Goal: Task Accomplishment & Management: Use online tool/utility

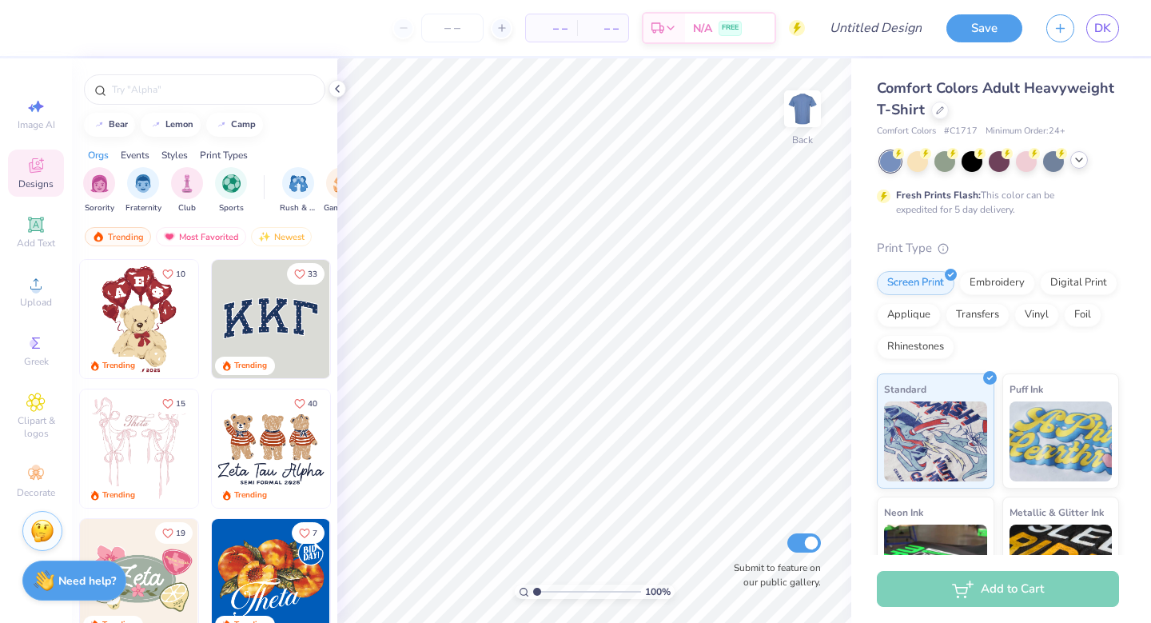
click at [1076, 165] on icon at bounding box center [1078, 159] width 13 height 13
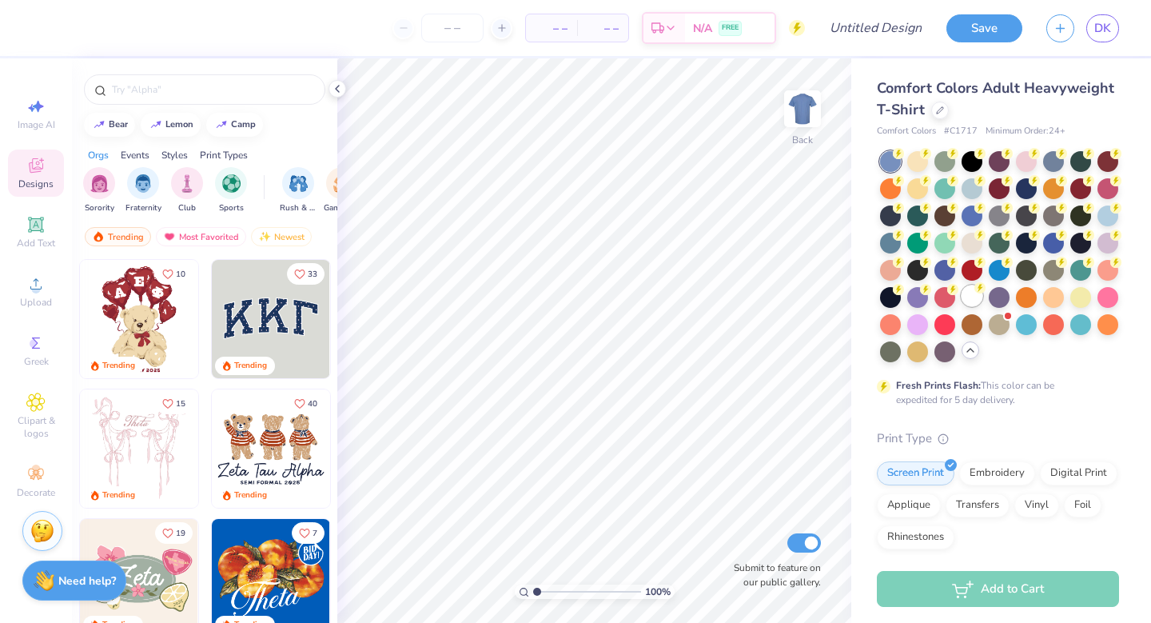
click at [977, 295] on div at bounding box center [971, 295] width 21 height 21
click at [806, 123] on img at bounding box center [802, 109] width 64 height 64
click at [807, 90] on img at bounding box center [802, 109] width 64 height 64
click at [46, 114] on div "Image AI" at bounding box center [36, 113] width 56 height 47
select select "4"
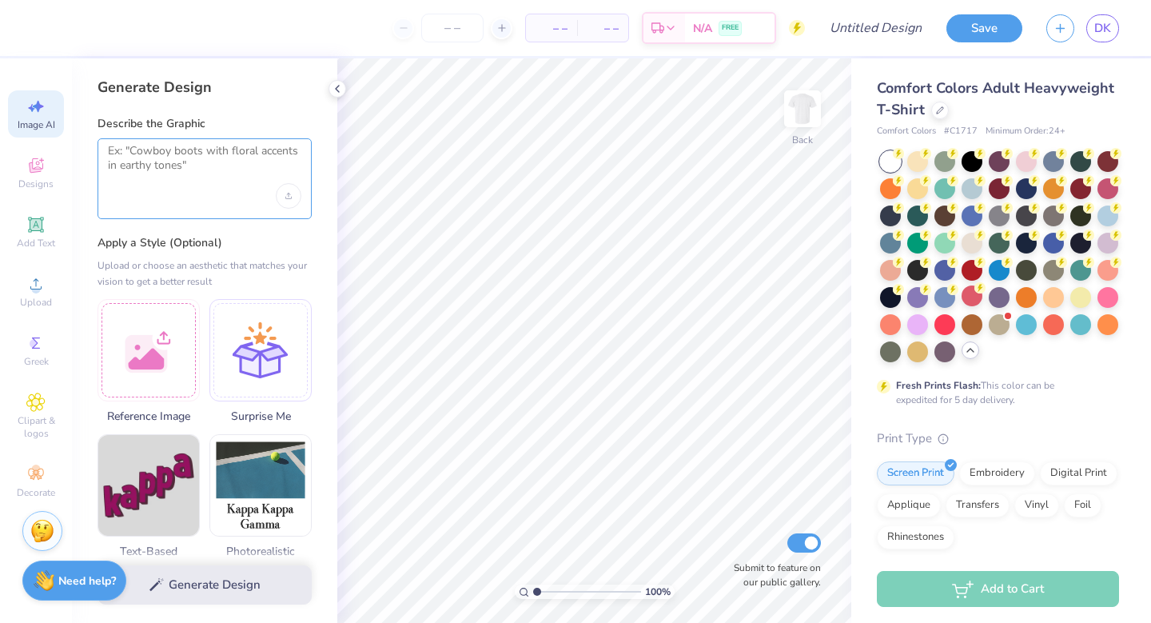
click at [167, 144] on textarea at bounding box center [204, 164] width 193 height 40
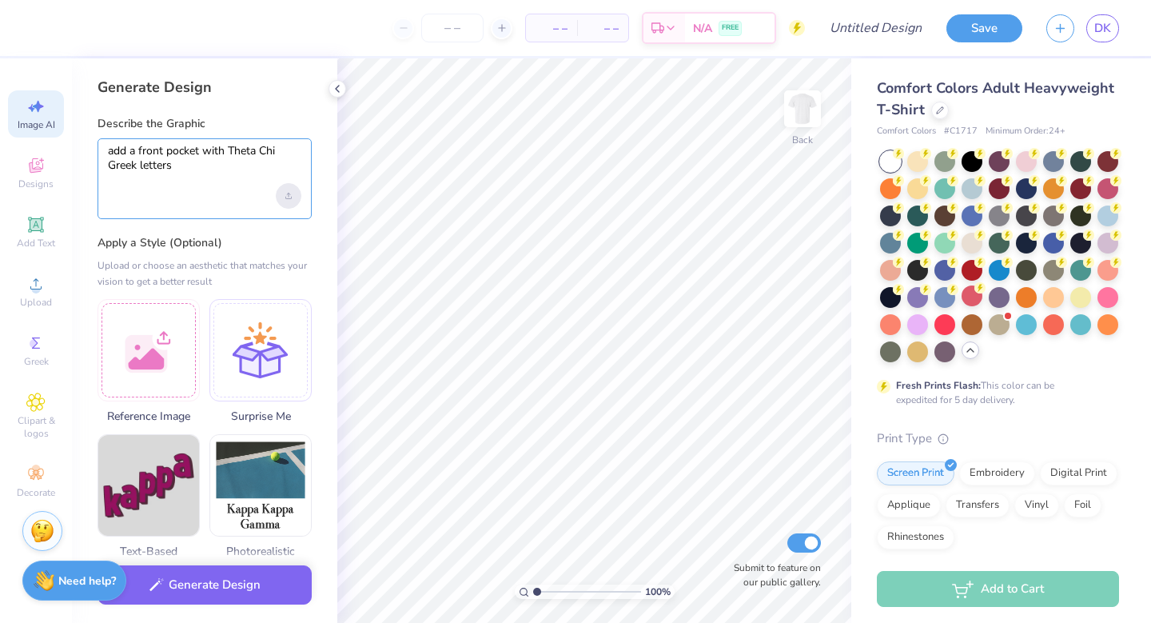
type textarea "add a front pocket with Theta Chi Greek letters"
click at [293, 190] on div "Upload image" at bounding box center [289, 196] width 26 height 26
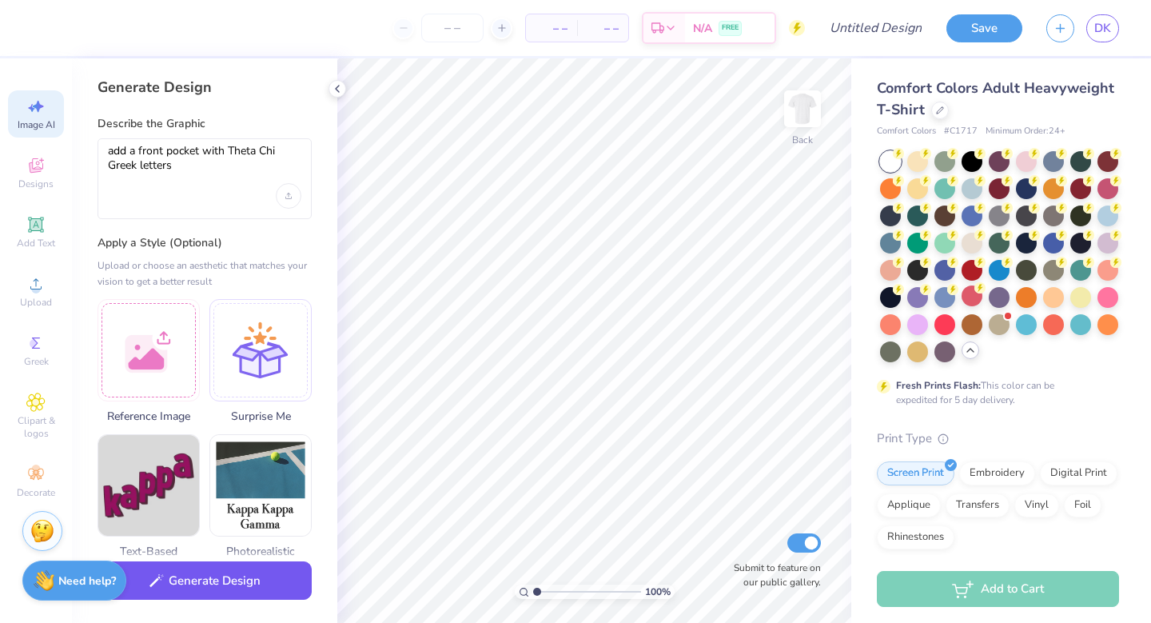
click at [212, 581] on button "Generate Design" at bounding box center [204, 580] width 214 height 39
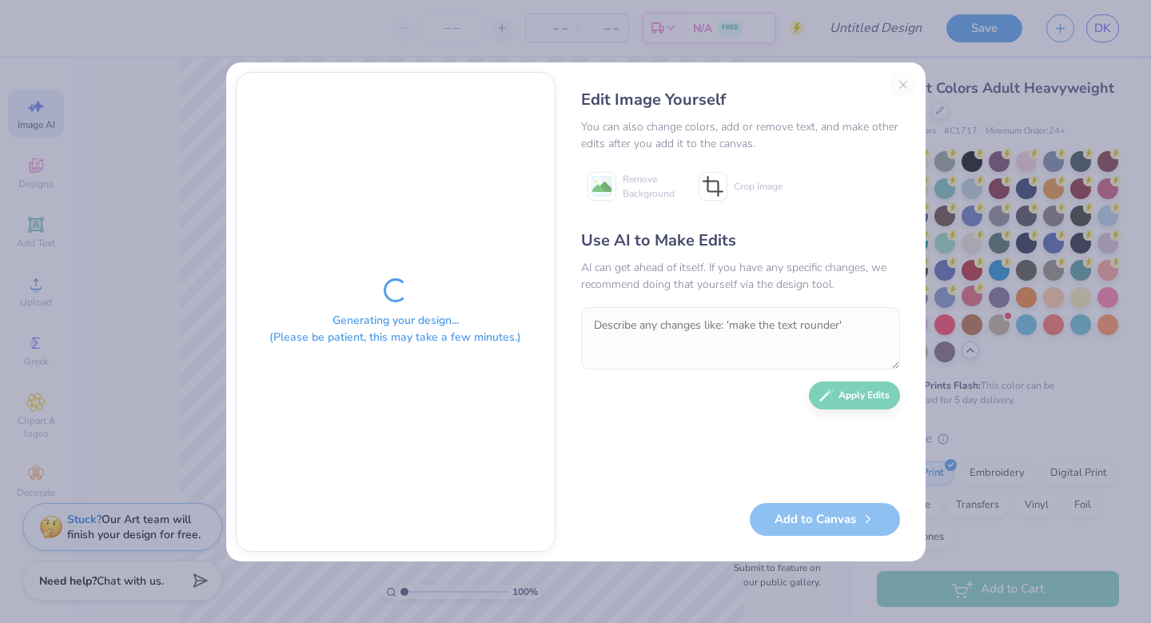
click at [484, 32] on div "Generating your design... (Please be patient, this may take a few minutes.) Edi…" at bounding box center [575, 311] width 1151 height 623
click at [903, 85] on div "Edit Image Yourself You can also change colors, add or remove text, and make ot…" at bounding box center [740, 312] width 351 height 480
drag, startPoint x: 561, startPoint y: 74, endPoint x: 527, endPoint y: 90, distance: 37.5
click at [527, 90] on div "Generating your design... (Please be patient, this may take a few minutes.) Edi…" at bounding box center [575, 311] width 699 height 499
click at [495, 126] on div "Generating your design... (Please be patient, this may take a few minutes.)" at bounding box center [396, 312] width 318 height 478
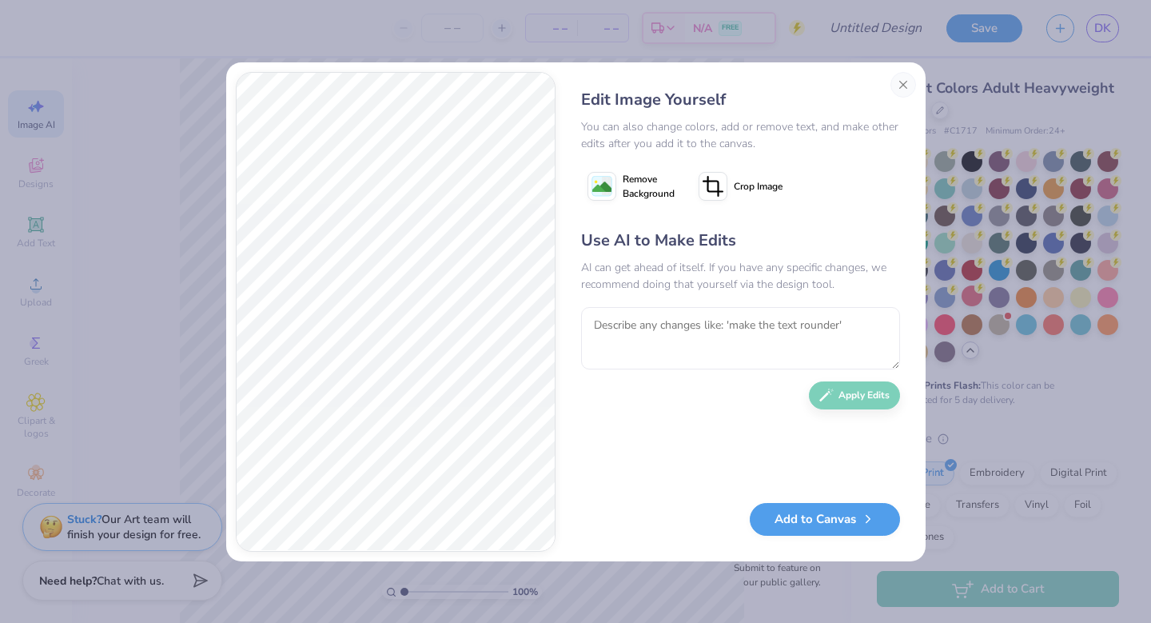
click at [850, 388] on div "Use AI to Make Edits AI can get ahead of itself. If you have any specific chang…" at bounding box center [740, 358] width 319 height 259
click at [783, 517] on button "Add to Canvas" at bounding box center [825, 515] width 150 height 33
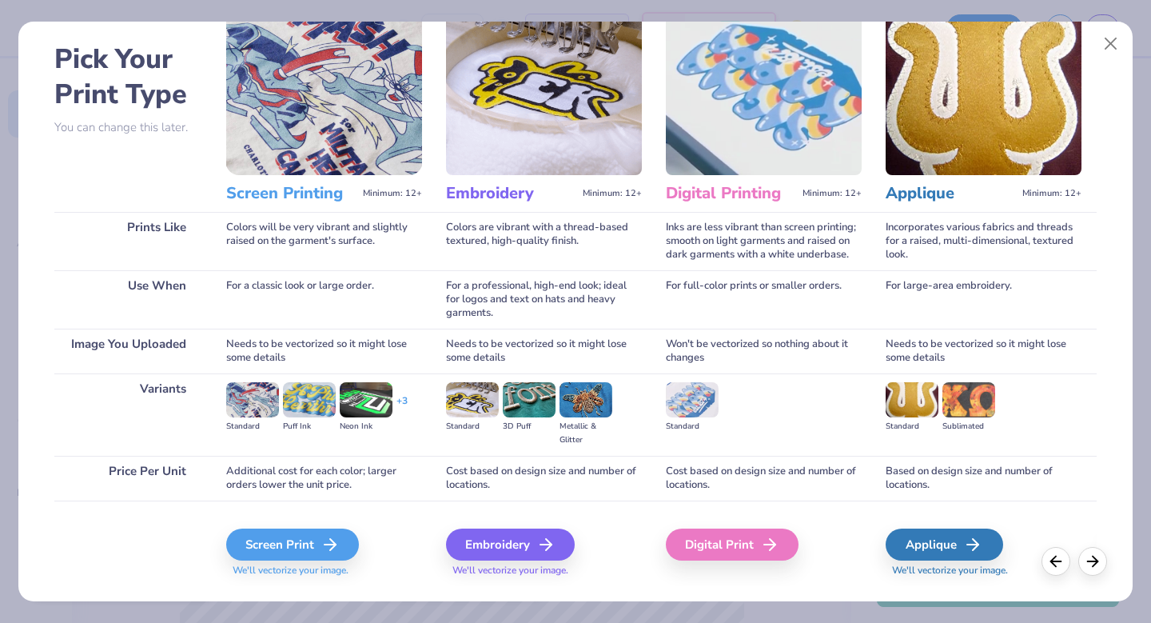
scroll to position [64, 0]
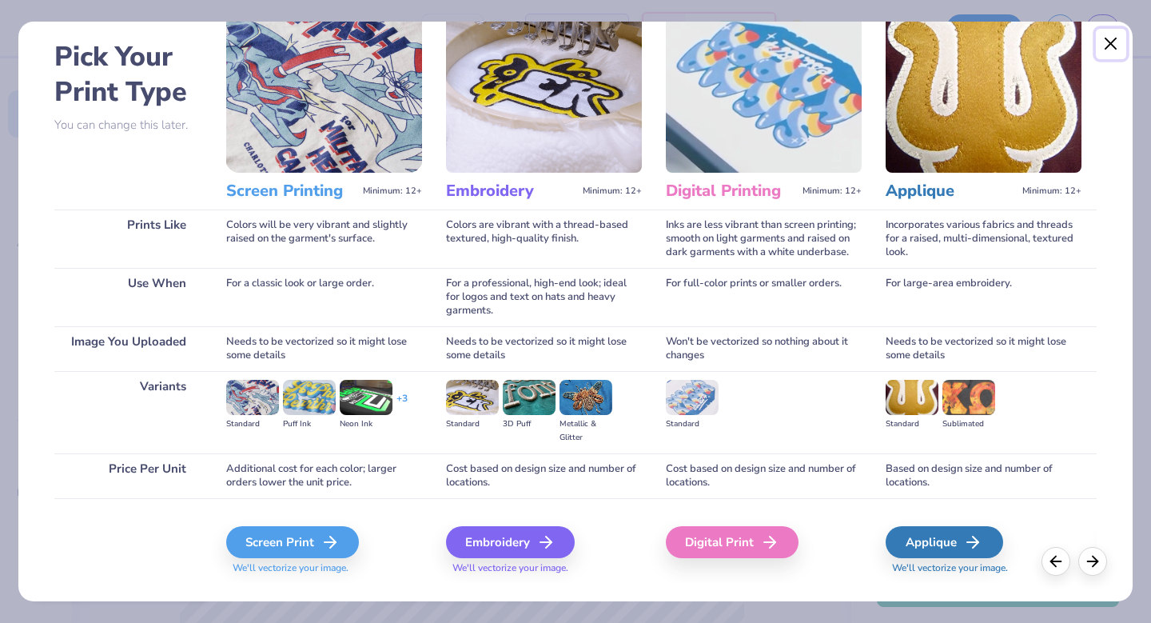
click at [1119, 34] on button "Close" at bounding box center [1111, 44] width 30 height 30
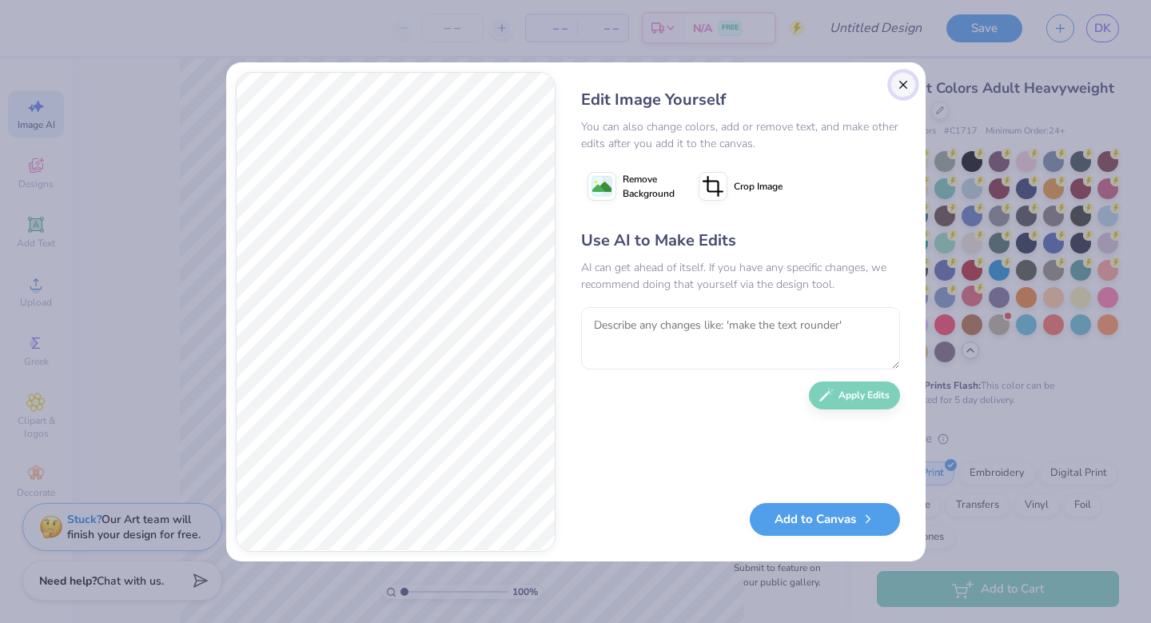
click at [904, 80] on button "Close" at bounding box center [903, 85] width 26 height 26
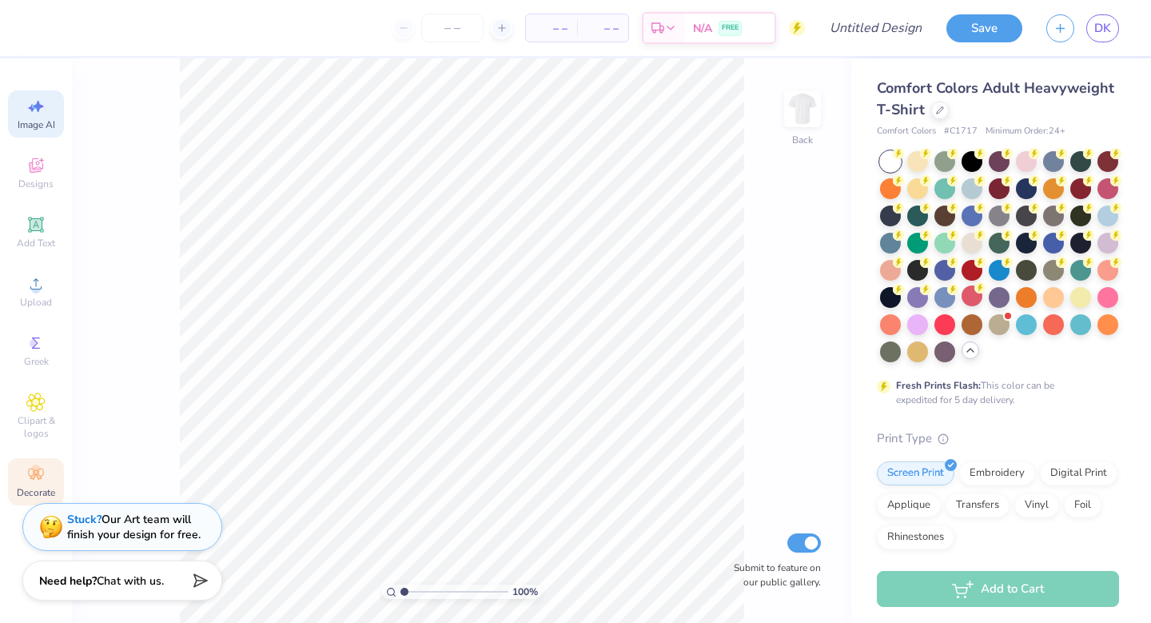
click at [41, 474] on icon at bounding box center [35, 473] width 19 height 19
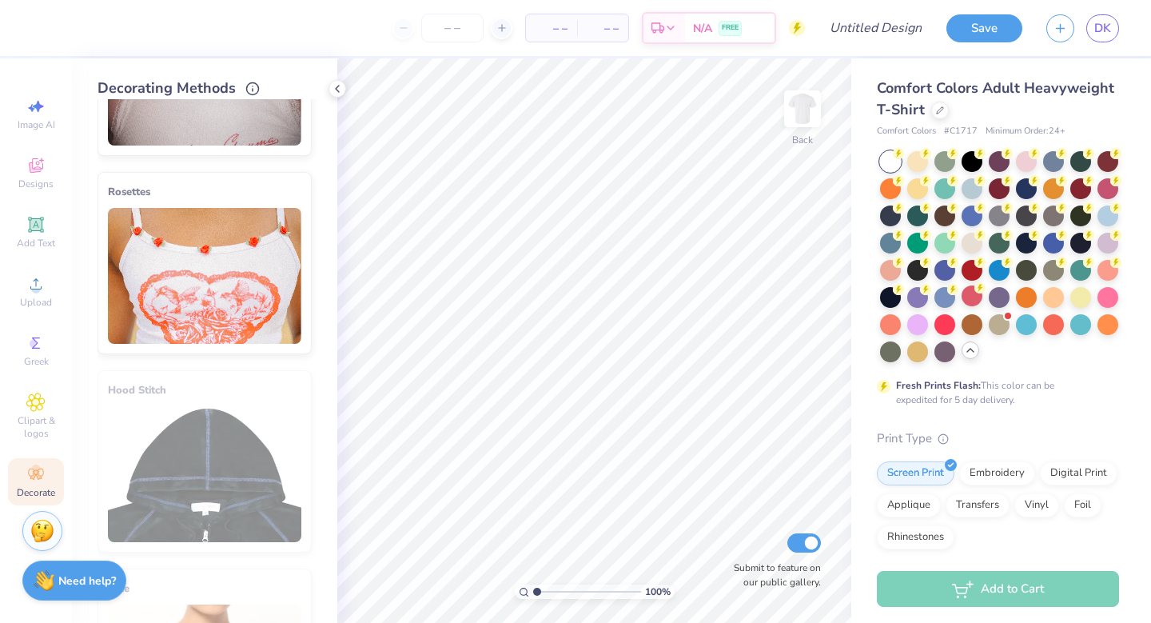
scroll to position [877, 0]
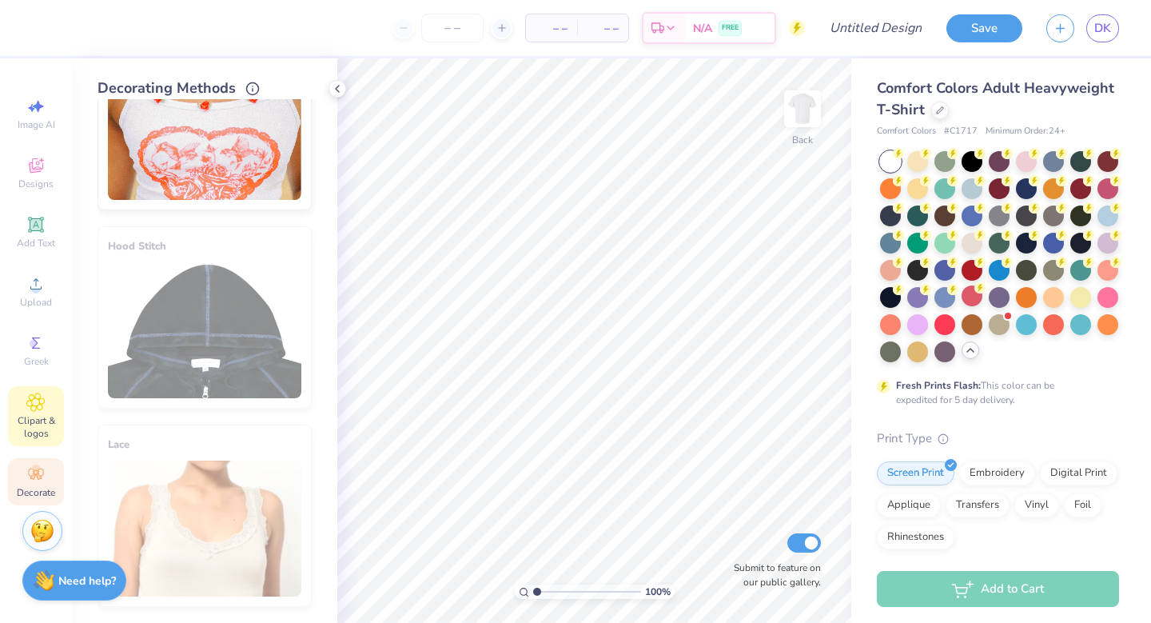
click at [32, 402] on icon at bounding box center [36, 402] width 8 height 8
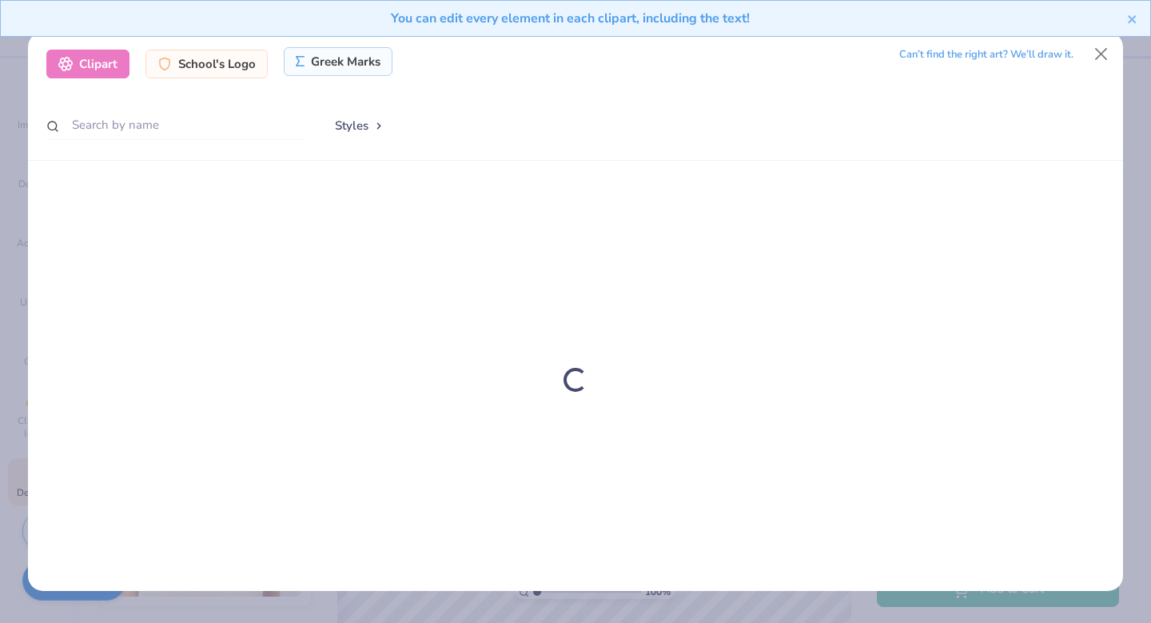
click at [363, 56] on div "Greek Marks" at bounding box center [338, 61] width 109 height 29
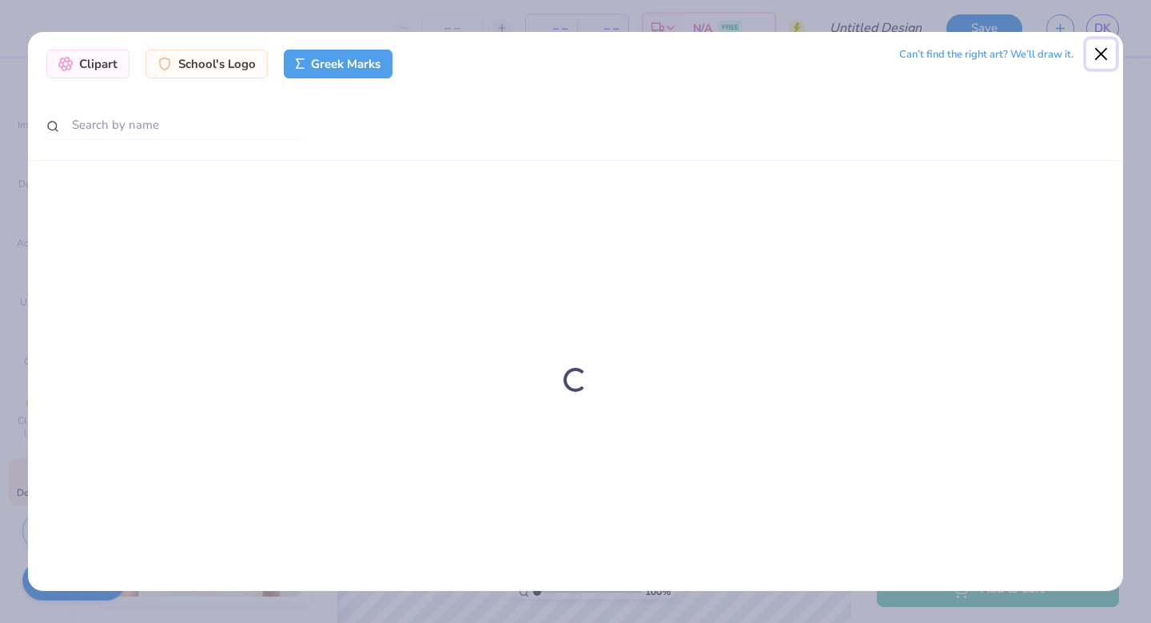
click at [1097, 47] on button "Close" at bounding box center [1101, 54] width 30 height 30
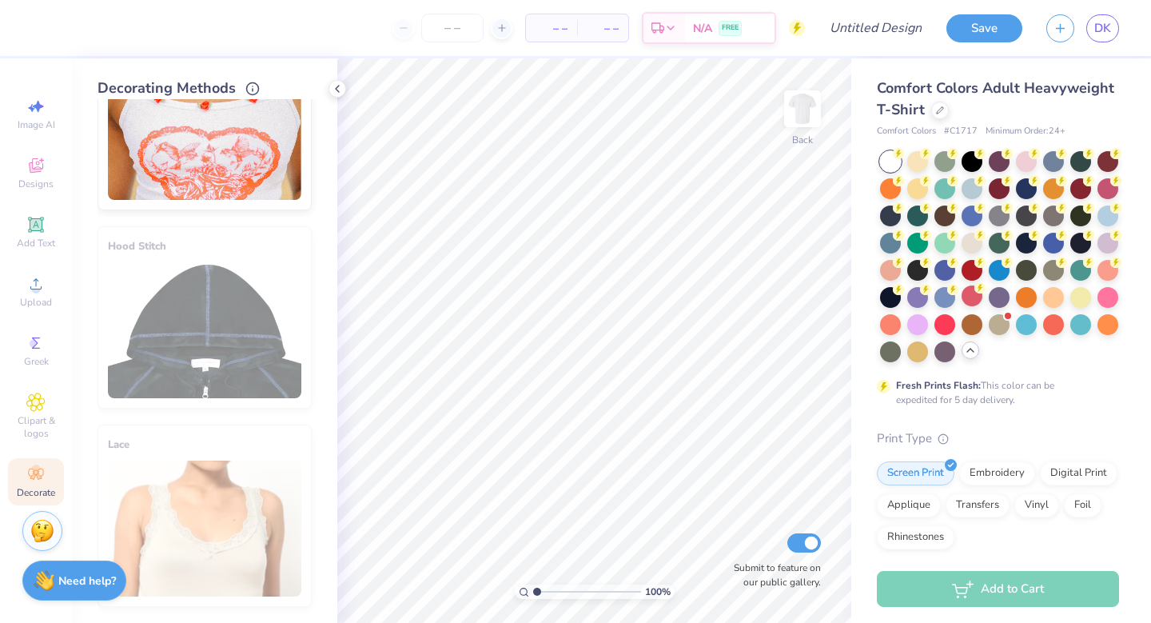
click at [42, 464] on icon at bounding box center [35, 473] width 19 height 19
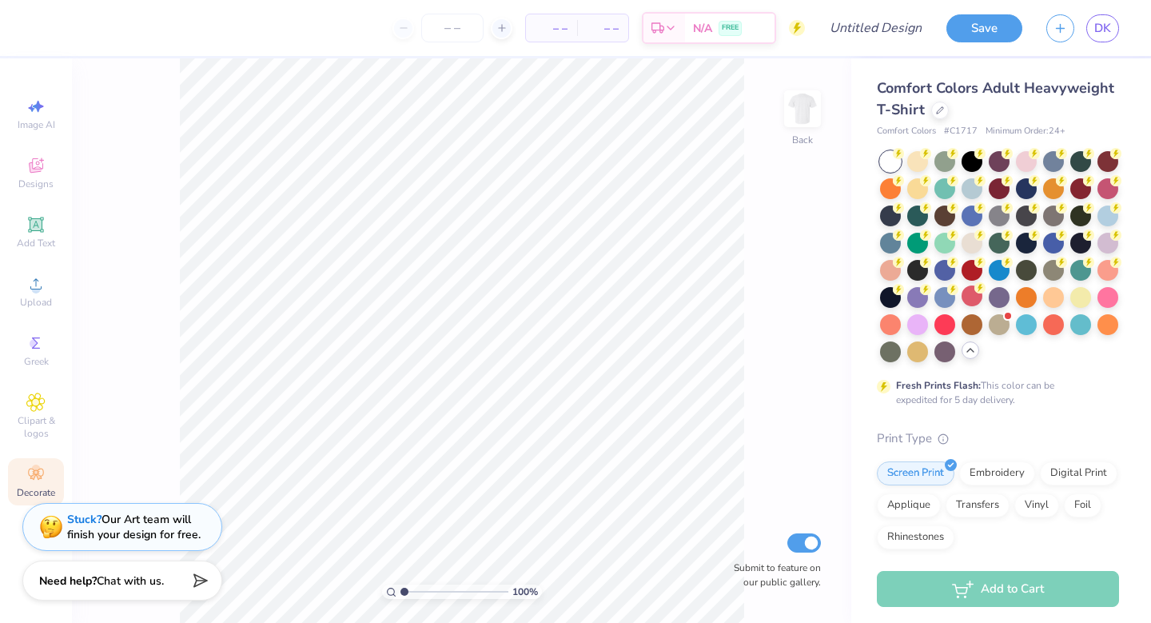
click at [33, 469] on icon at bounding box center [35, 473] width 15 height 11
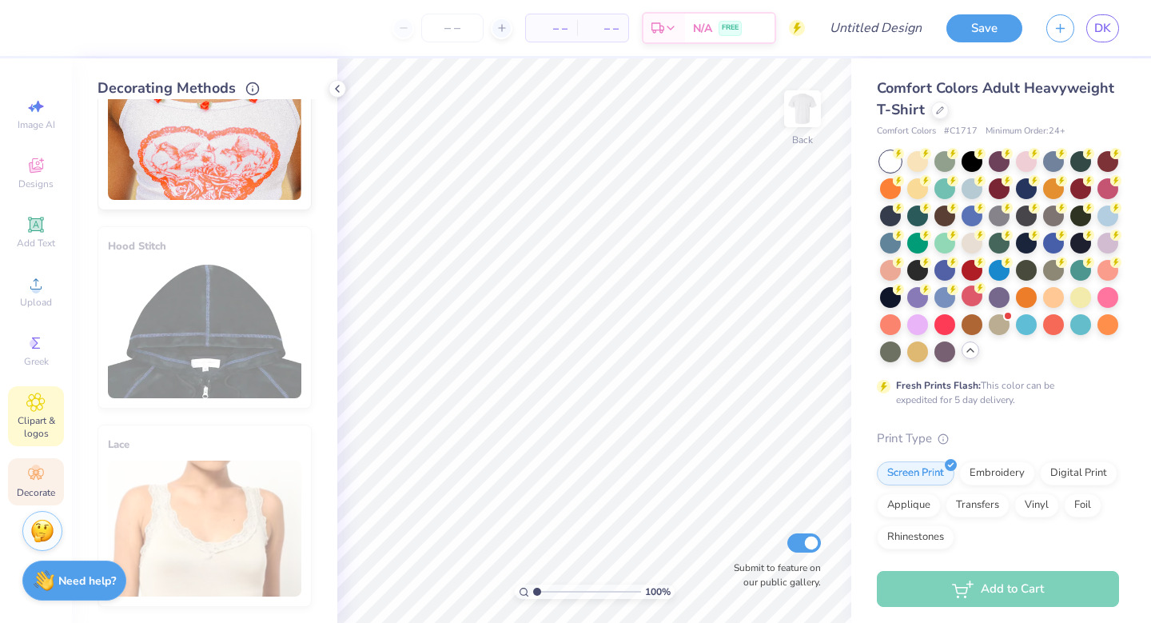
click at [32, 400] on icon at bounding box center [36, 402] width 8 height 8
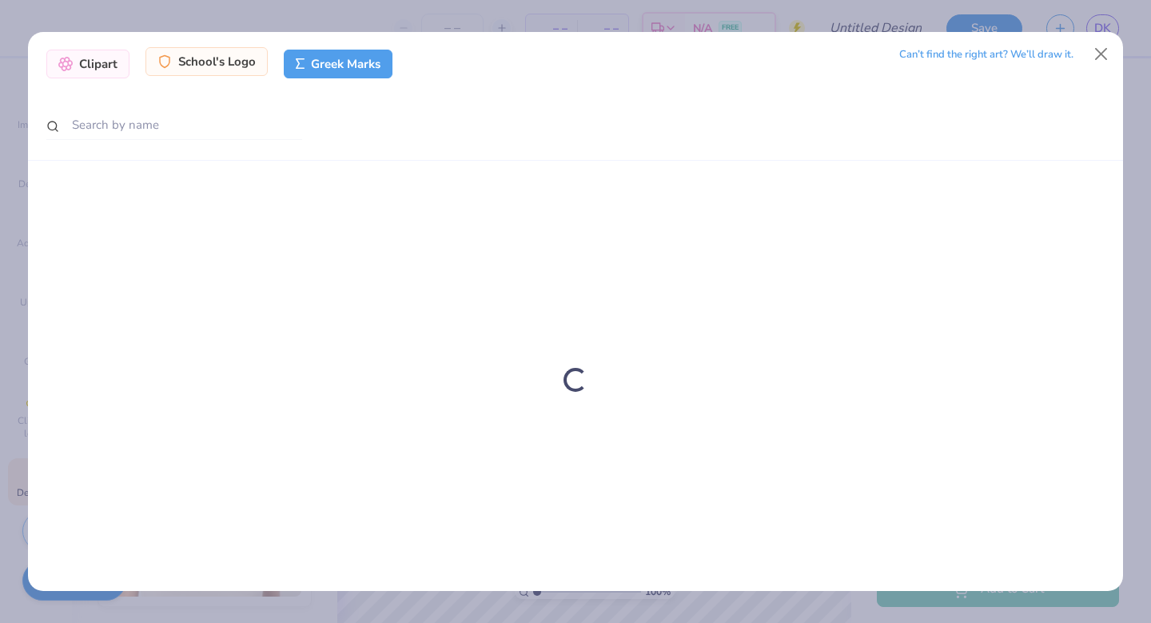
click at [234, 59] on div "School's Logo" at bounding box center [206, 61] width 122 height 29
click at [310, 68] on div "Greek Marks" at bounding box center [338, 61] width 109 height 29
click at [168, 130] on input "text" at bounding box center [174, 125] width 256 height 30
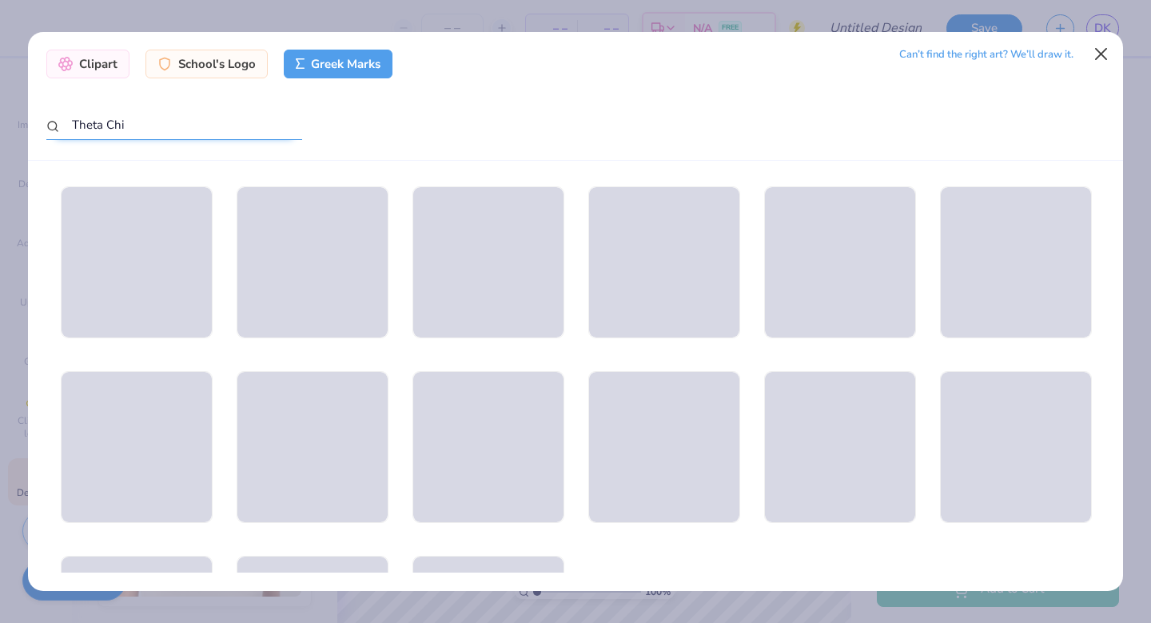
type input "Theta Chi"
click at [1100, 50] on button "Close" at bounding box center [1101, 54] width 30 height 30
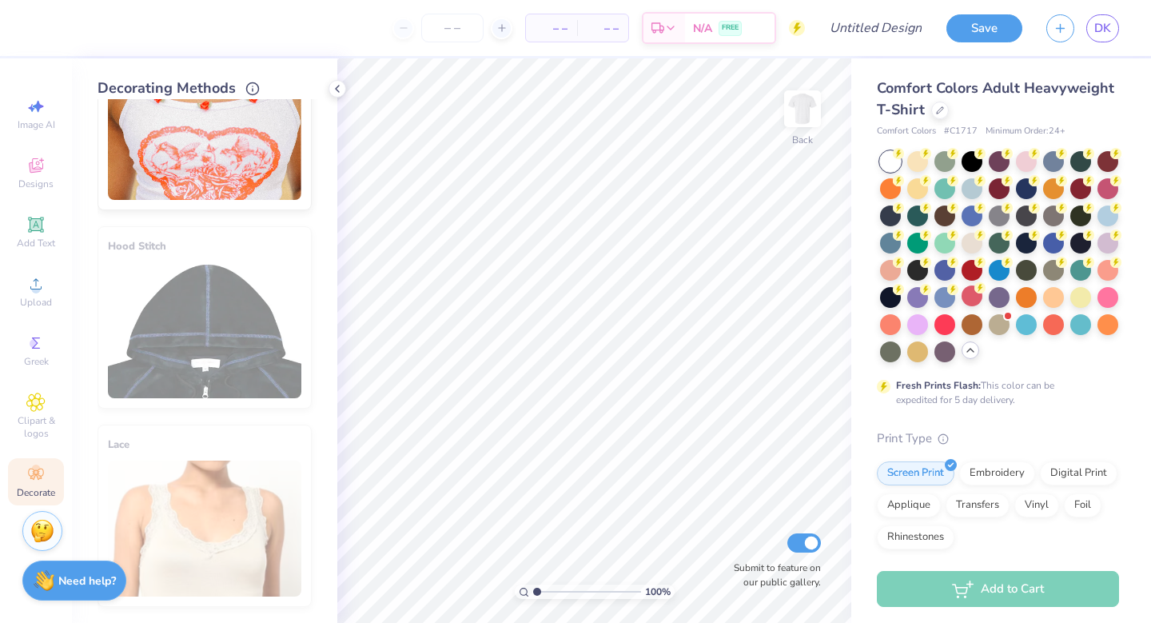
click at [1025, 54] on div "Save DK" at bounding box center [1048, 28] width 205 height 56
click at [25, 343] on div "Greek" at bounding box center [36, 350] width 56 height 47
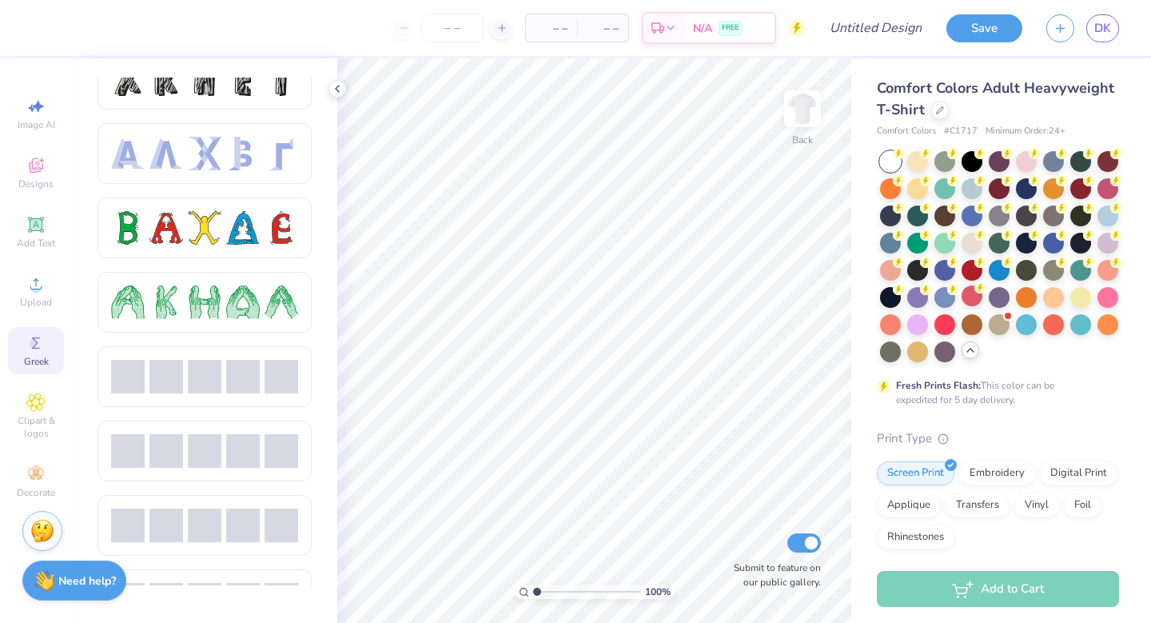
scroll to position [0, 0]
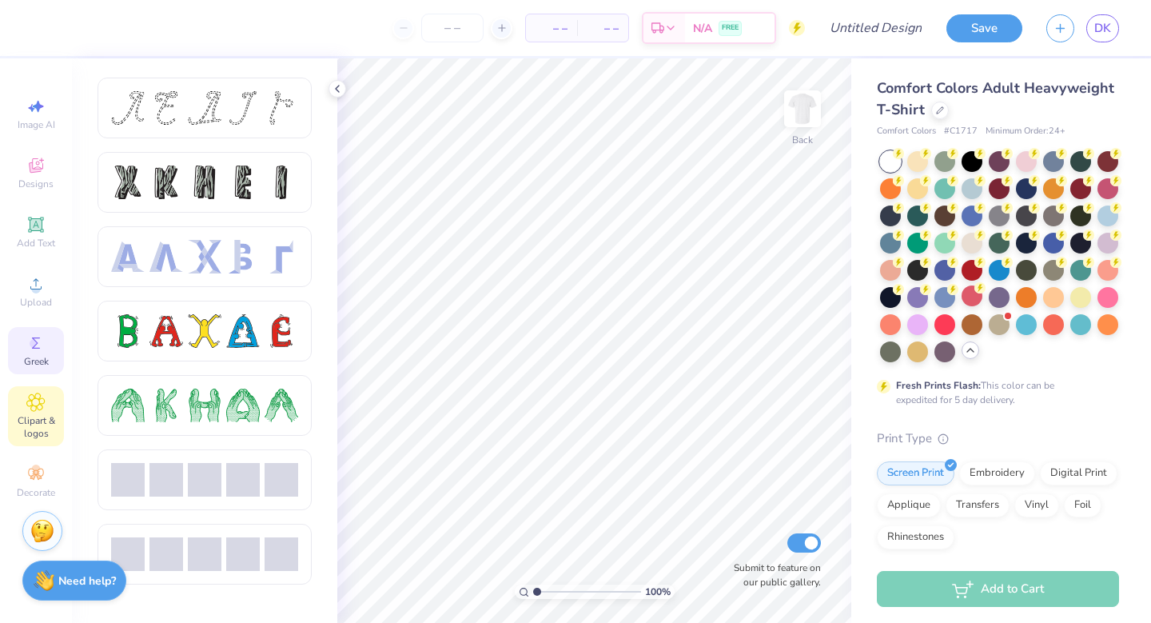
click at [38, 408] on icon at bounding box center [35, 401] width 18 height 19
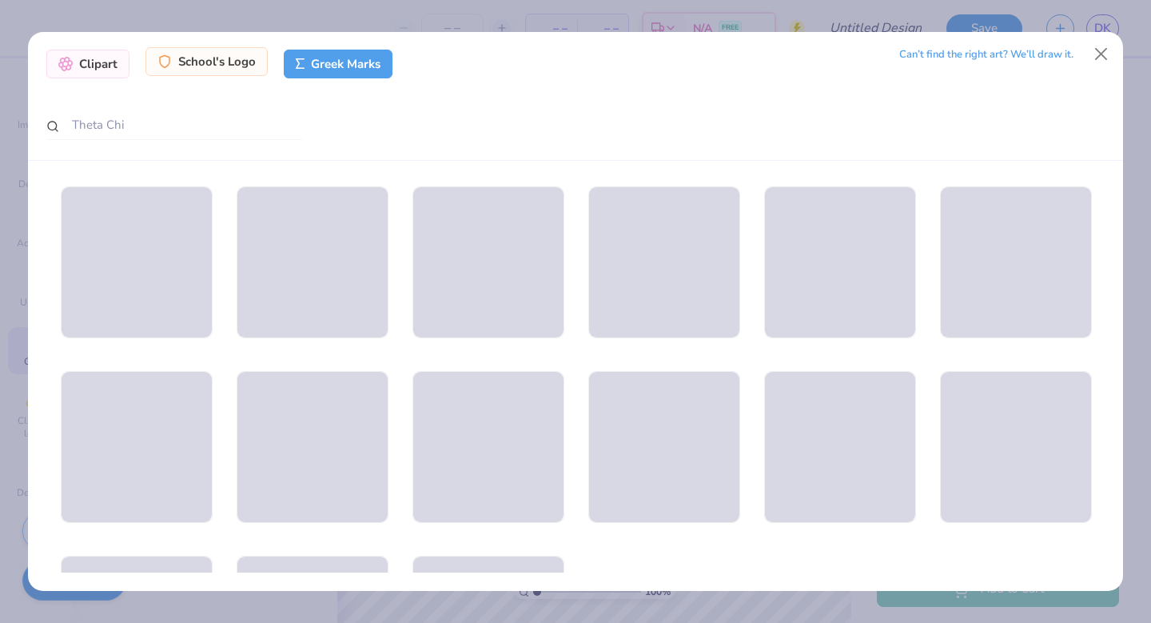
click at [241, 58] on div "School's Logo" at bounding box center [206, 61] width 122 height 29
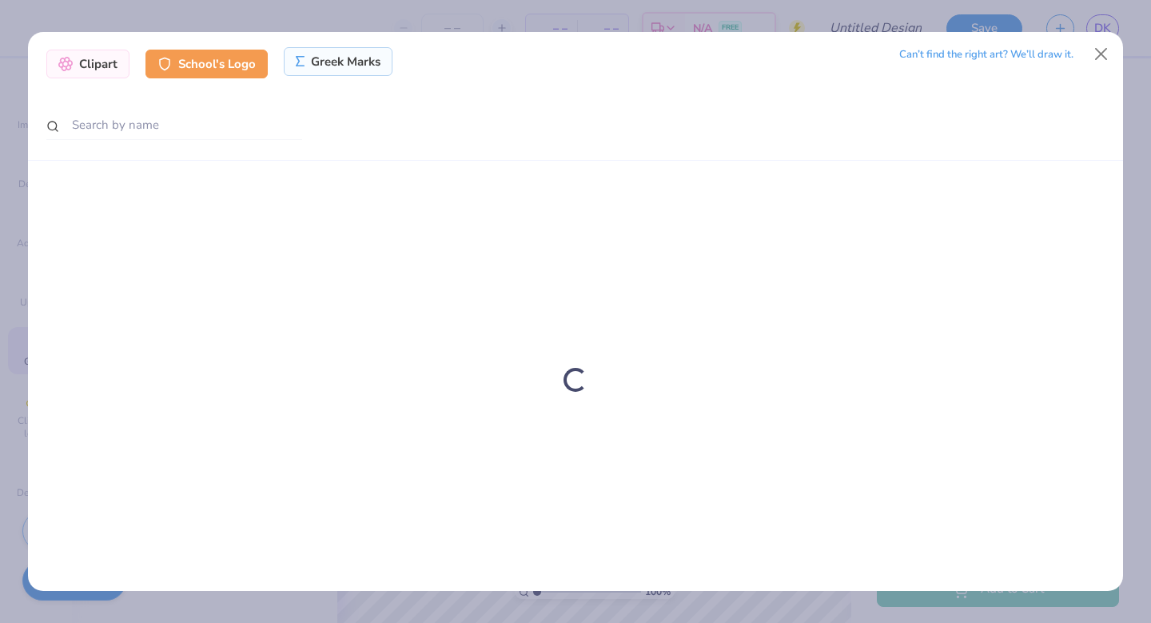
click at [363, 65] on div "Greek Marks" at bounding box center [338, 61] width 109 height 29
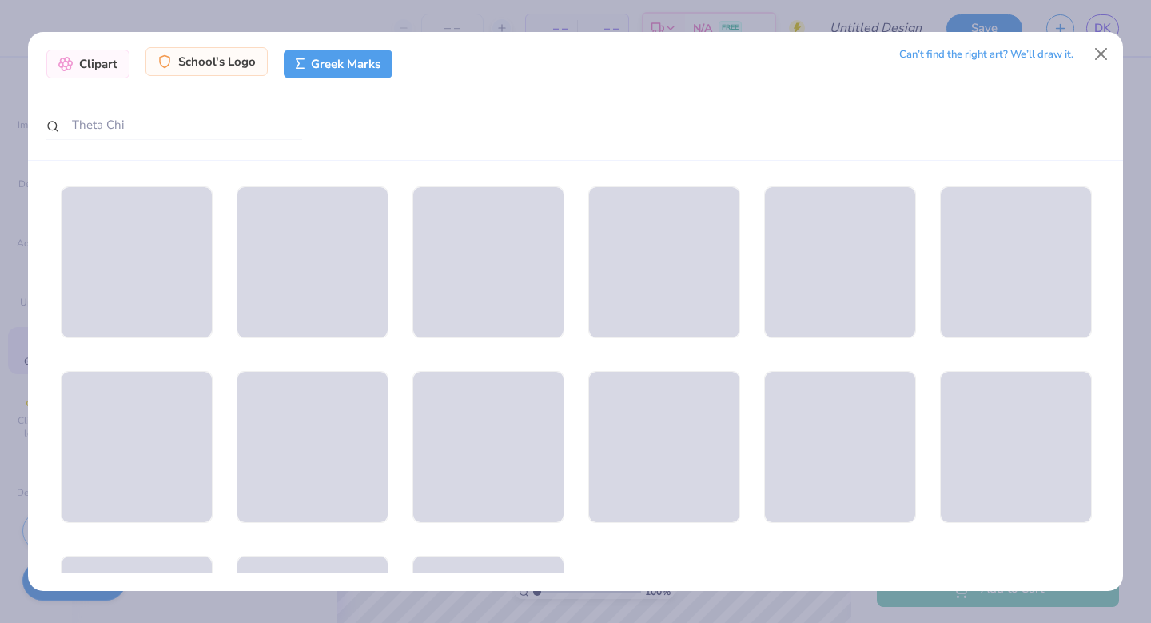
click at [220, 67] on div "School's Logo" at bounding box center [206, 61] width 122 height 29
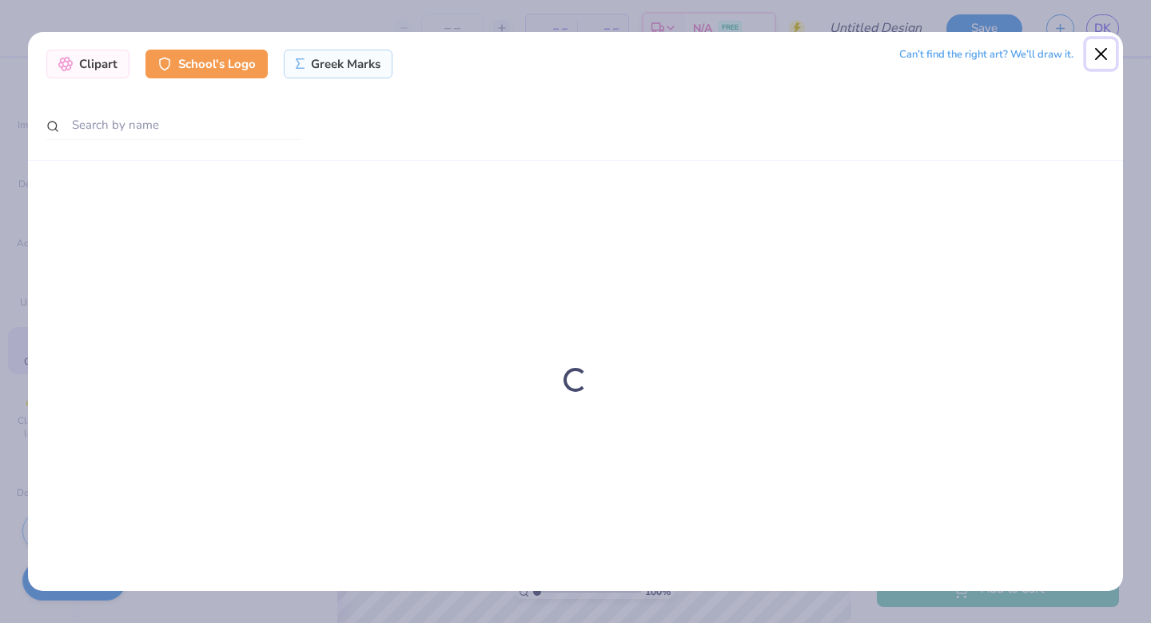
click at [1108, 39] on button "Close" at bounding box center [1101, 54] width 30 height 30
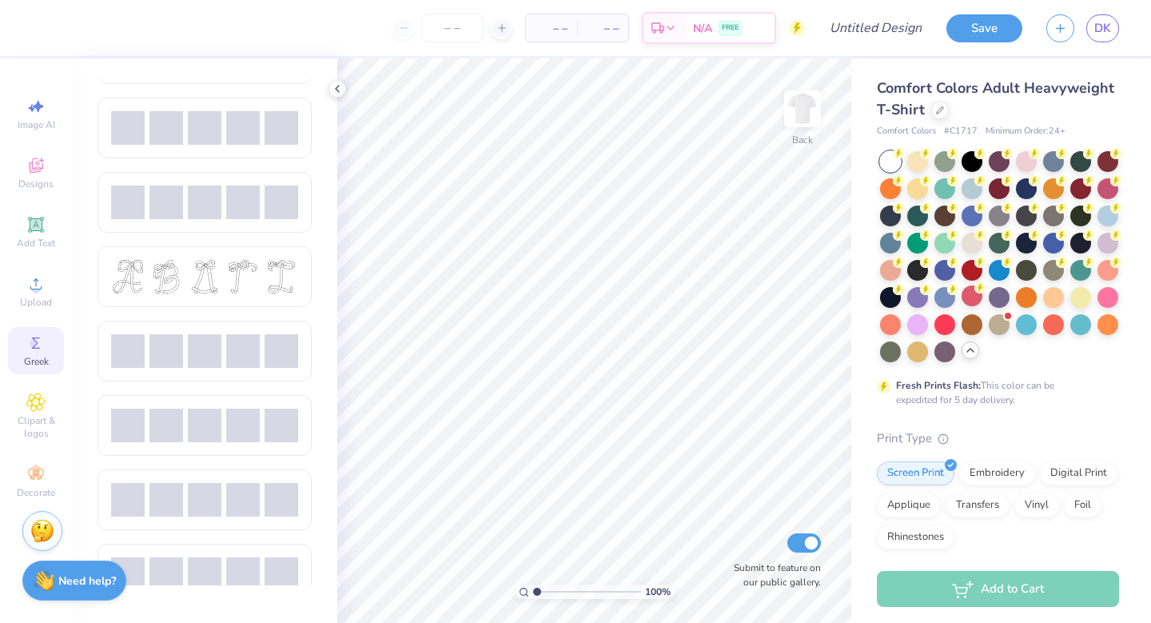
scroll to position [491, 0]
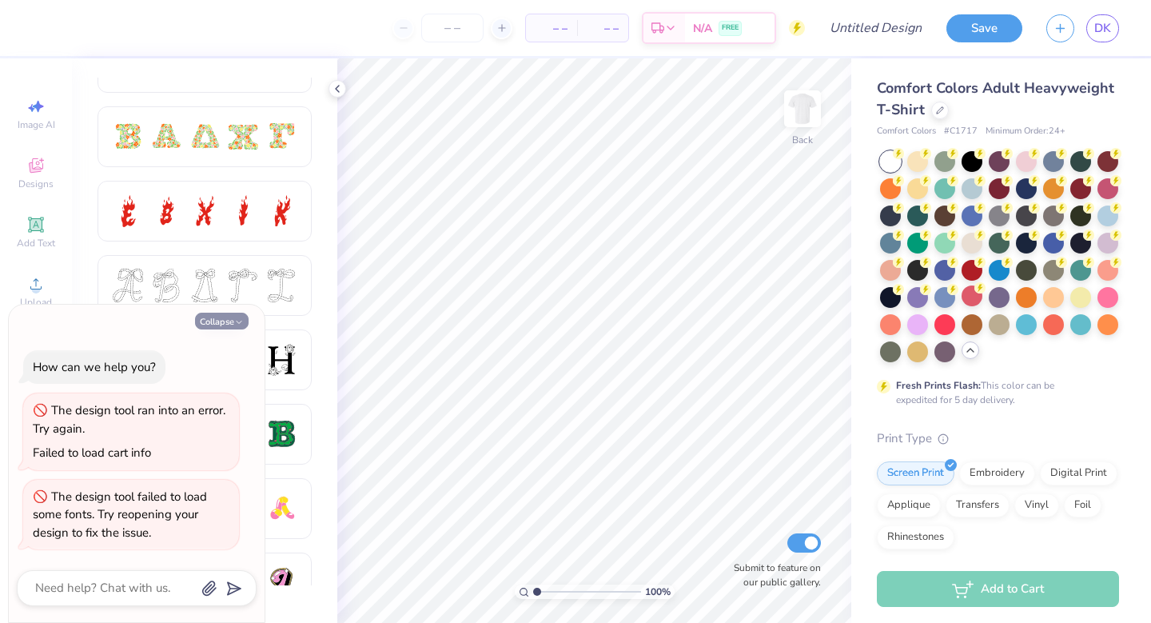
click at [241, 319] on icon "button" at bounding box center [239, 322] width 10 height 10
type textarea "x"
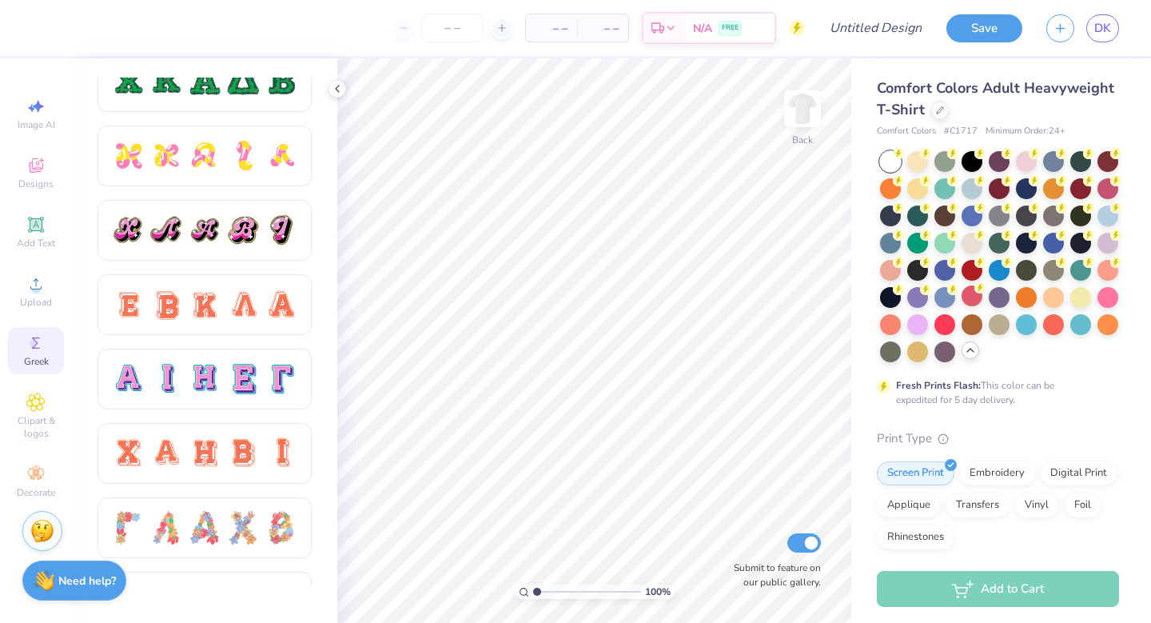
scroll to position [904, 0]
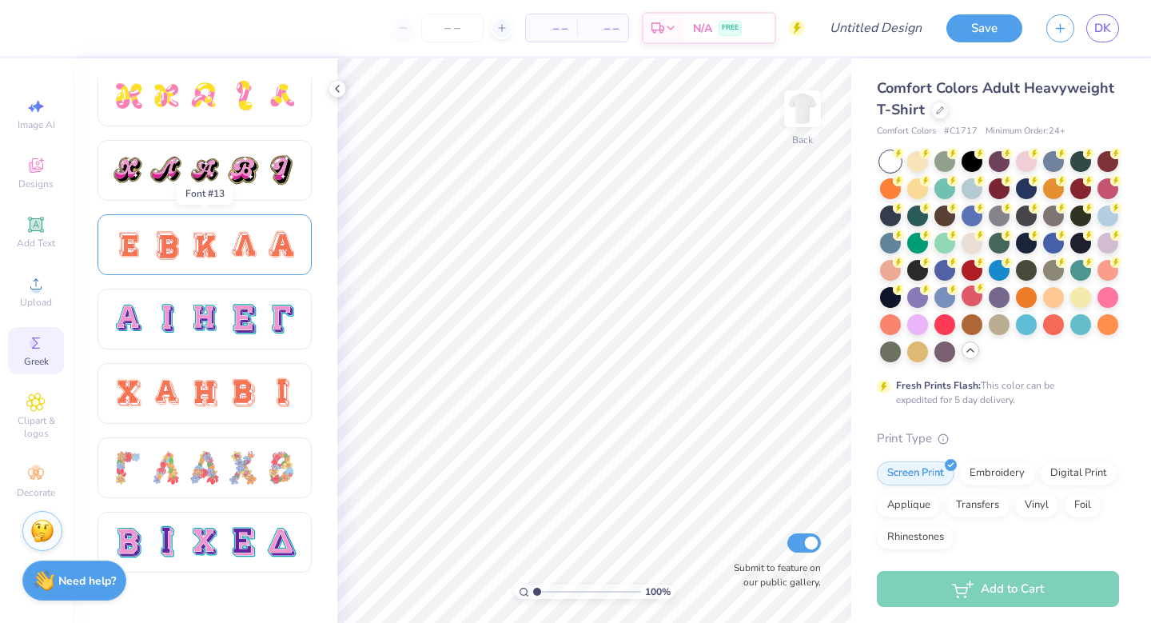
click at [248, 233] on div at bounding box center [243, 245] width 34 height 34
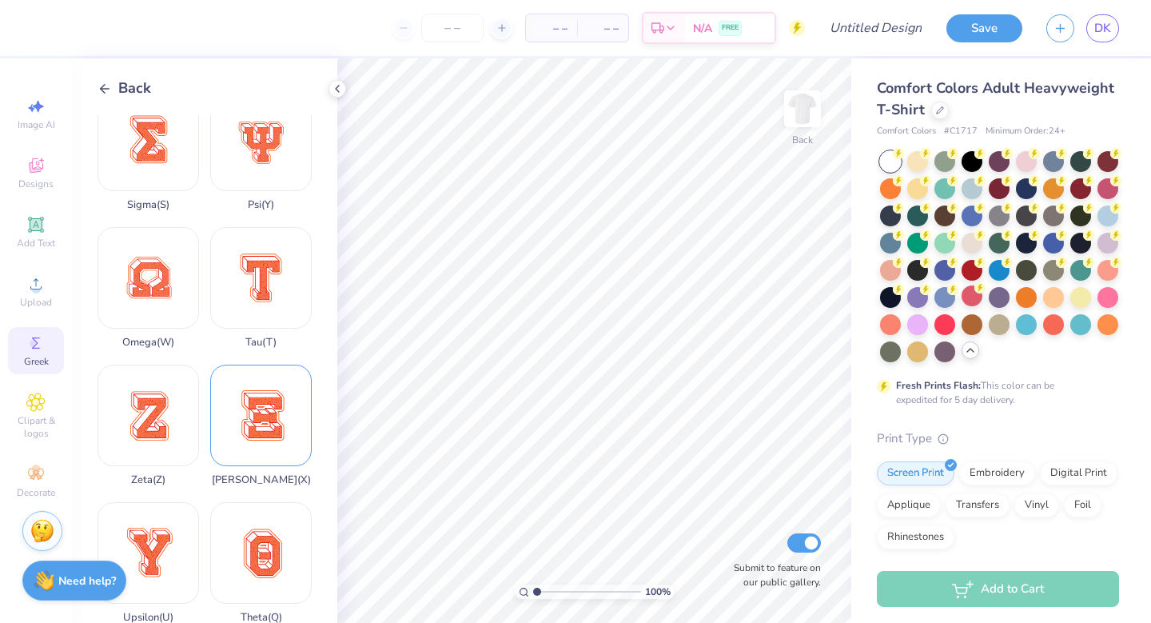
scroll to position [1145, 0]
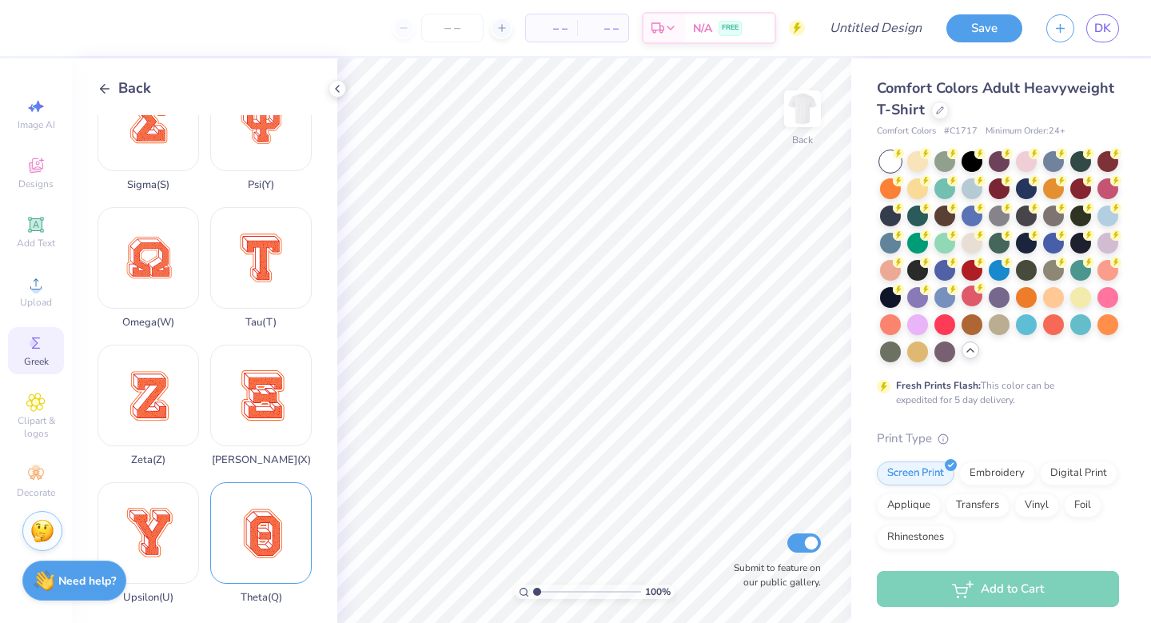
click at [281, 515] on div "Theta ( Q )" at bounding box center [260, 542] width 101 height 121
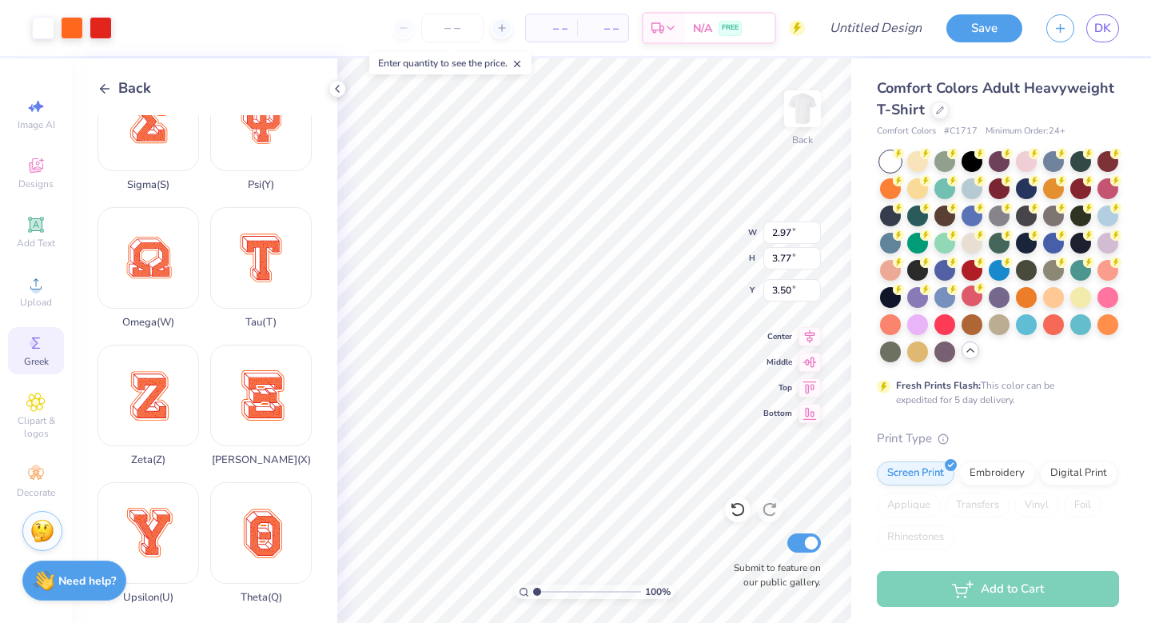
type input "2.97"
type input "3.77"
type input "3.60"
type input "1.81"
type input "2.31"
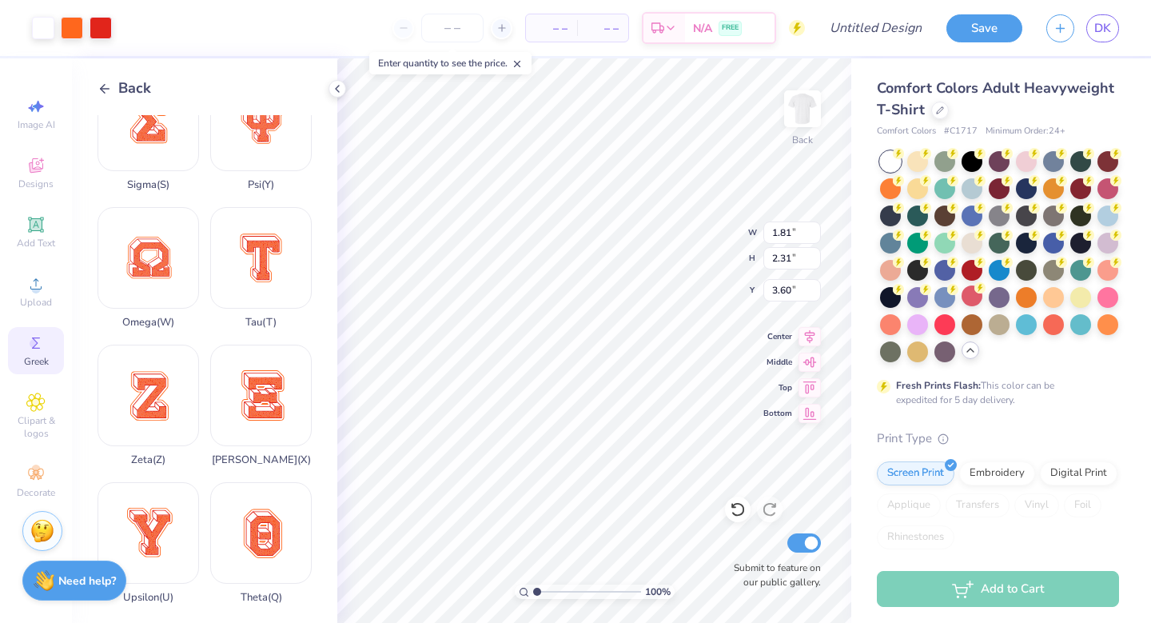
type input "4.27"
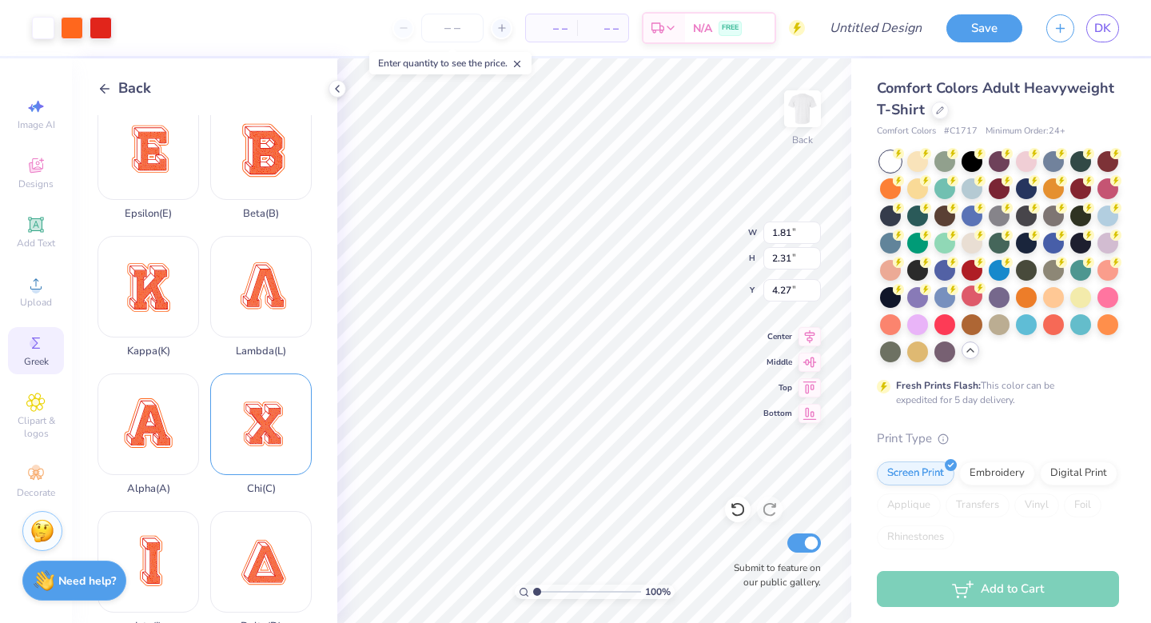
scroll to position [7, 0]
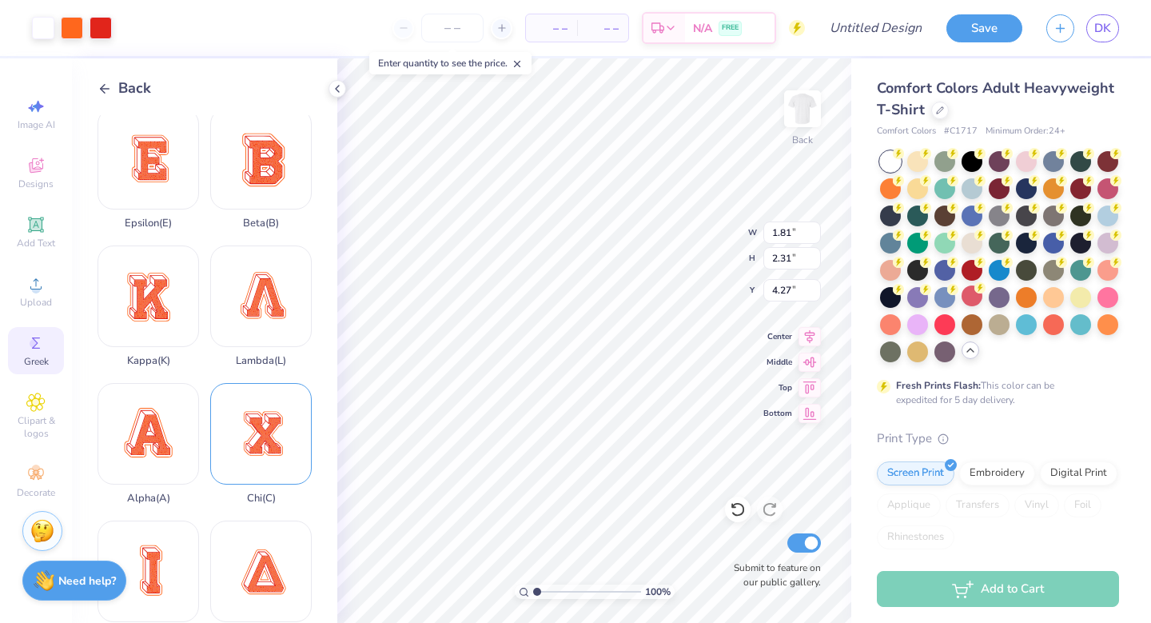
click at [278, 413] on div "Chi ( C )" at bounding box center [260, 443] width 101 height 121
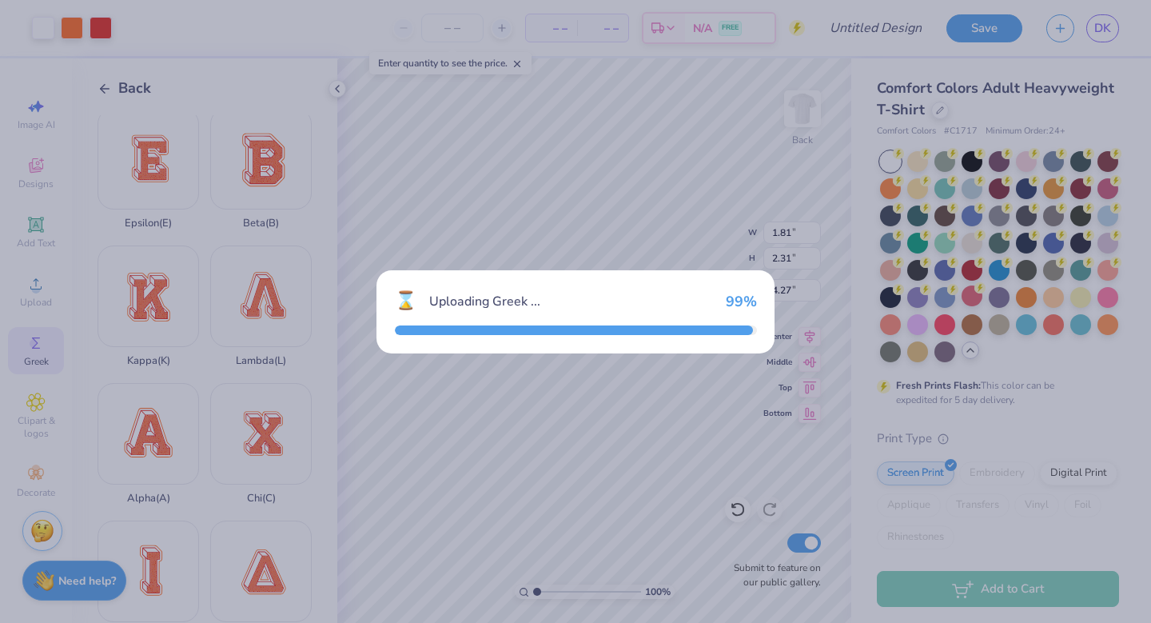
type input "14.23"
type input "16.01"
type input "4.49"
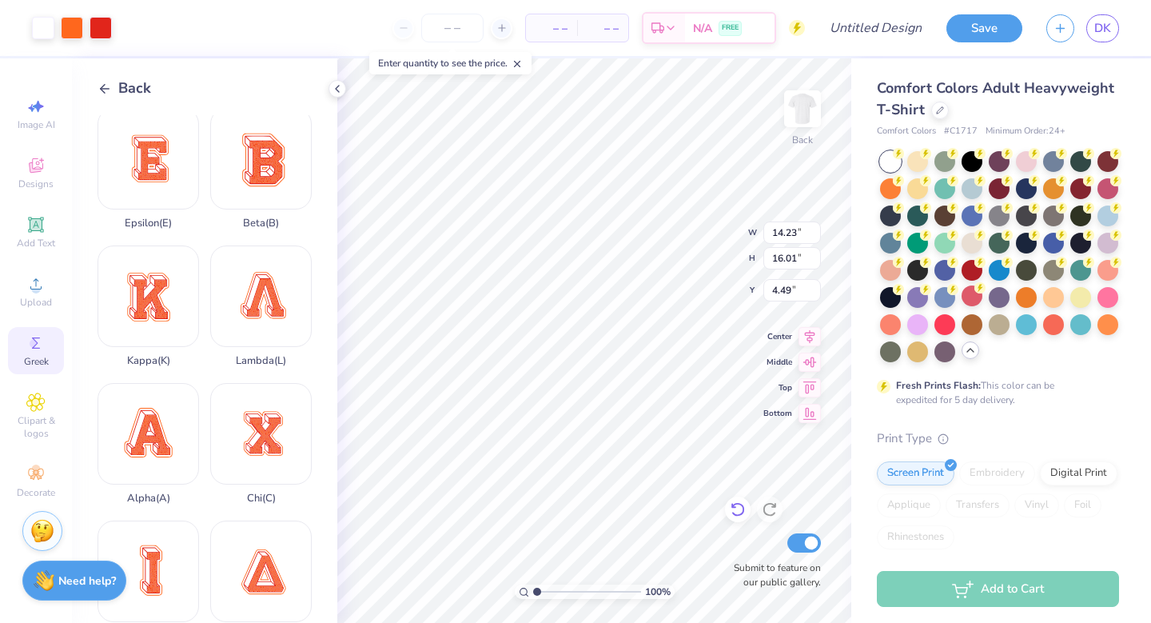
type input "2.61"
type input "2.94"
type input "3.96"
type input "2.07"
type input "2.33"
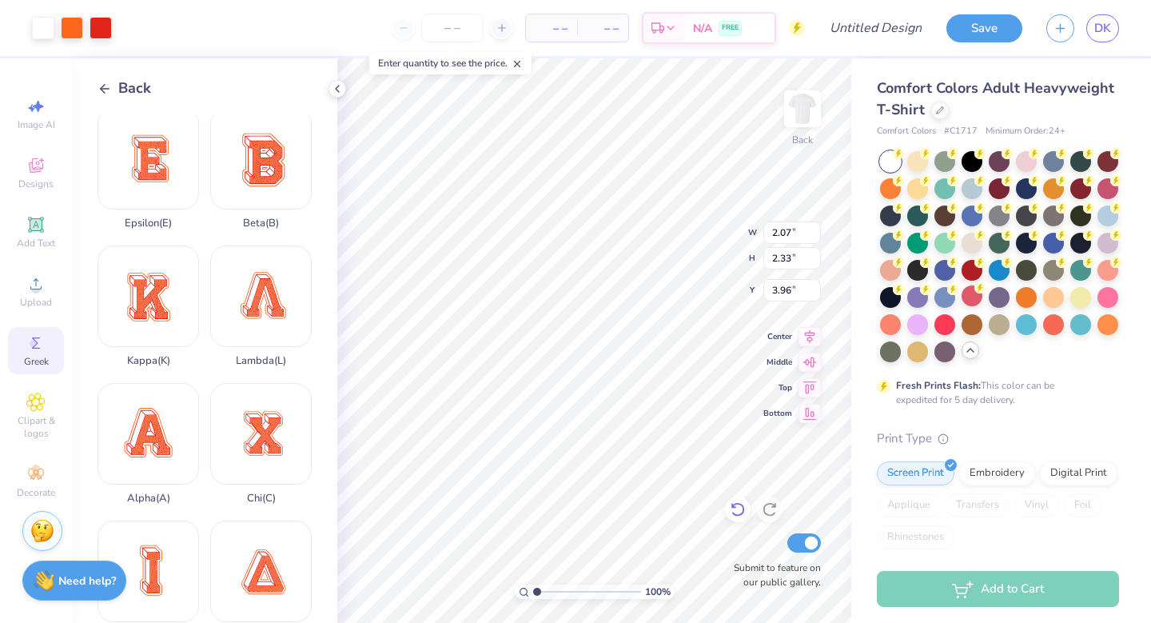
type input "4.27"
click at [36, 115] on icon at bounding box center [35, 106] width 19 height 19
select select "4"
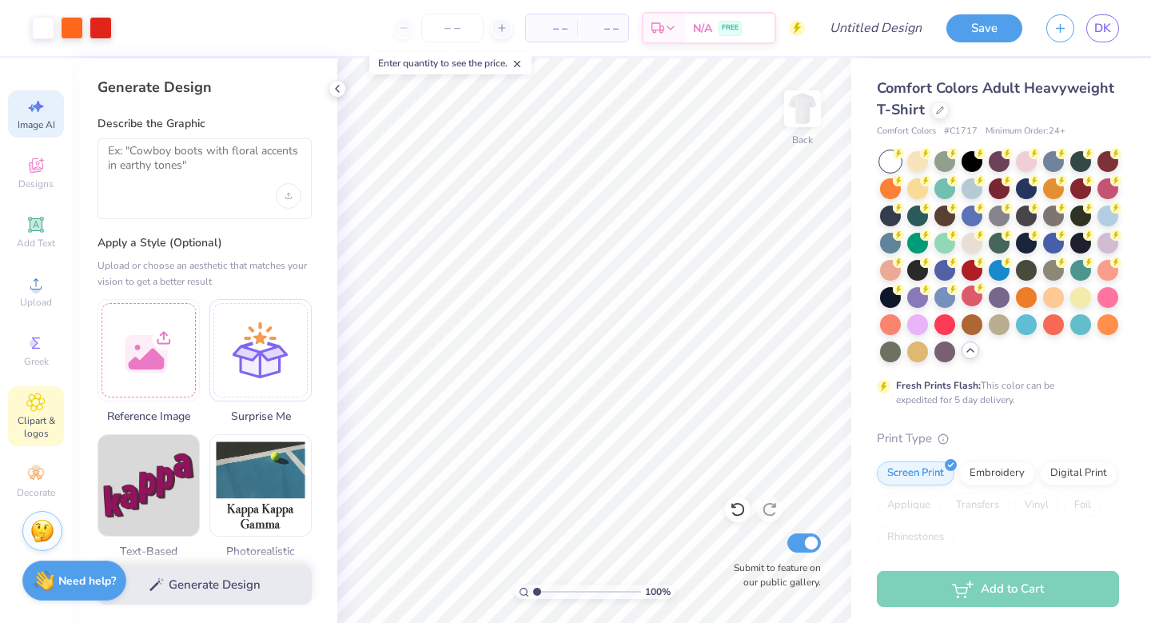
click at [27, 415] on span "Clipart & logos" at bounding box center [36, 427] width 56 height 26
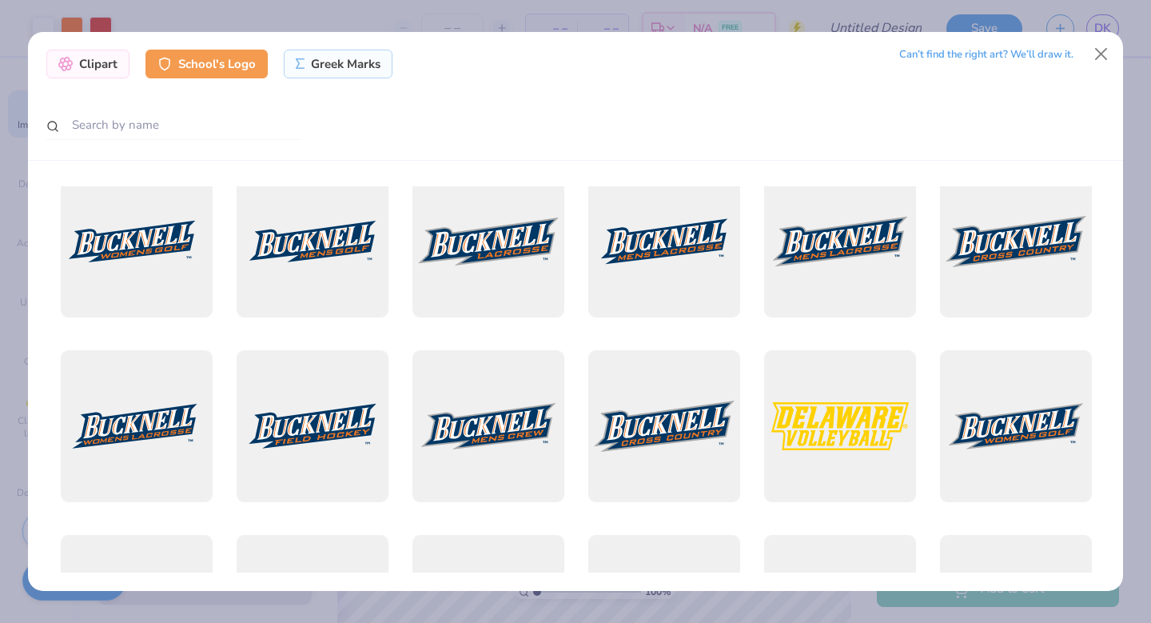
scroll to position [0, 0]
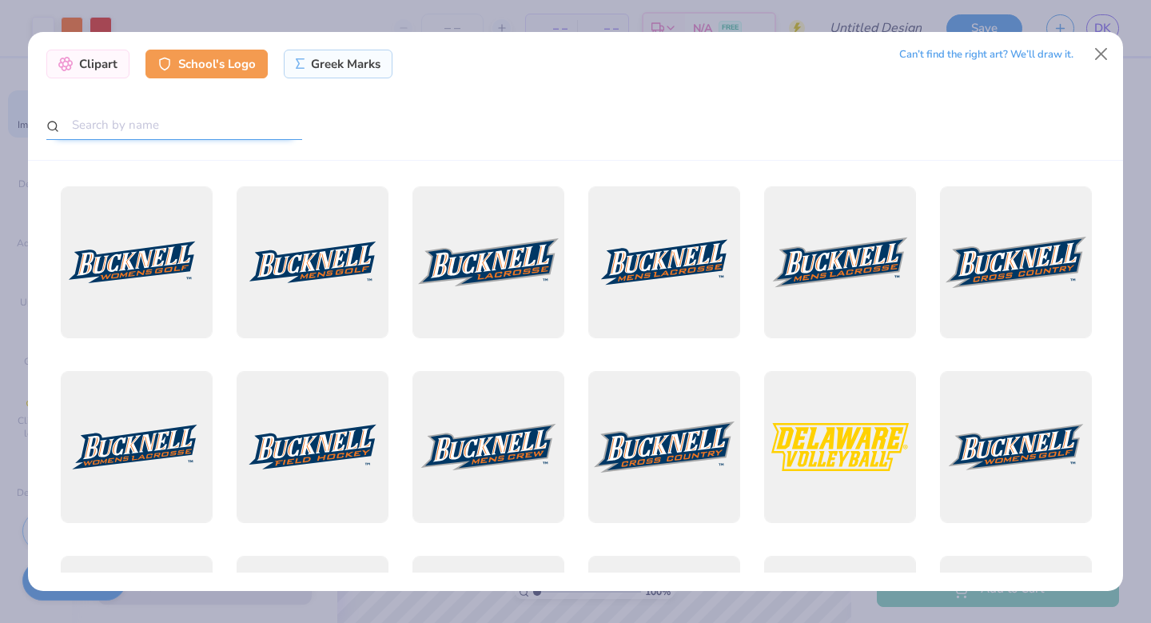
click at [124, 117] on input "text" at bounding box center [174, 125] width 256 height 30
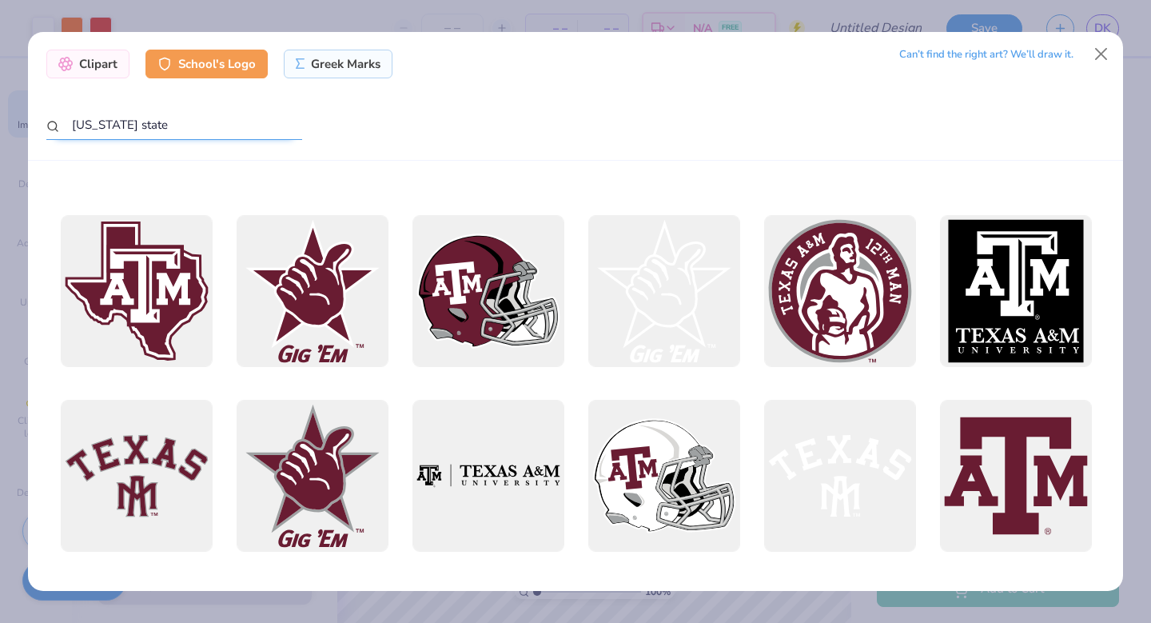
scroll to position [2884, 0]
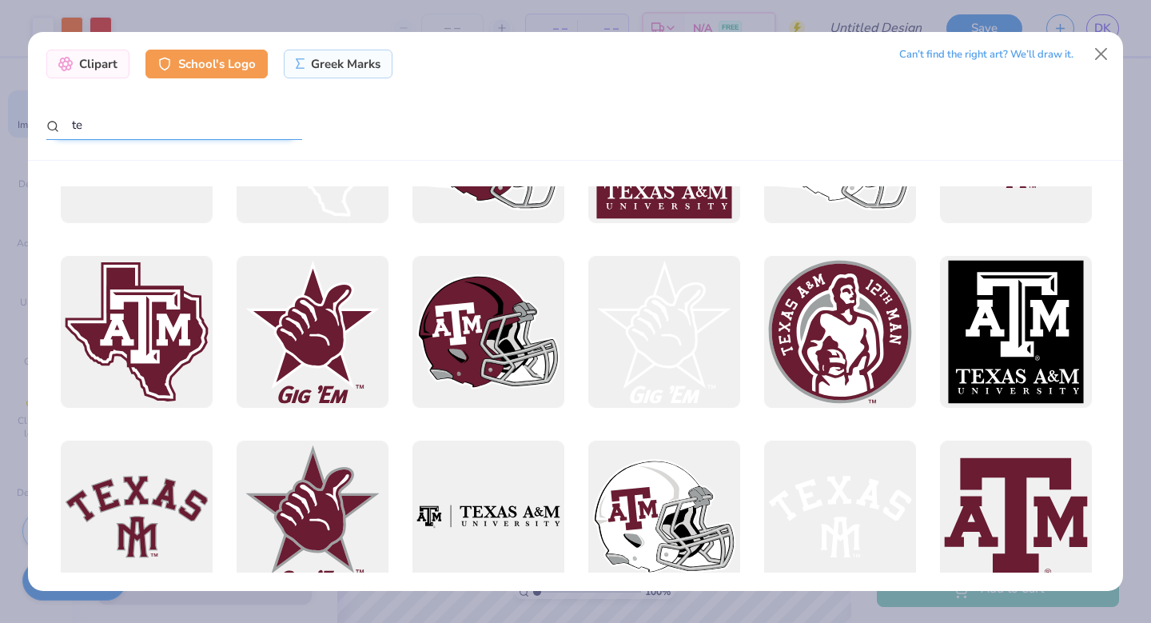
type input "t"
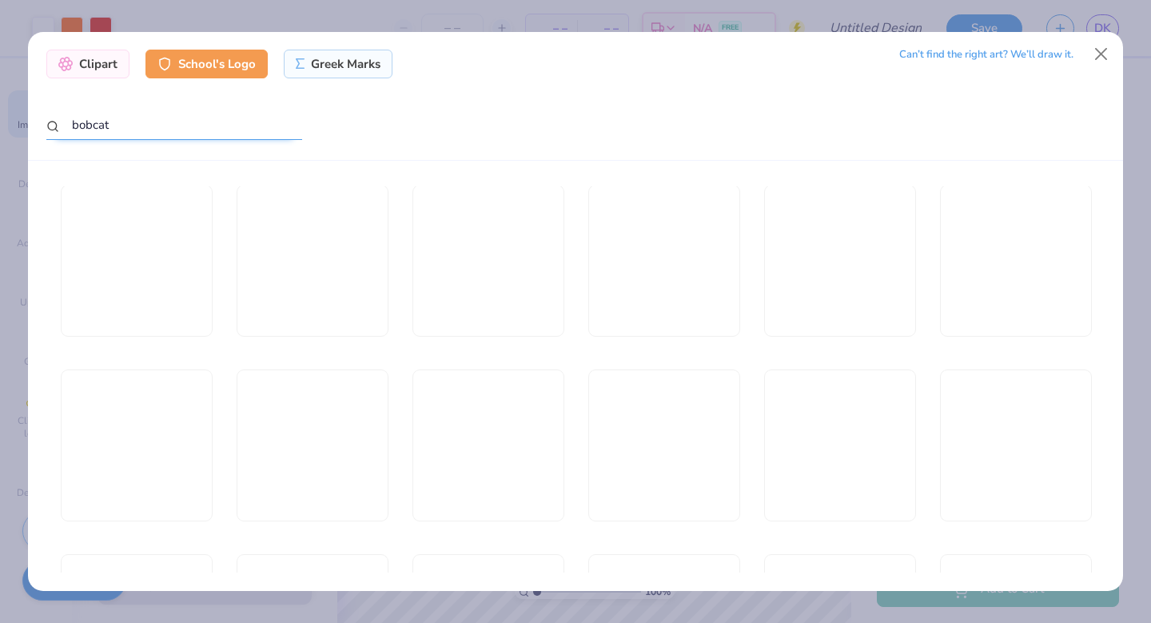
scroll to position [4069, 0]
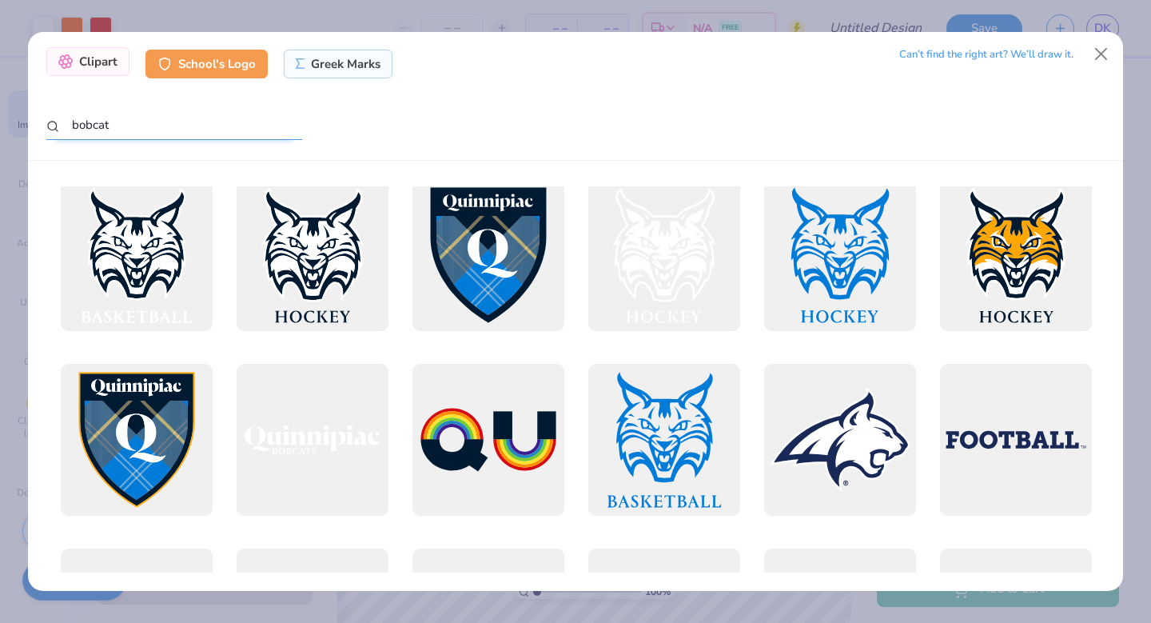
type input "bobcat"
click at [92, 57] on div "Clipart" at bounding box center [87, 61] width 83 height 29
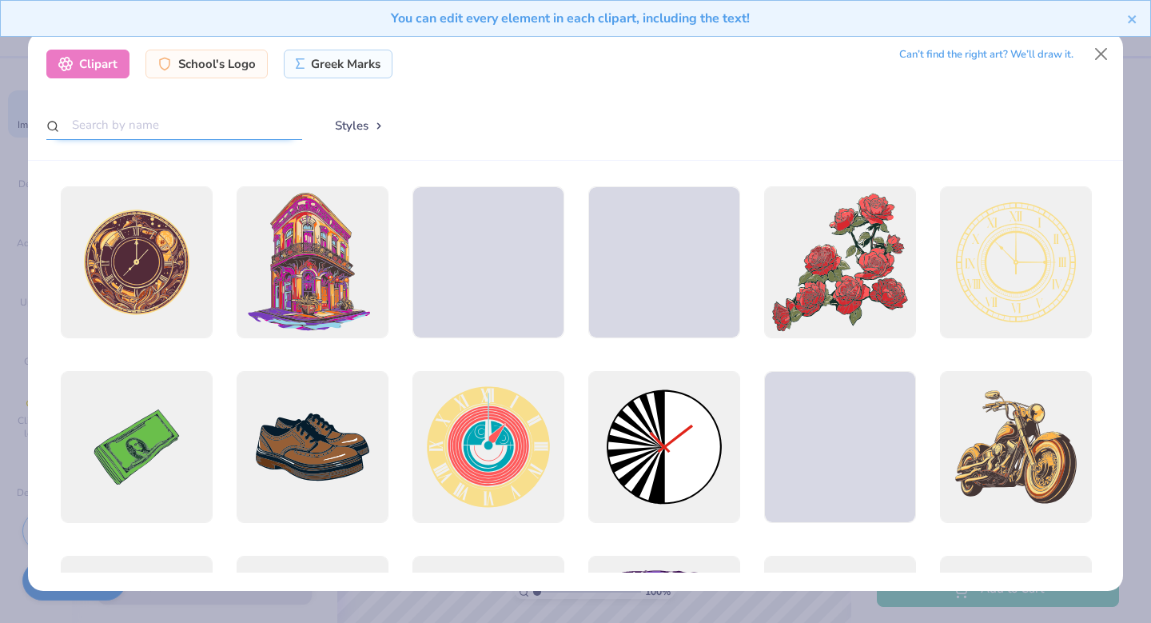
click at [129, 122] on input "text" at bounding box center [174, 125] width 256 height 30
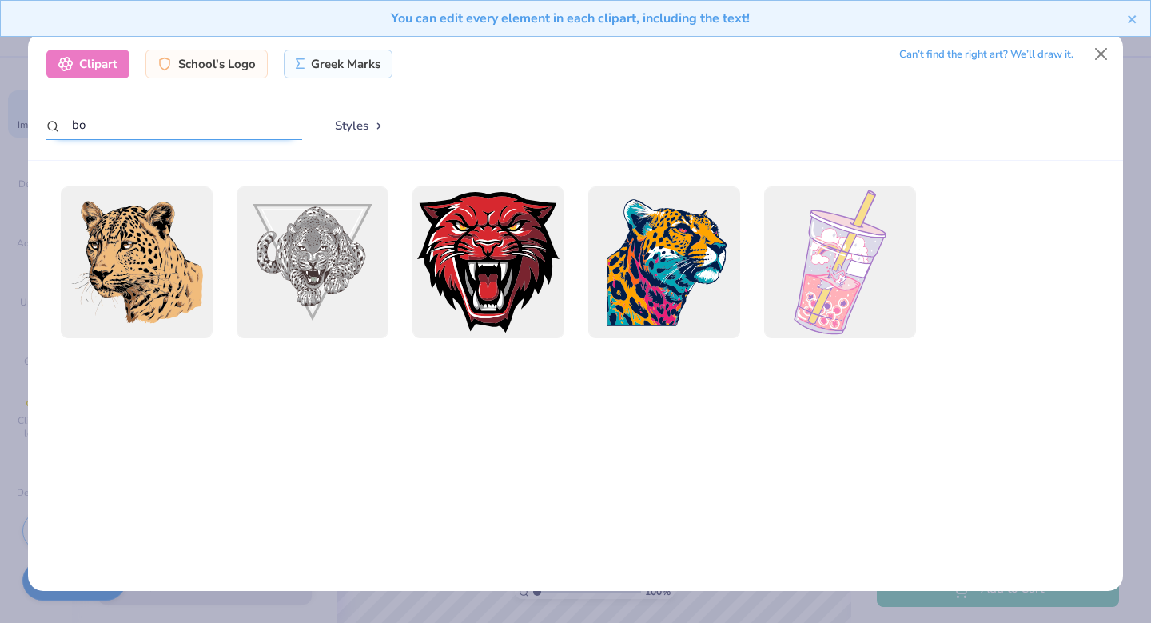
type input "b"
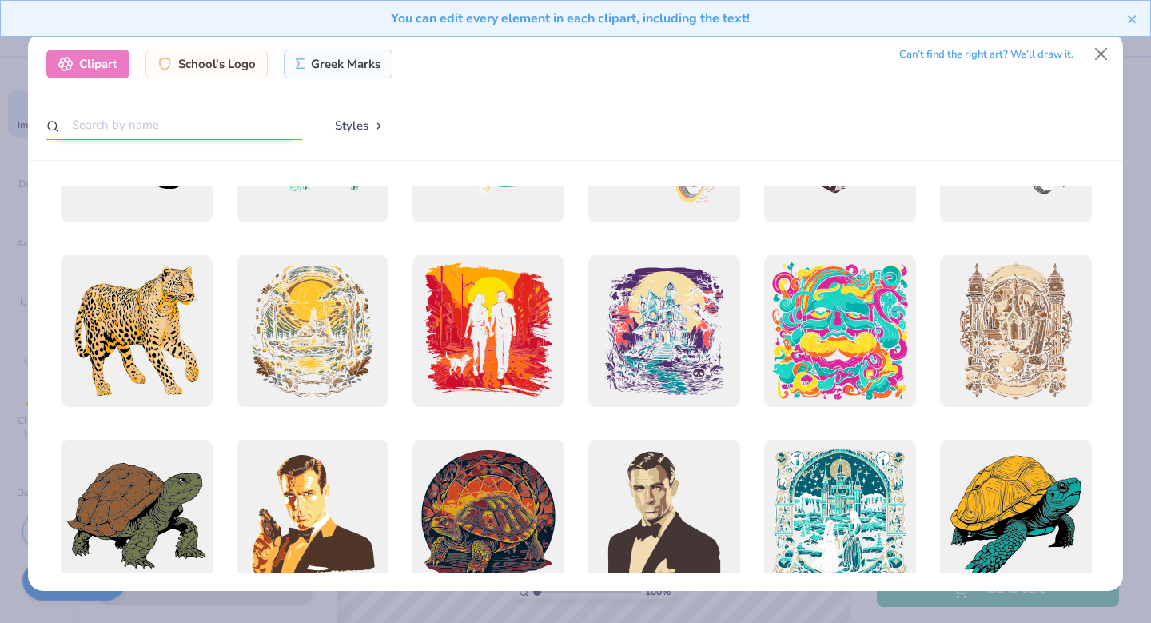
scroll to position [1077, 0]
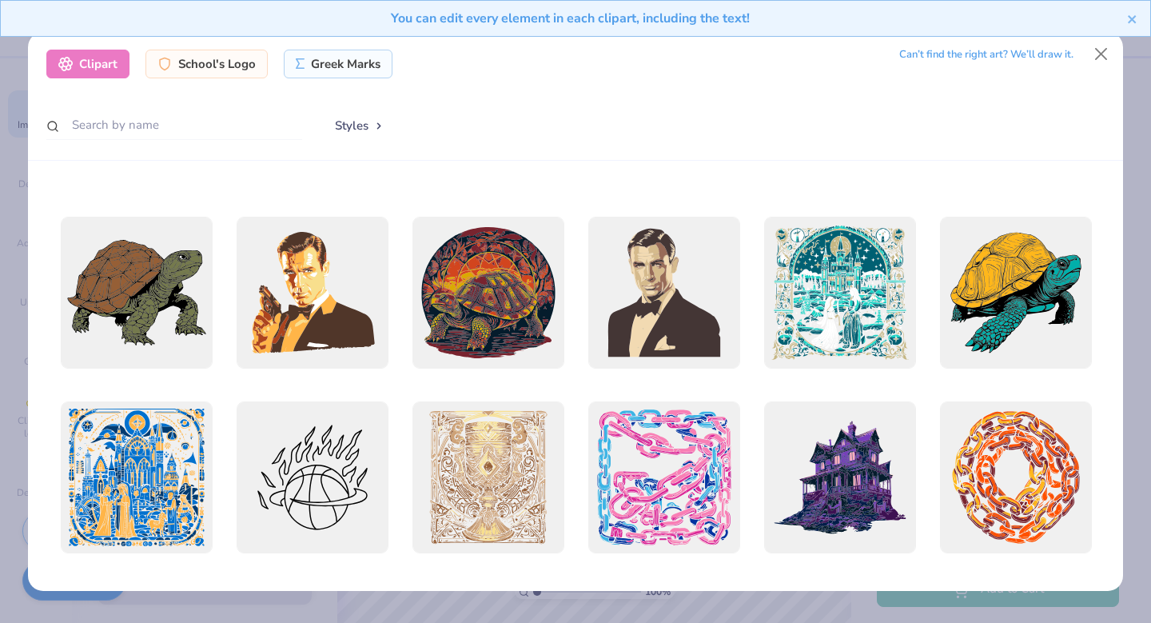
click at [1101, 45] on div "You can edit every element in each clipart, including the text!" at bounding box center [575, 24] width 1151 height 49
click at [1101, 50] on button "Close" at bounding box center [1101, 54] width 30 height 30
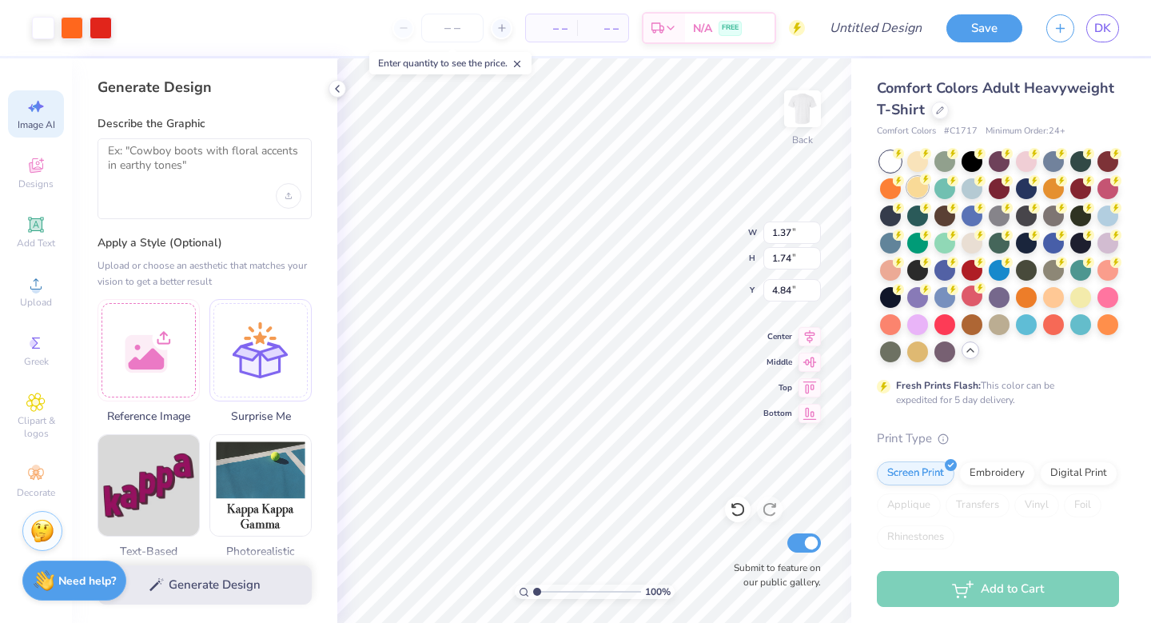
type input "1.37"
type input "1.74"
type input "3.98"
type input "2.07"
type input "2.33"
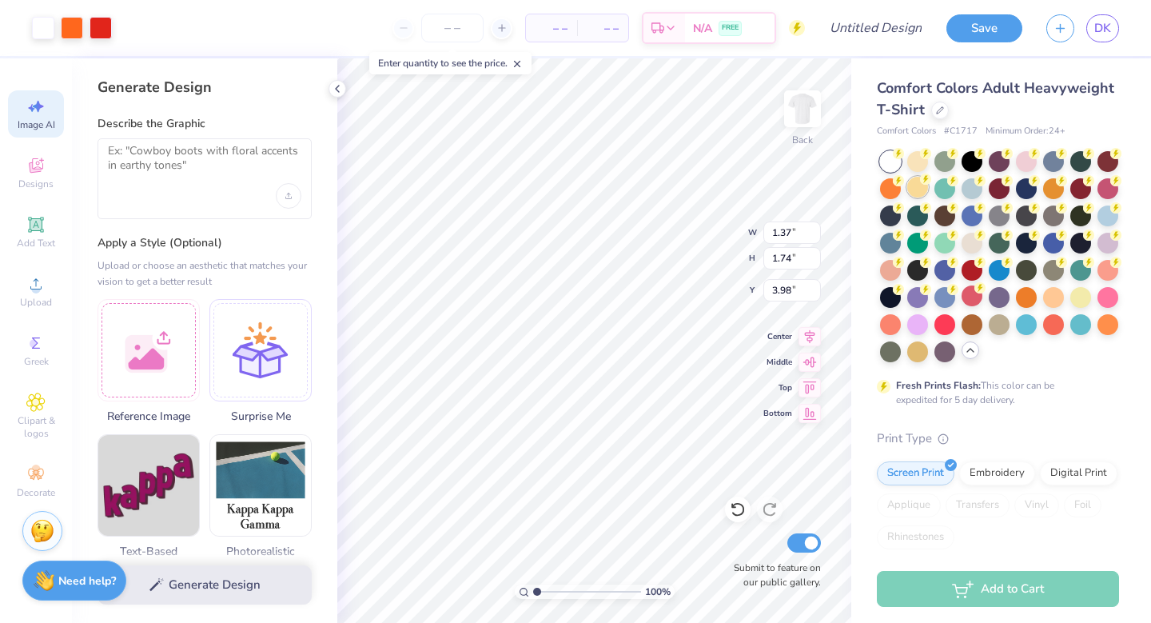
type input "4.27"
type input "1.44"
type input "1.62"
type input "4.10"
click at [807, 360] on icon at bounding box center [809, 359] width 22 height 19
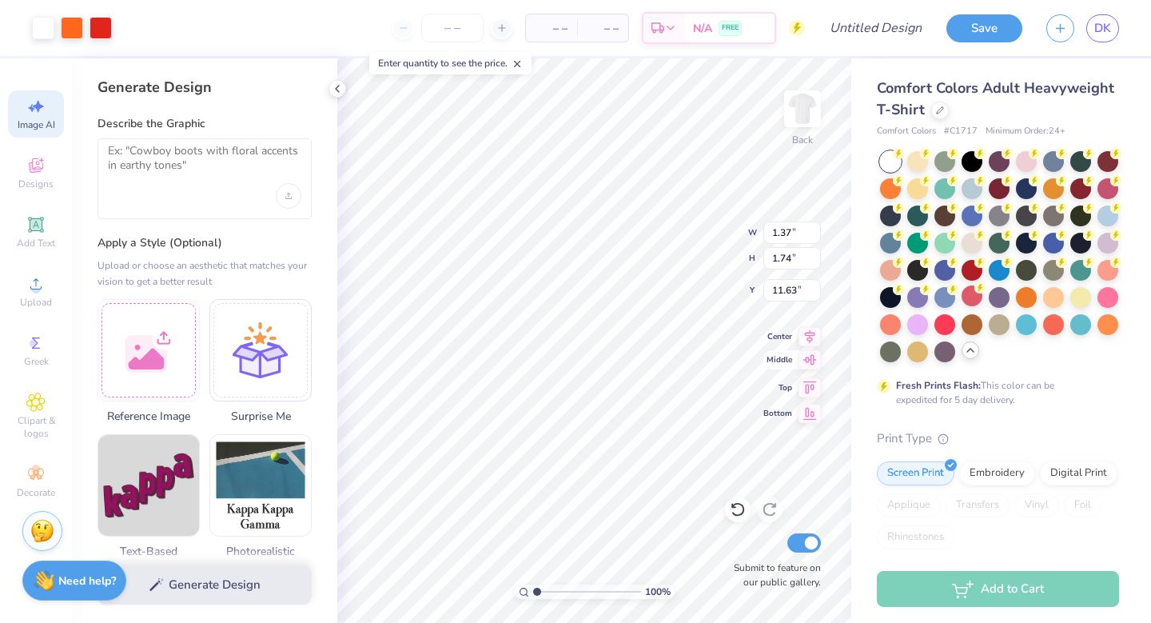
type input "3.98"
click at [38, 344] on circle at bounding box center [34, 343] width 9 height 9
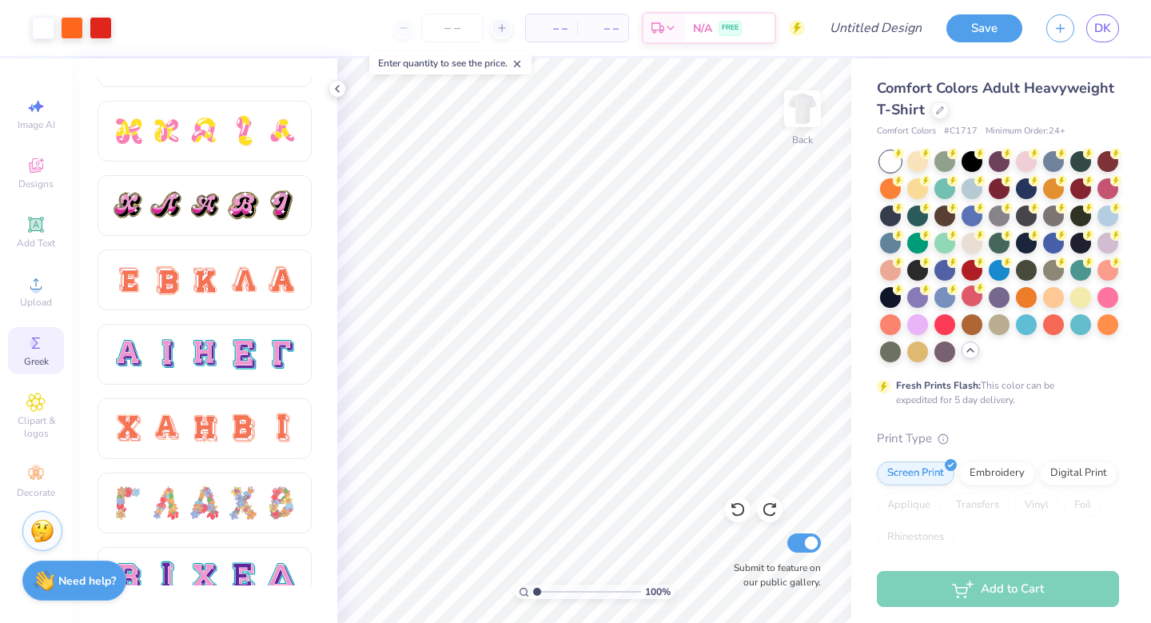
scroll to position [864, 0]
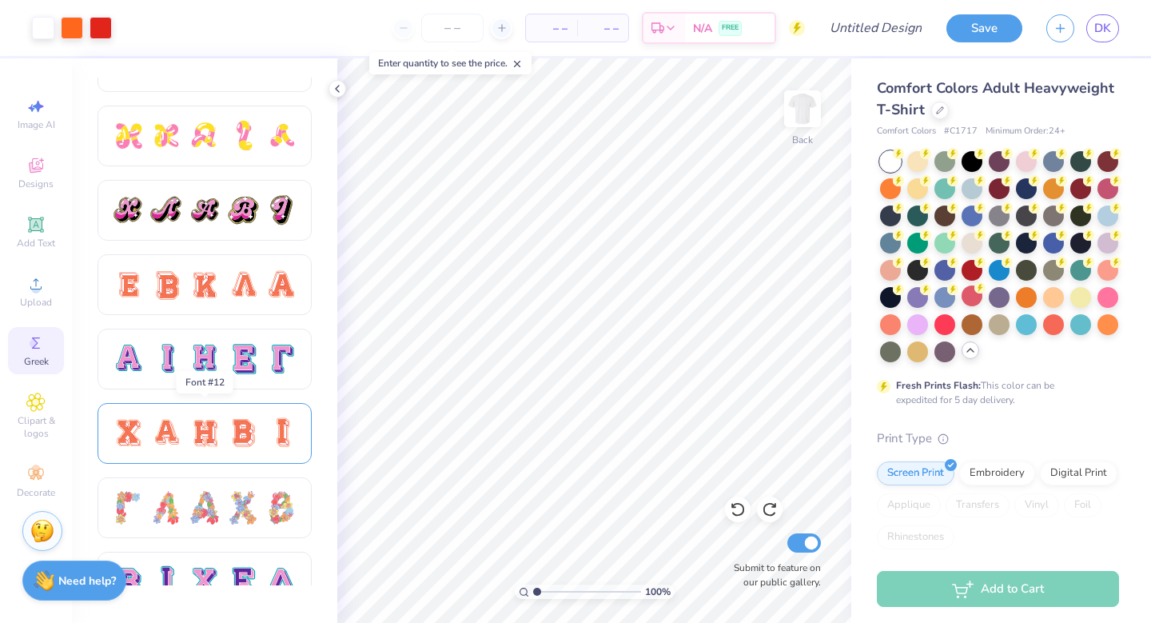
click at [244, 440] on div at bounding box center [243, 433] width 34 height 34
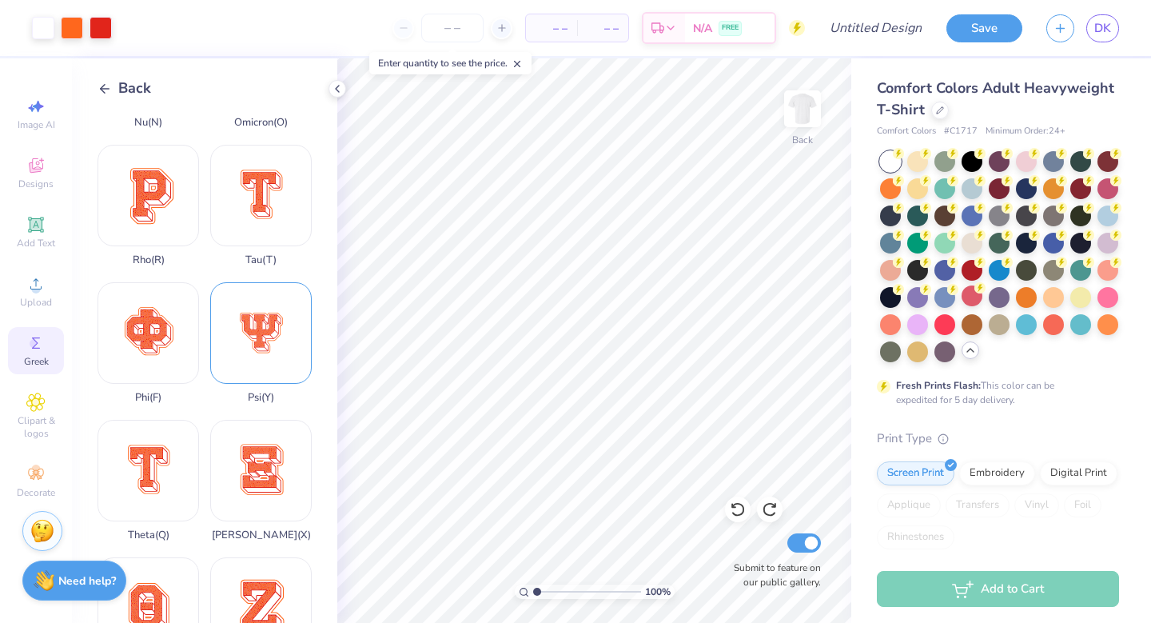
scroll to position [1145, 0]
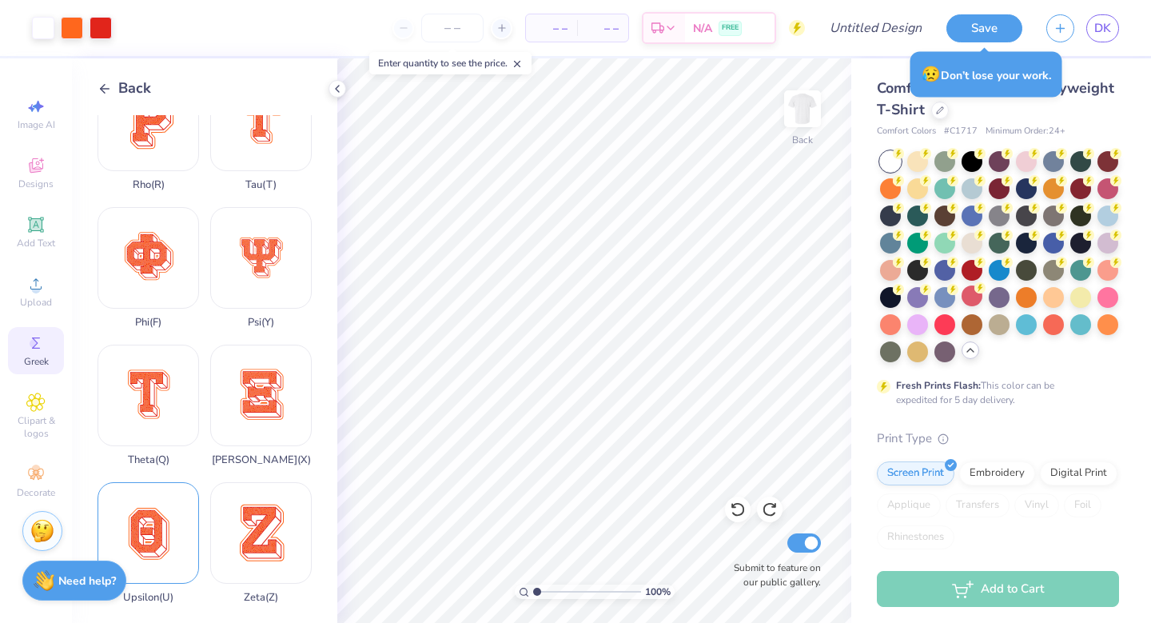
click at [153, 536] on div "Upsilon ( U )" at bounding box center [147, 542] width 101 height 121
type input "3.00"
type input "3.82"
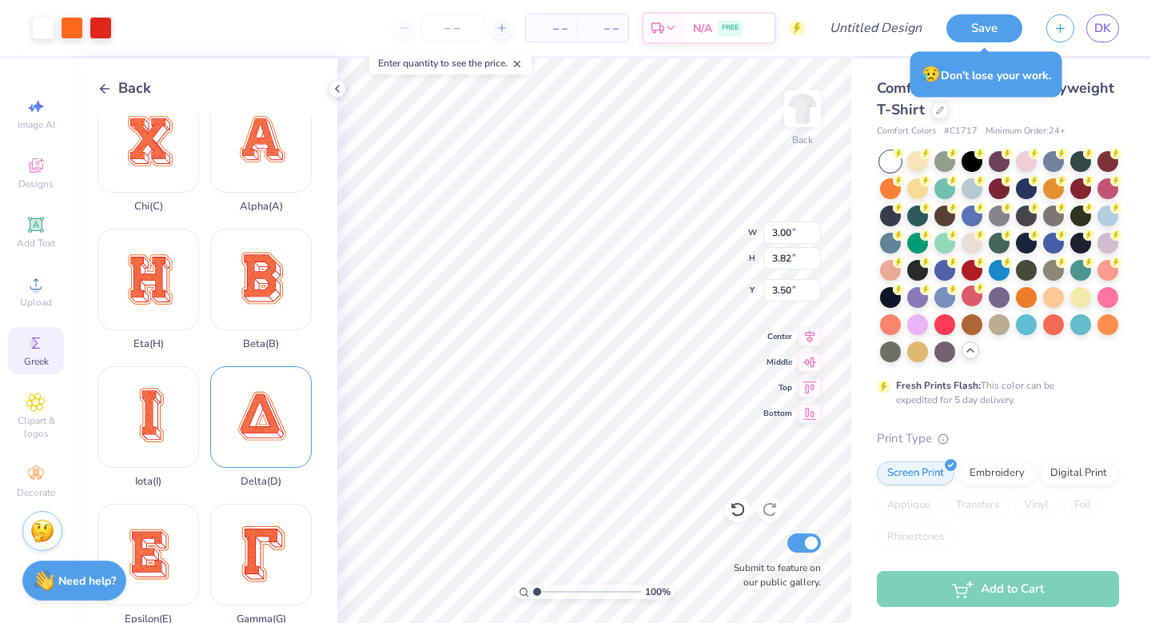
scroll to position [0, 0]
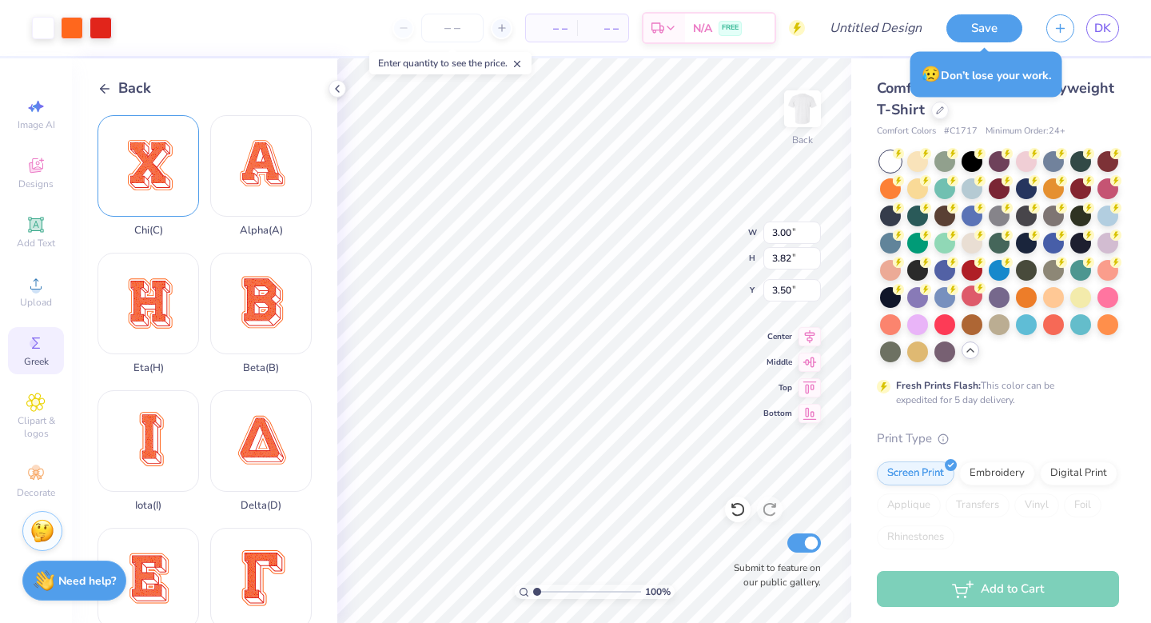
click at [169, 161] on div "Chi ( C )" at bounding box center [147, 175] width 101 height 121
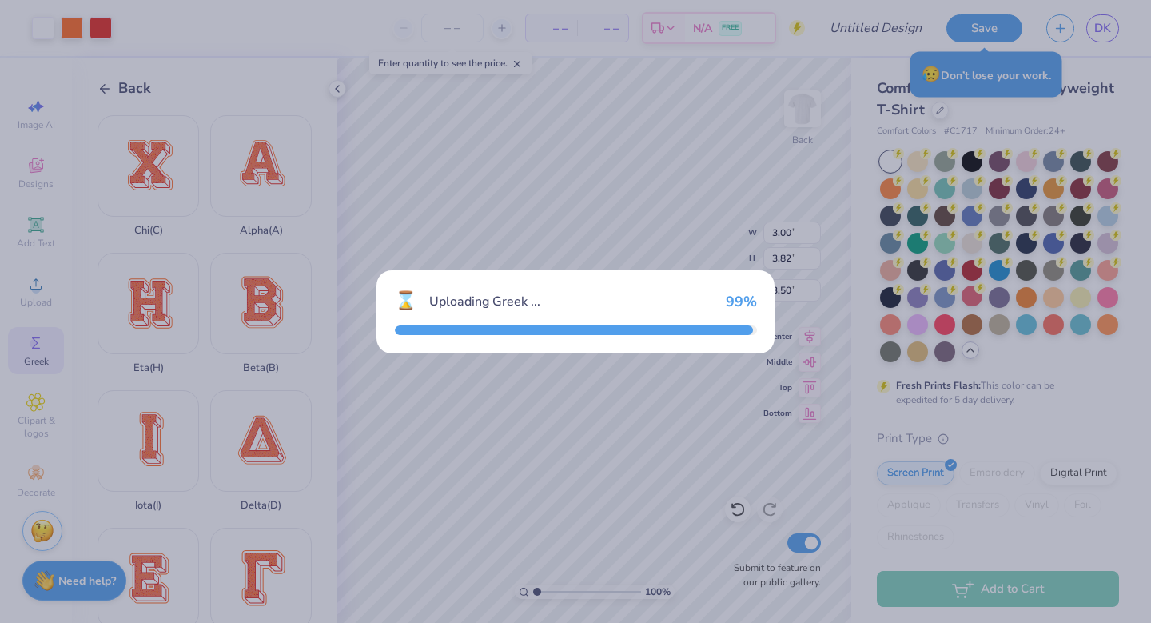
type input "14.24"
type input "16.01"
type input "4.49"
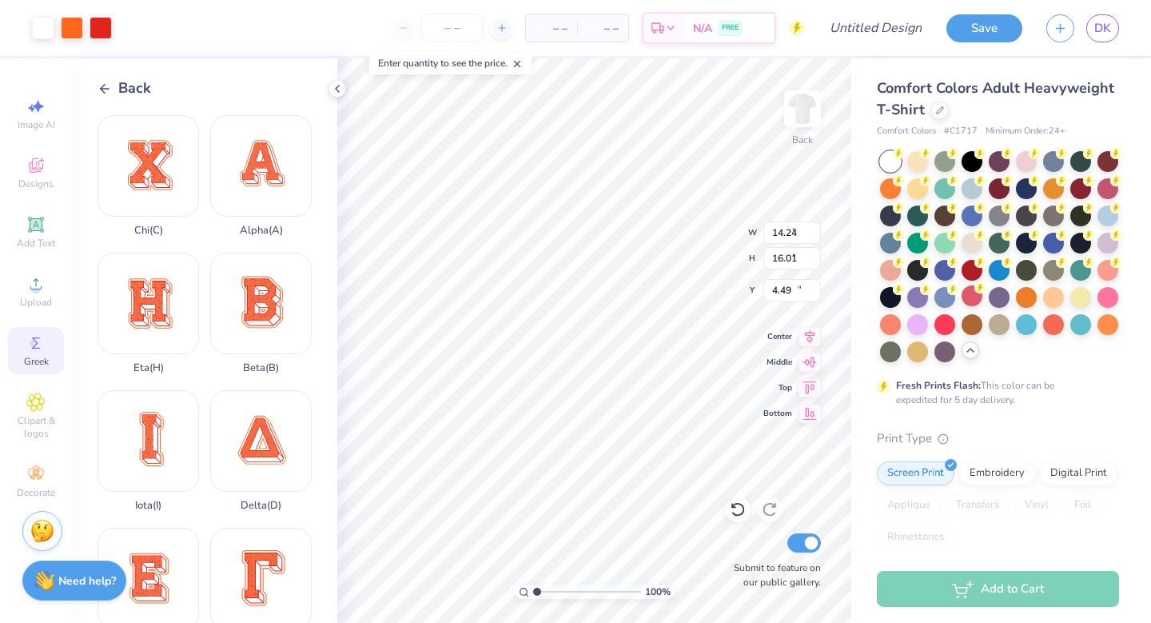
type input "3.70"
type input "4.16"
type input "6.97"
type input "1.44"
type input "1.62"
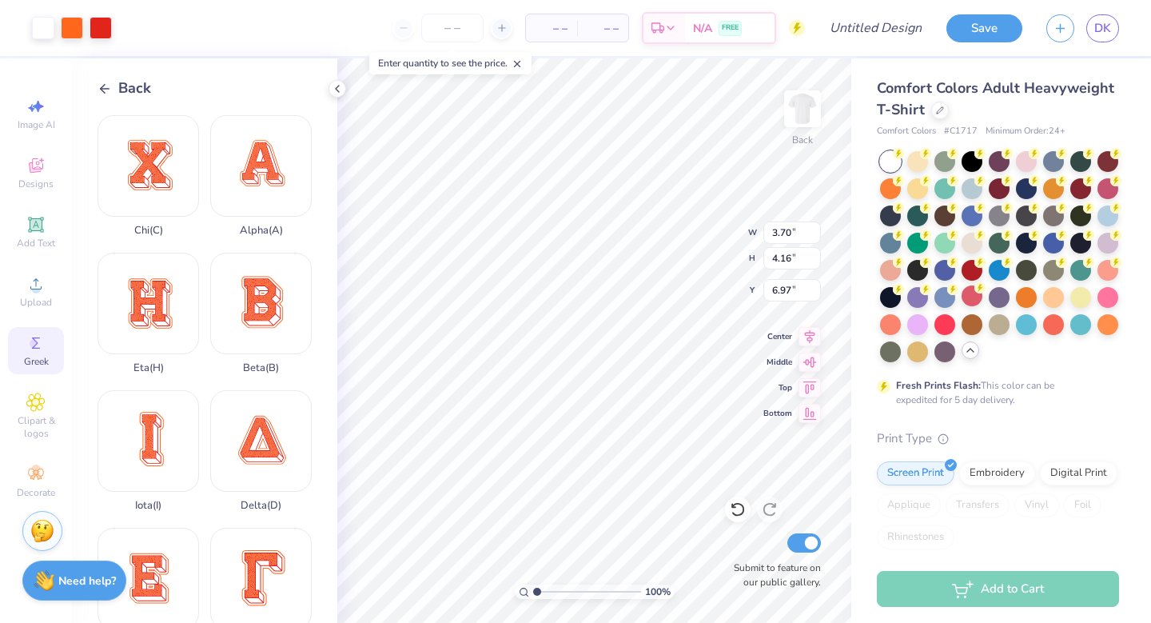
type input "4.10"
type input "3.73"
type input "3.70"
type input "4.16"
type input "3.57"
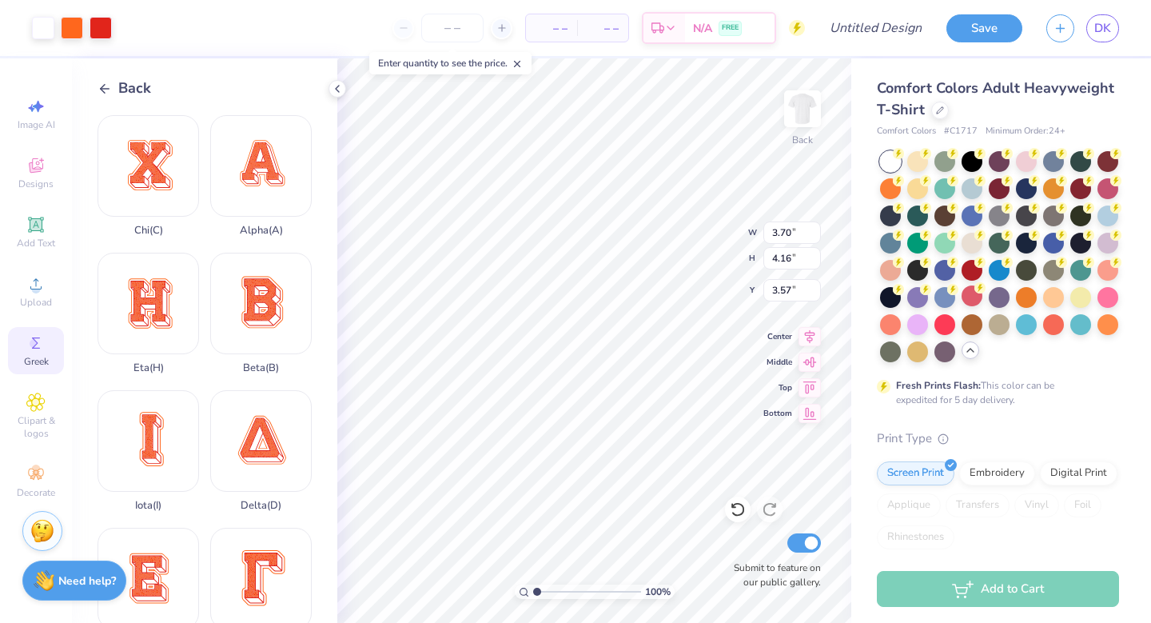
type input "1.90"
type input "2.13"
type input "5.59"
type input "3.00"
type input "3.82"
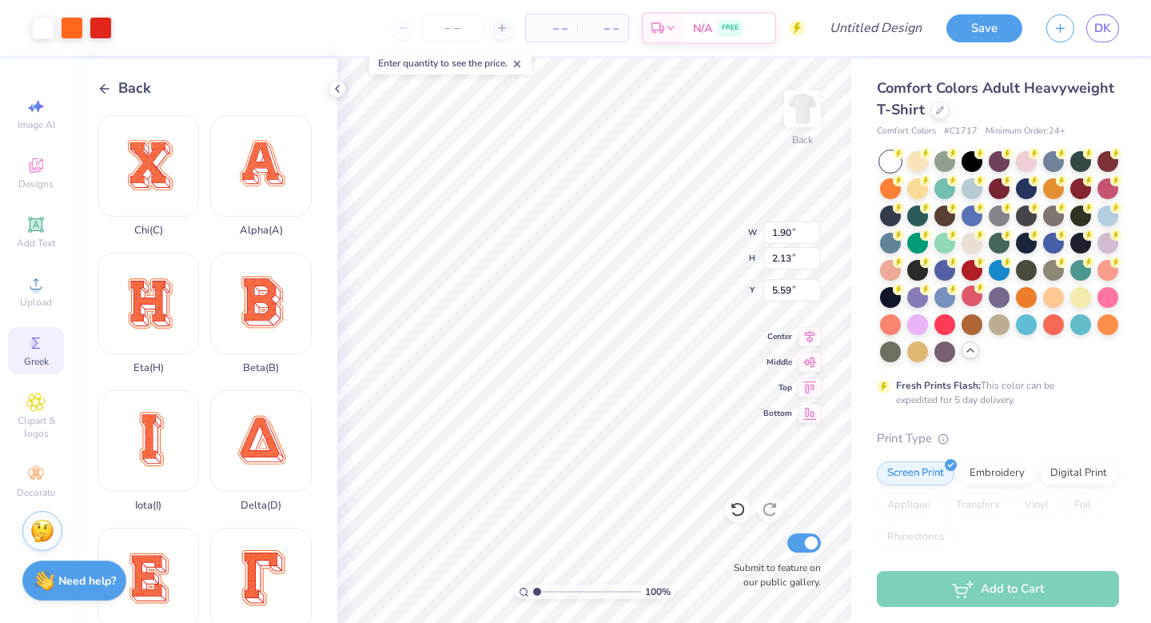
type input "3.73"
type input "1.27"
type input "1.62"
type input "4.78"
type input "1.90"
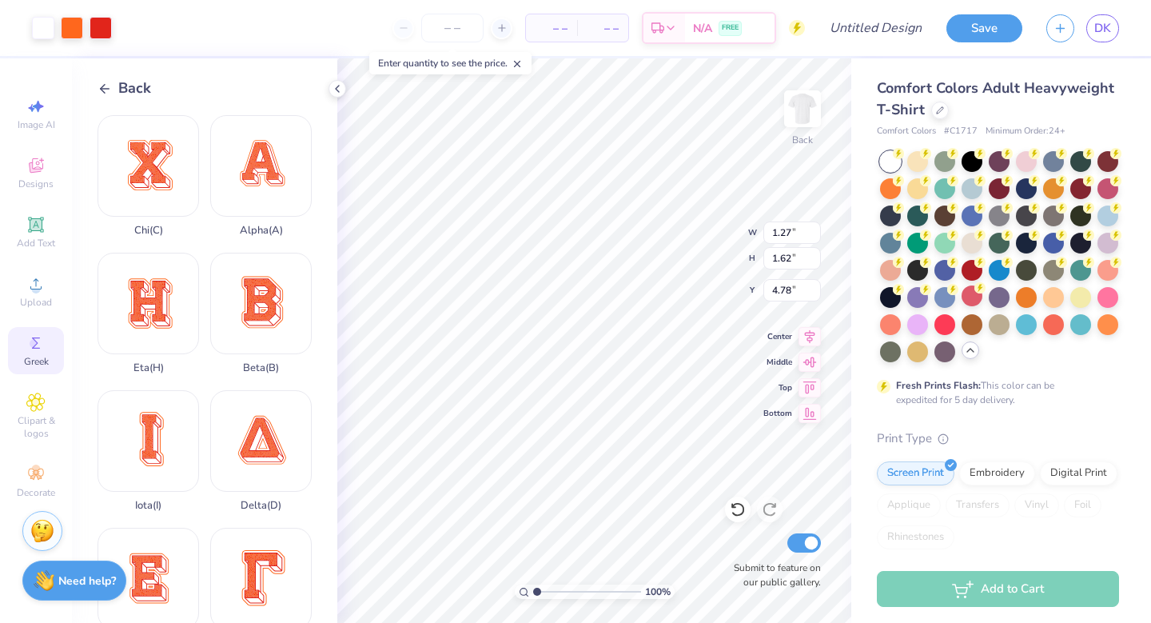
type input "2.13"
type input "4.52"
type input "1.31"
type input "1.48"
type input "4.92"
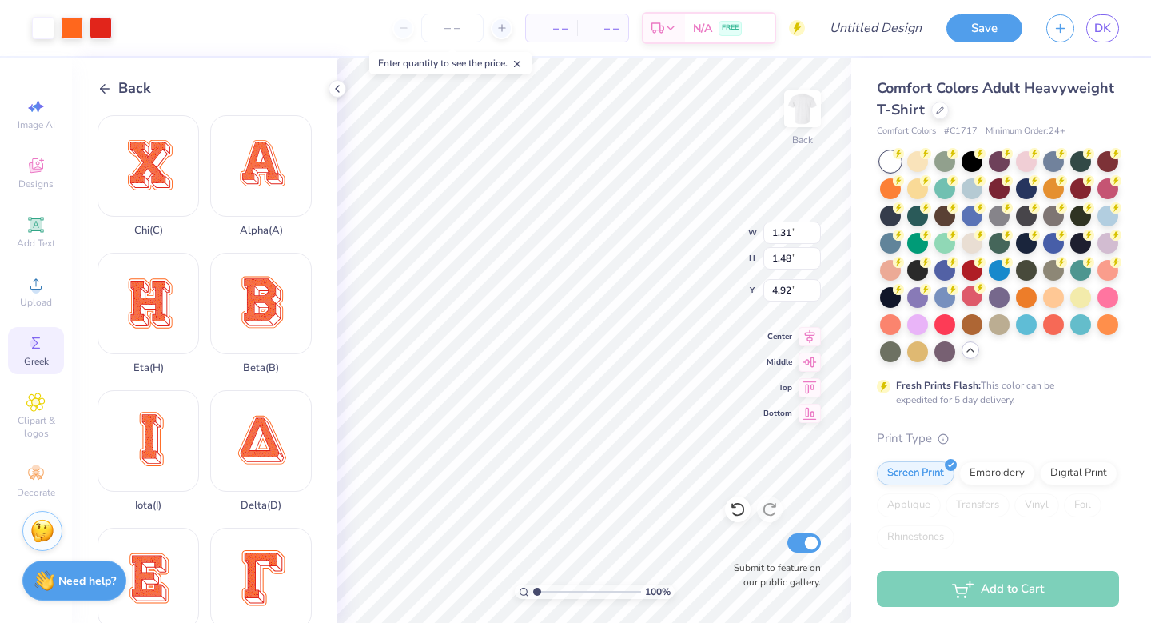
type input "1.27"
type input "1.62"
type input "4.78"
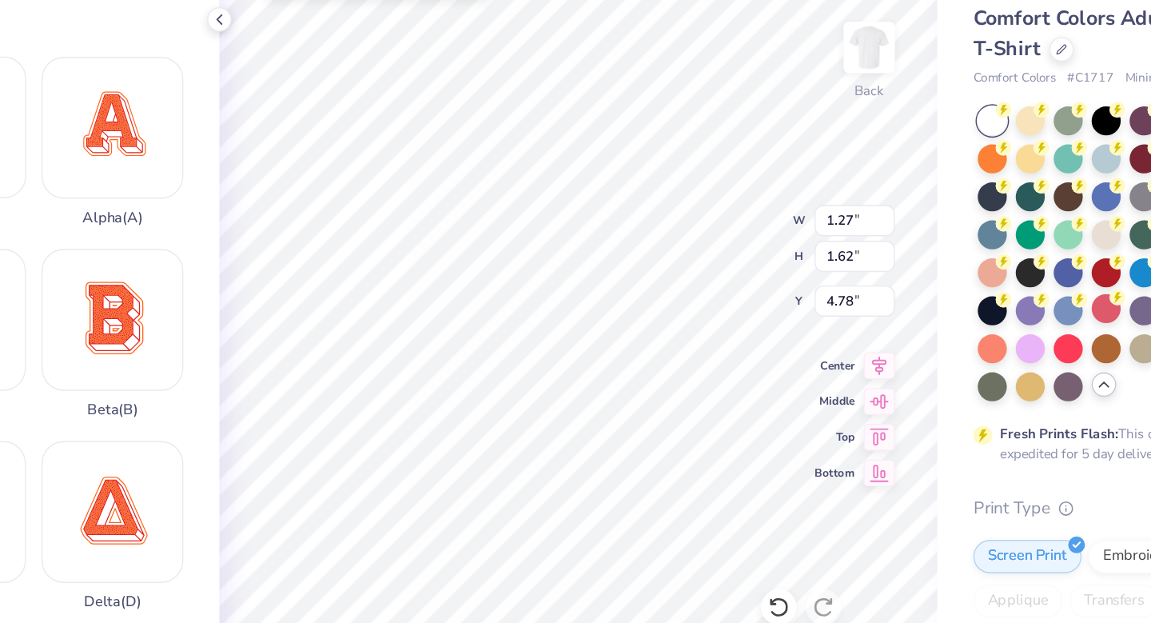
type input "1.31"
type input "1.48"
type input "4.92"
type input "1.28"
type input "1.44"
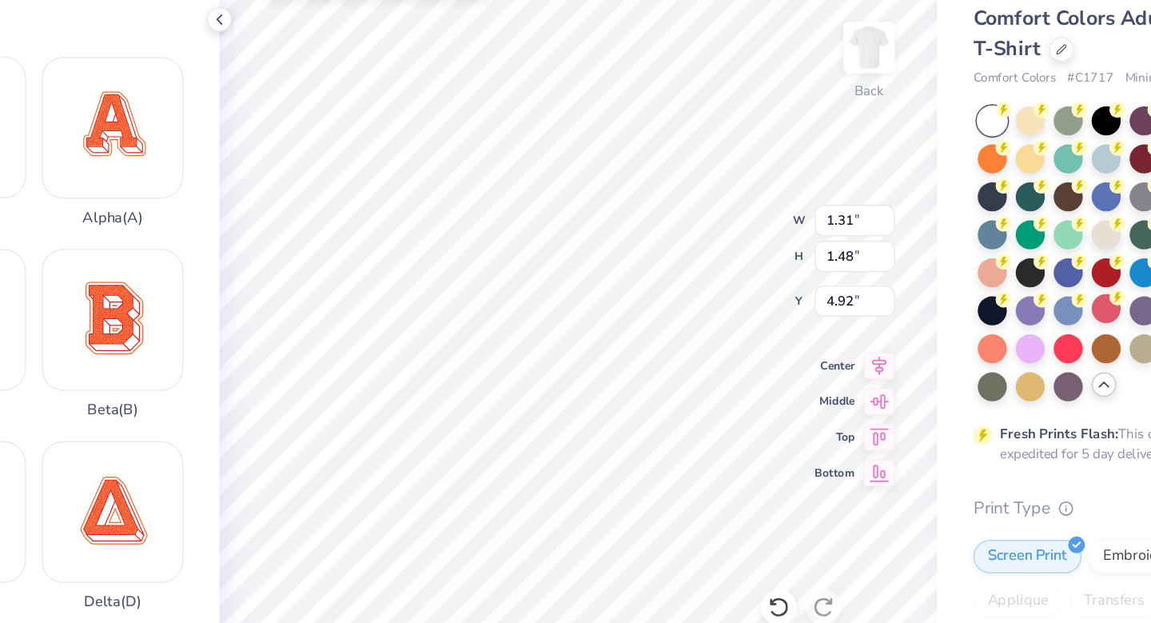
type input "4.96"
type input "1.46"
type input "1.64"
type input "4.76"
type input "1.36"
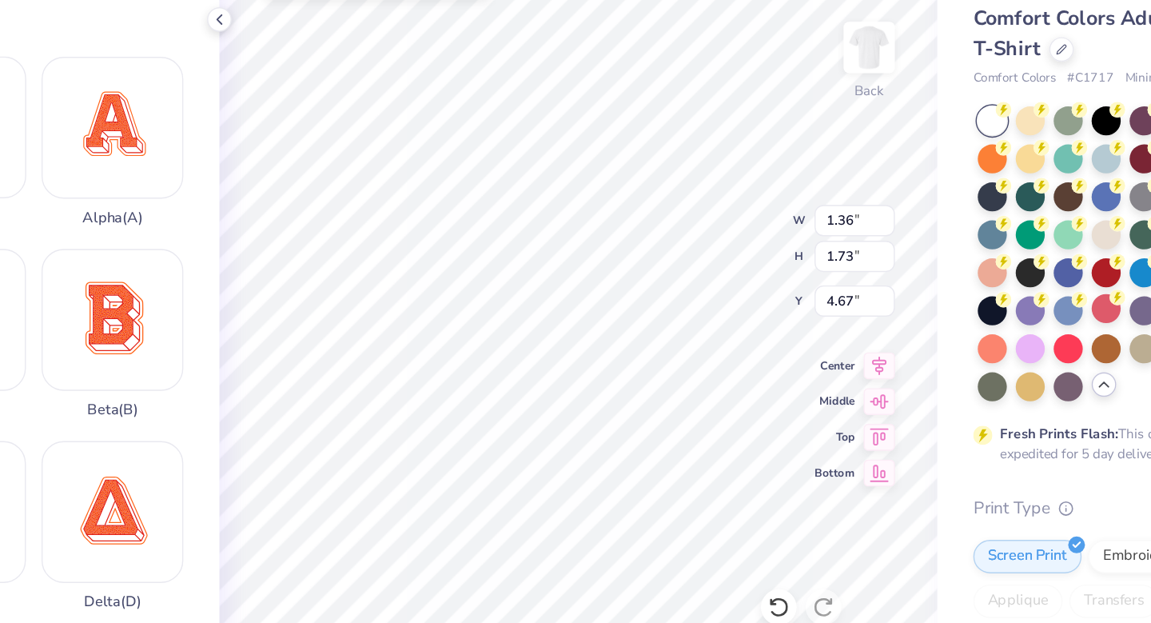
type input "1.73"
type input "4.67"
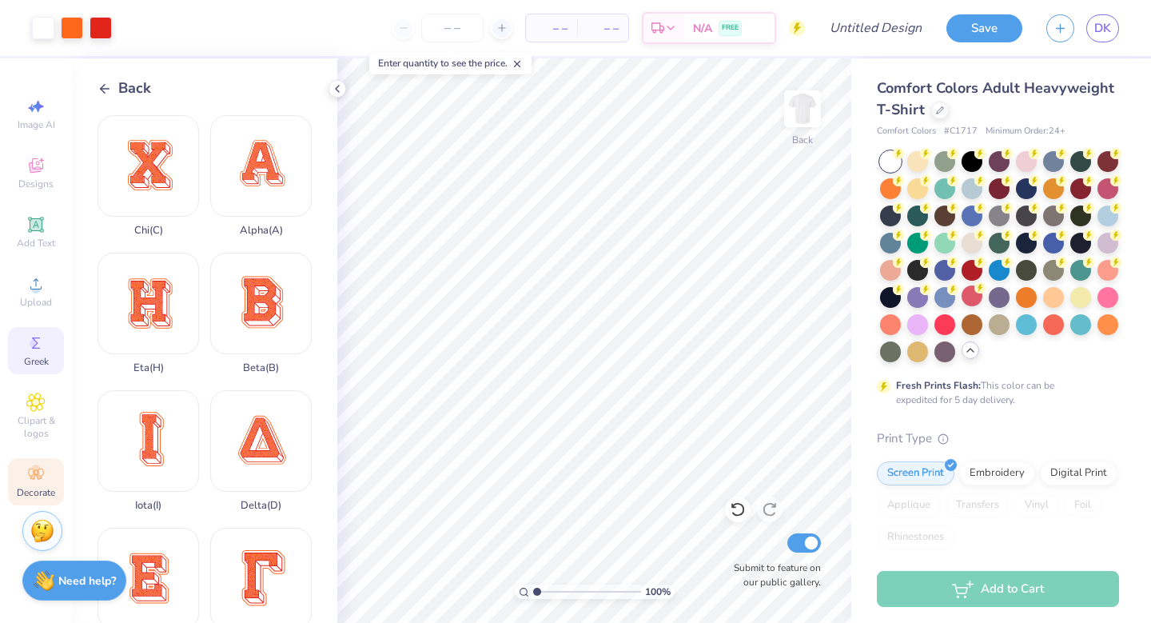
click at [42, 481] on icon at bounding box center [35, 473] width 19 height 19
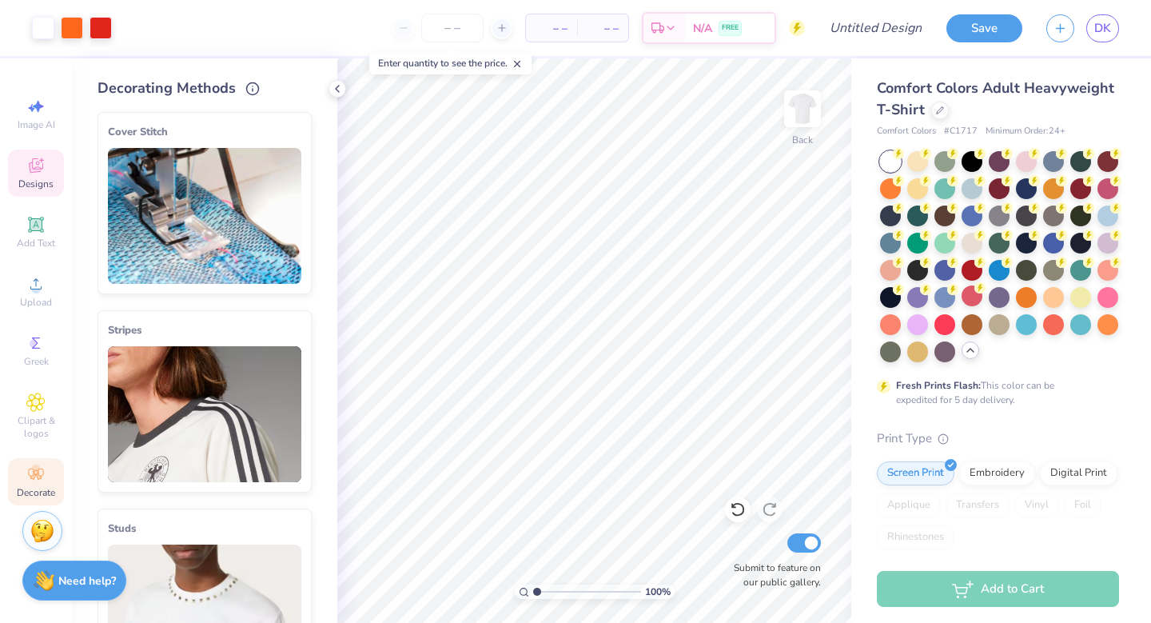
click at [40, 161] on icon at bounding box center [35, 165] width 19 height 19
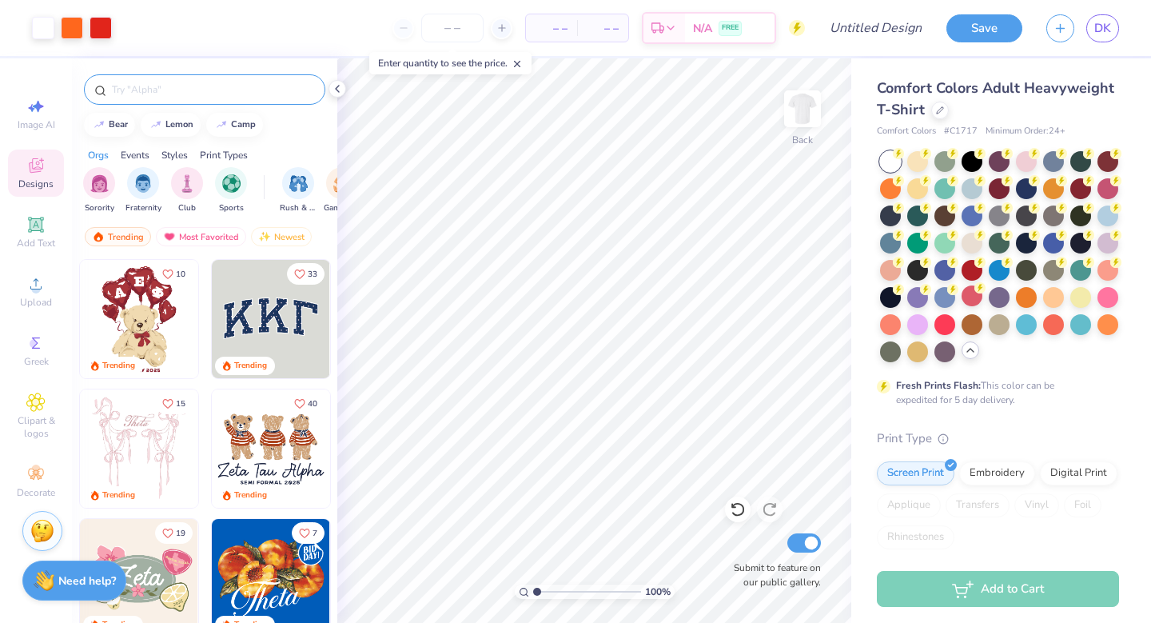
click at [250, 78] on div at bounding box center [204, 89] width 241 height 30
click at [238, 84] on input "text" at bounding box center [212, 90] width 205 height 16
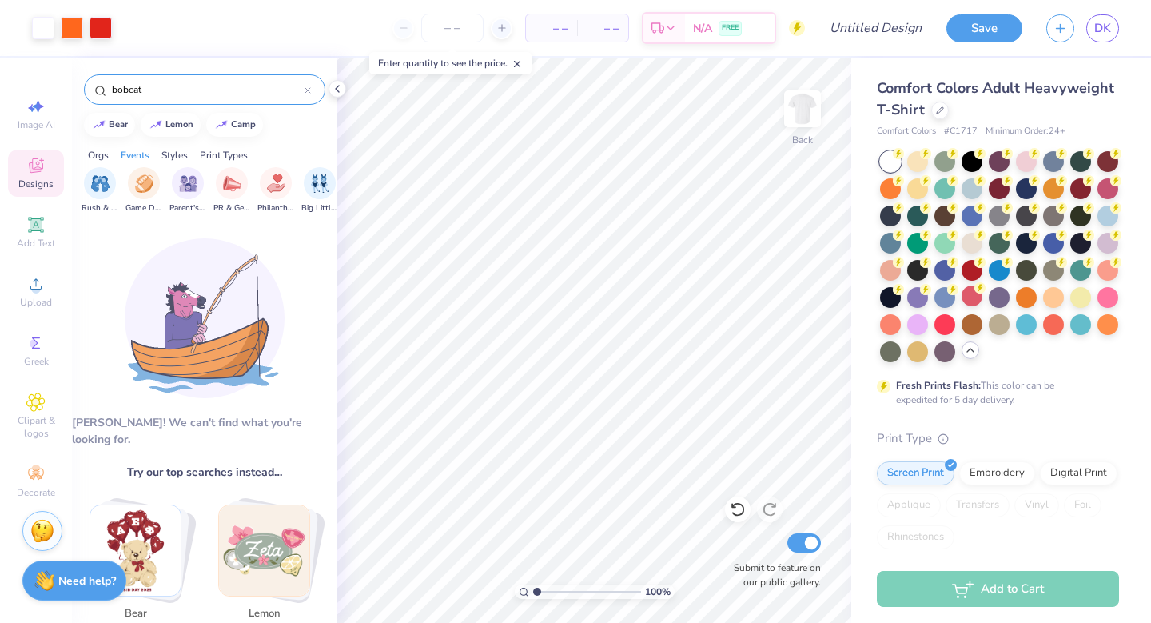
scroll to position [0, 195]
type input "bobcat"
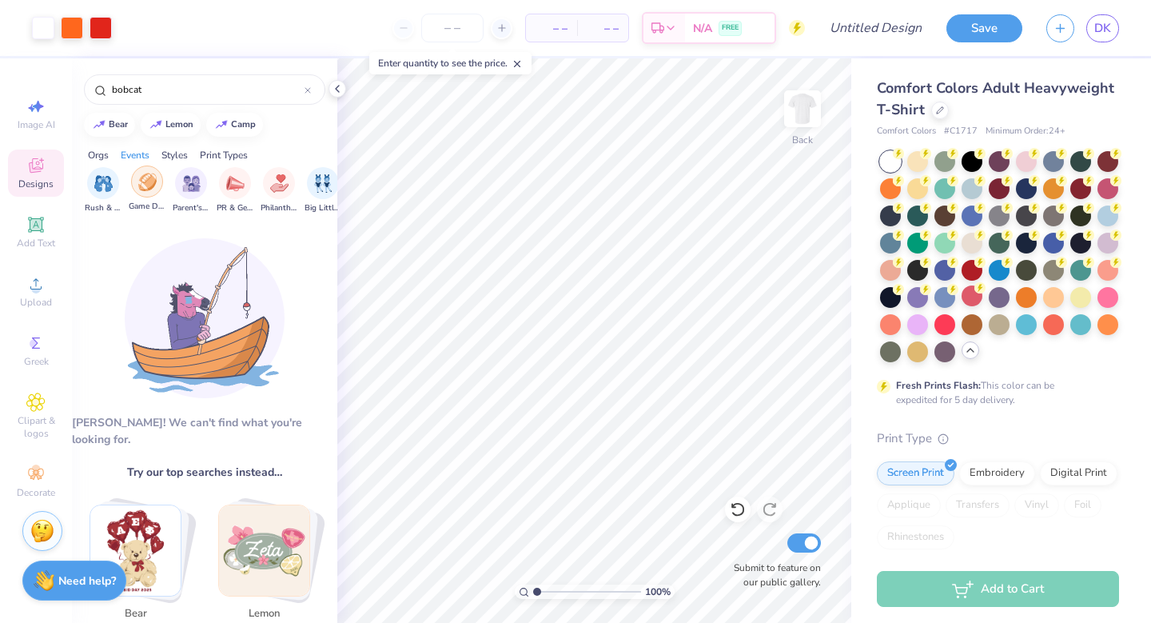
click at [132, 184] on div "filter for Game Day" at bounding box center [147, 181] width 32 height 32
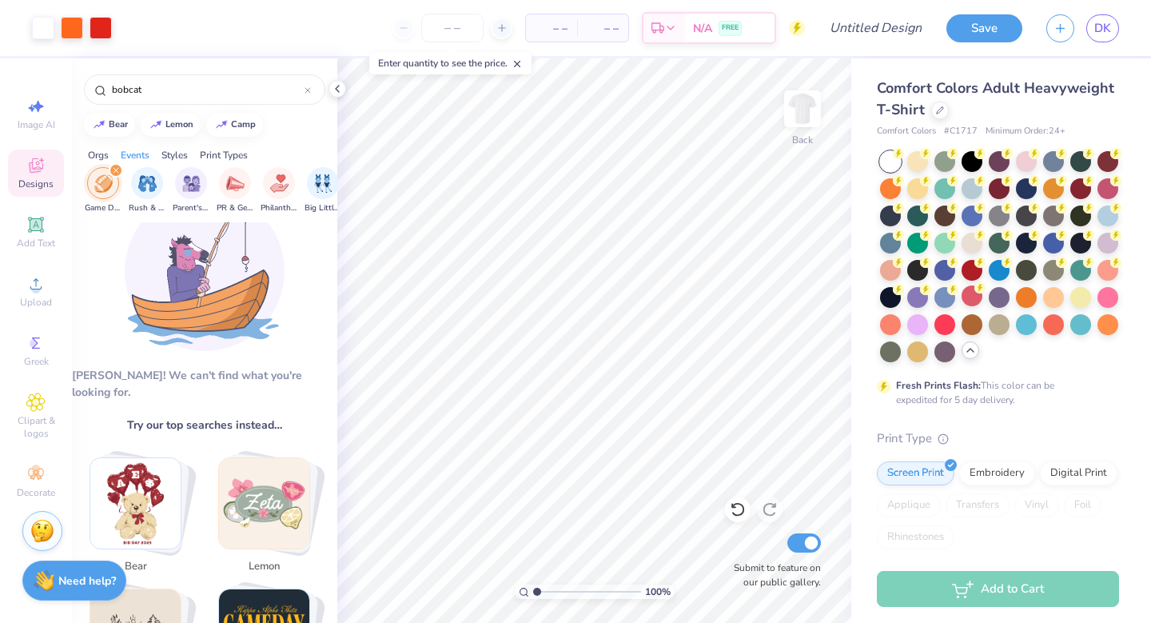
scroll to position [0, 0]
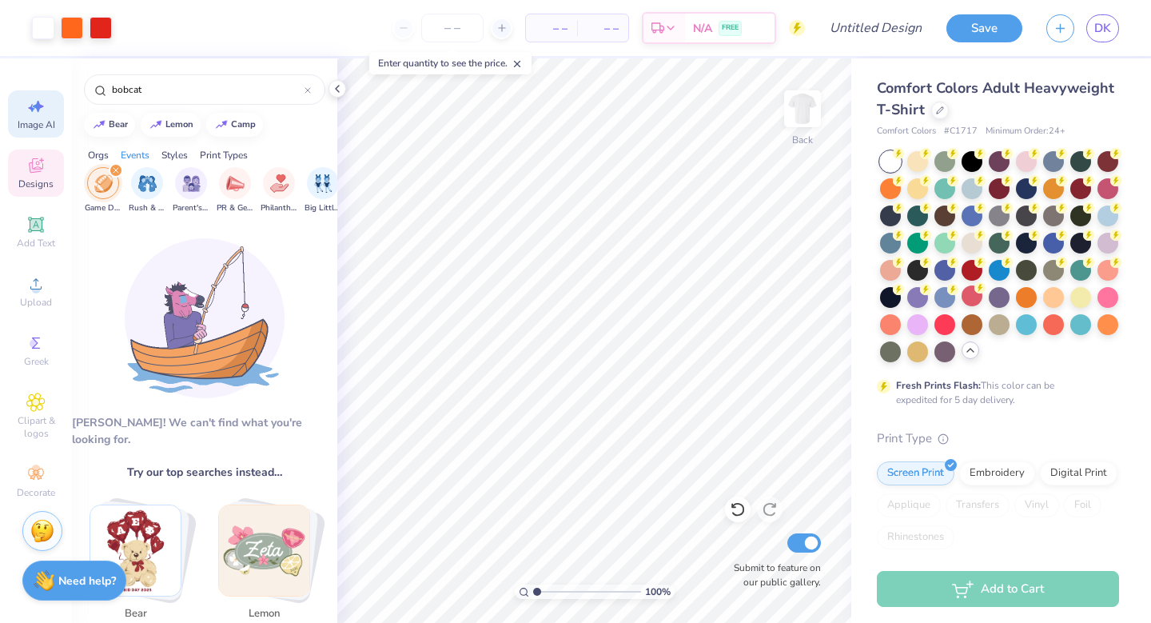
click at [36, 109] on icon at bounding box center [35, 106] width 19 height 19
select select "4"
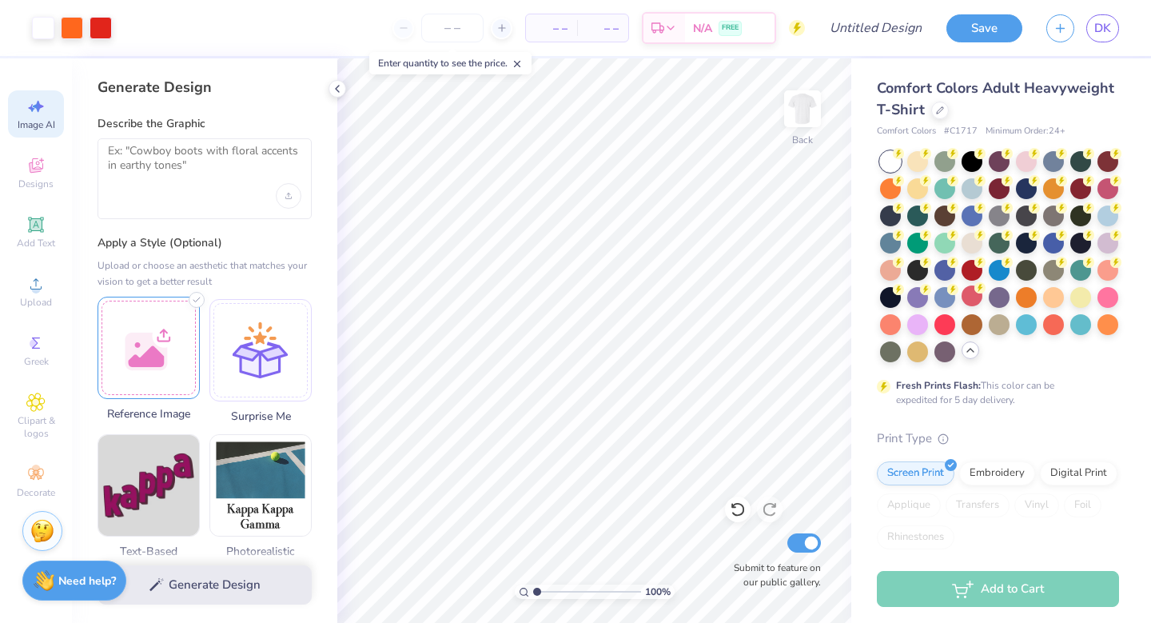
click at [165, 331] on div at bounding box center [148, 347] width 102 height 102
click at [232, 188] on div at bounding box center [204, 178] width 214 height 81
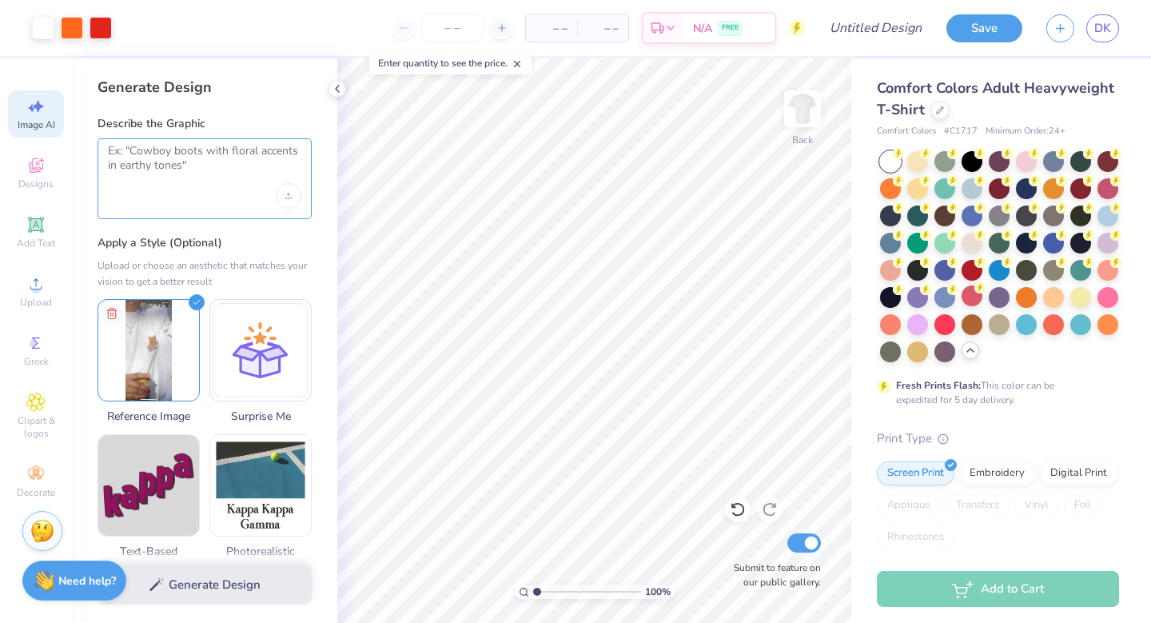
click at [224, 163] on textarea at bounding box center [204, 164] width 193 height 40
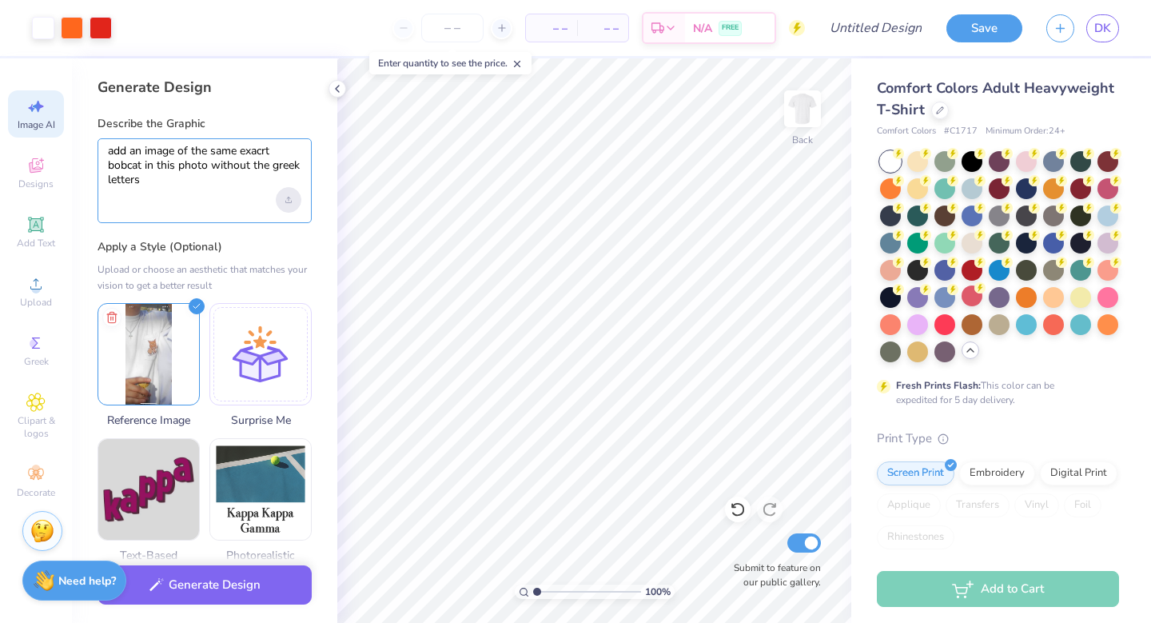
type textarea "add an image of the same exacrt bobcat in this photo without the greek letters"
click at [281, 197] on div "Upload image" at bounding box center [289, 200] width 26 height 26
click at [159, 173] on textarea "add an image of the same exacrt bobcat in this photo without the greek letters" at bounding box center [204, 166] width 193 height 44
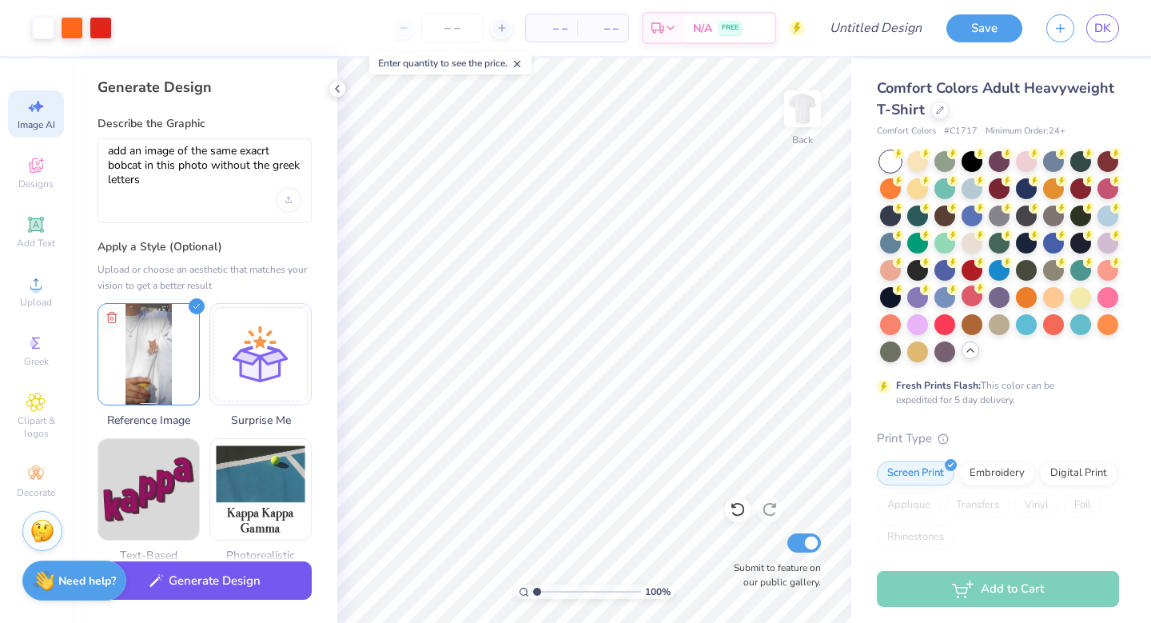
click at [213, 581] on button "Generate Design" at bounding box center [204, 580] width 214 height 39
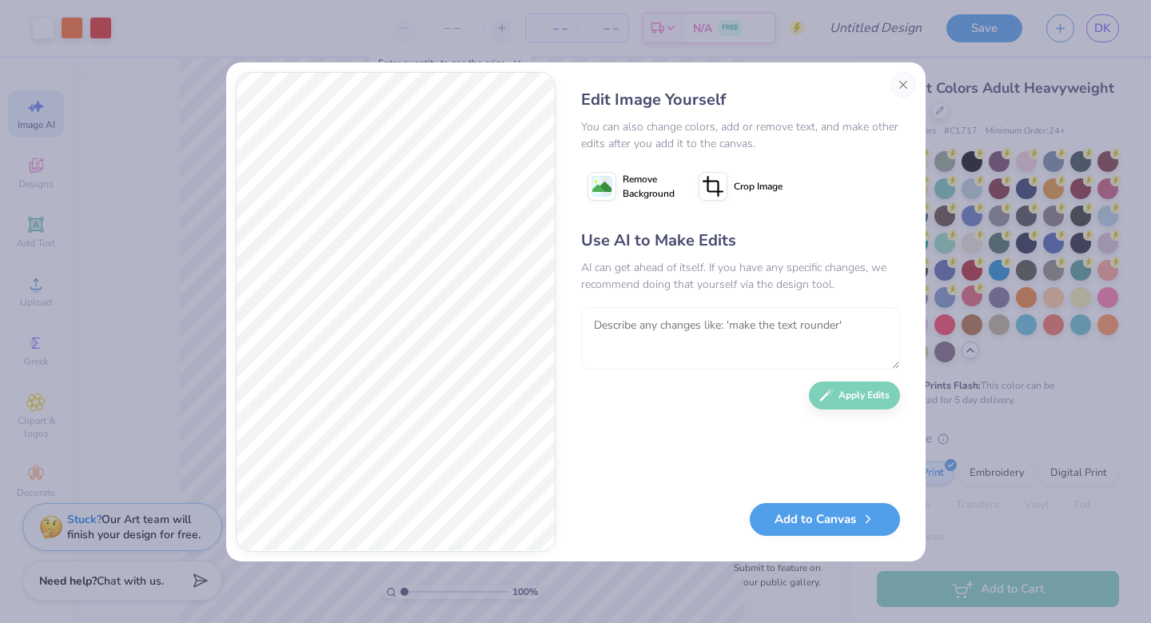
click at [700, 329] on textarea at bounding box center [740, 338] width 319 height 62
click at [758, 322] on textarea "have its mouth be open and look more aggresive" at bounding box center [740, 338] width 319 height 62
click at [758, 321] on textarea "have its mouth be open and look more aggresive" at bounding box center [740, 338] width 319 height 62
click at [875, 322] on textarea "have its mouth be open and look slightly more aggresive" at bounding box center [740, 338] width 319 height 62
drag, startPoint x: 594, startPoint y: 320, endPoint x: 624, endPoint y: 320, distance: 30.4
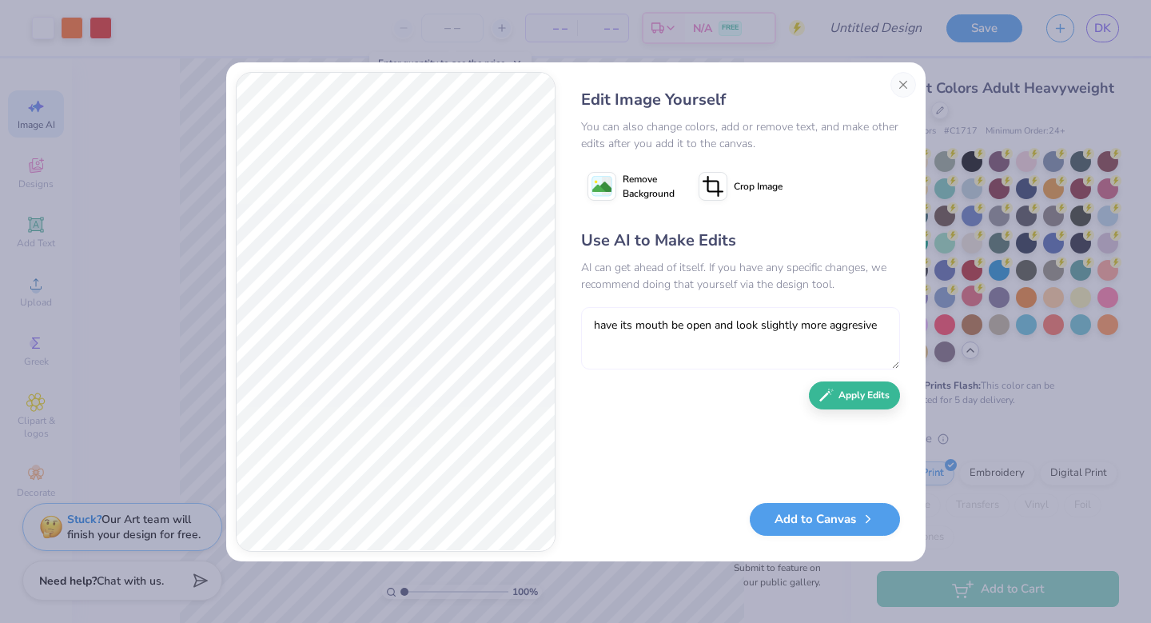
click at [599, 320] on textarea "have its mouth be open and look slightly more aggresive" at bounding box center [740, 338] width 319 height 62
click at [592, 324] on textarea "have its mouth be open and look slightly more aggresive" at bounding box center [740, 338] width 319 height 62
type textarea "make its eyes white, have its mouth be open and look slightly more aggresive"
click at [846, 390] on button "Apply Edits" at bounding box center [854, 391] width 91 height 28
click at [769, 324] on textarea at bounding box center [740, 338] width 319 height 62
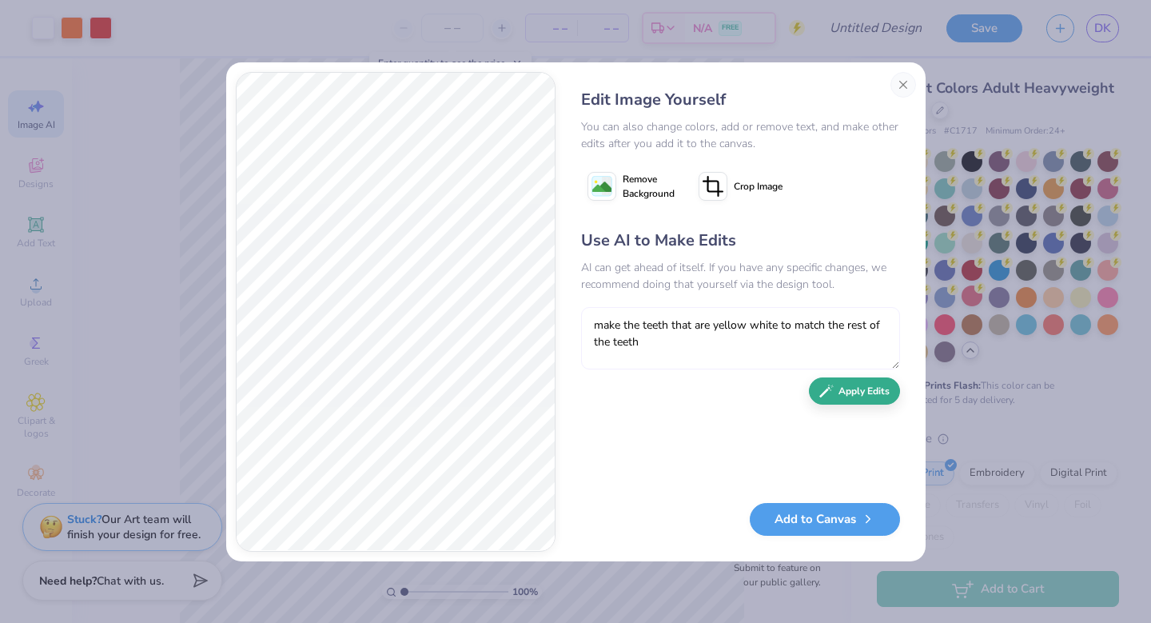
type textarea "make the teeth that are yellow white to match the rest of the teeth"
click at [831, 405] on div "Use AI to Make Edits AI can get ahead of itself. If you have any specific chang…" at bounding box center [740, 358] width 319 height 259
click at [846, 389] on button "Apply Edits" at bounding box center [854, 391] width 91 height 28
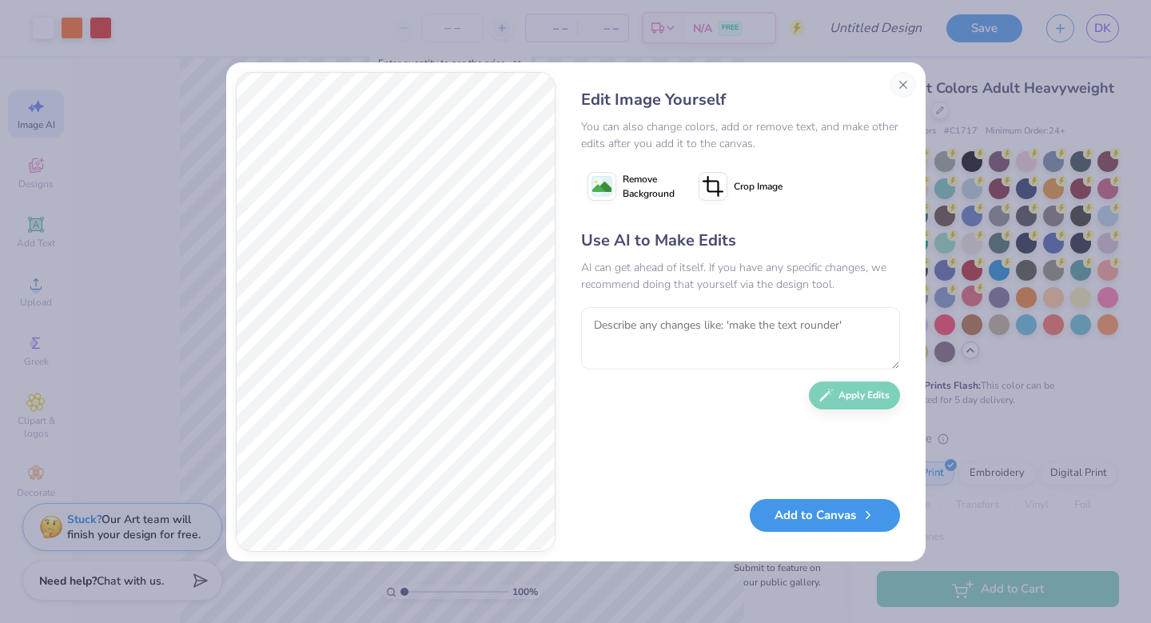
click at [814, 523] on button "Add to Canvas" at bounding box center [825, 515] width 150 height 33
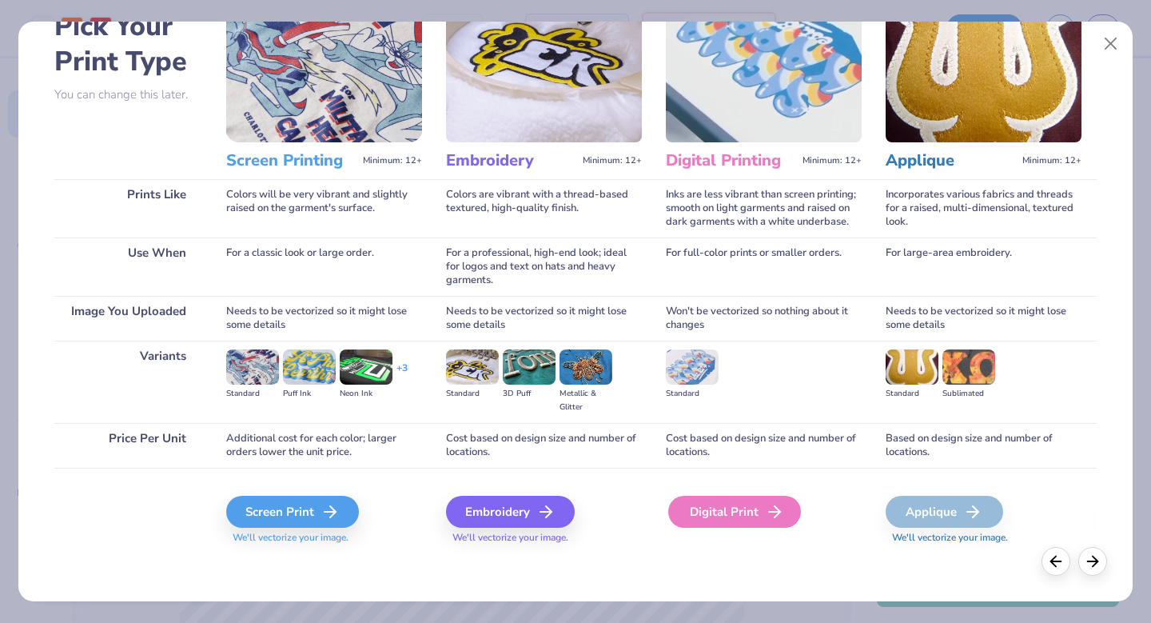
click at [668, 515] on div "Digital Print" at bounding box center [734, 511] width 133 height 32
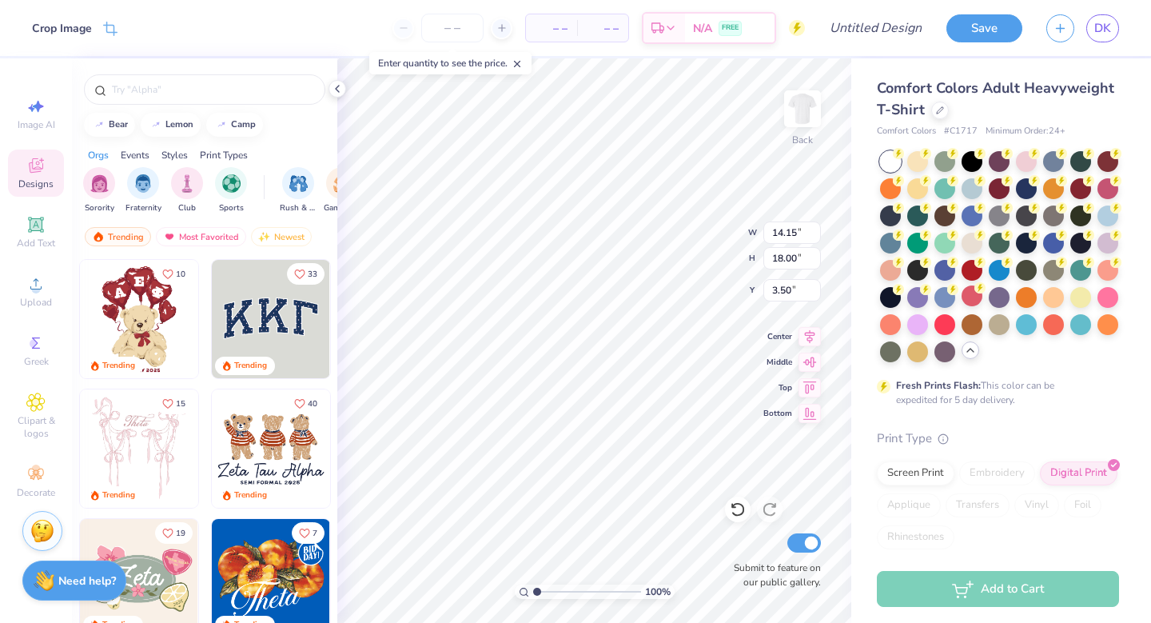
type input "4.69"
type input "5.97"
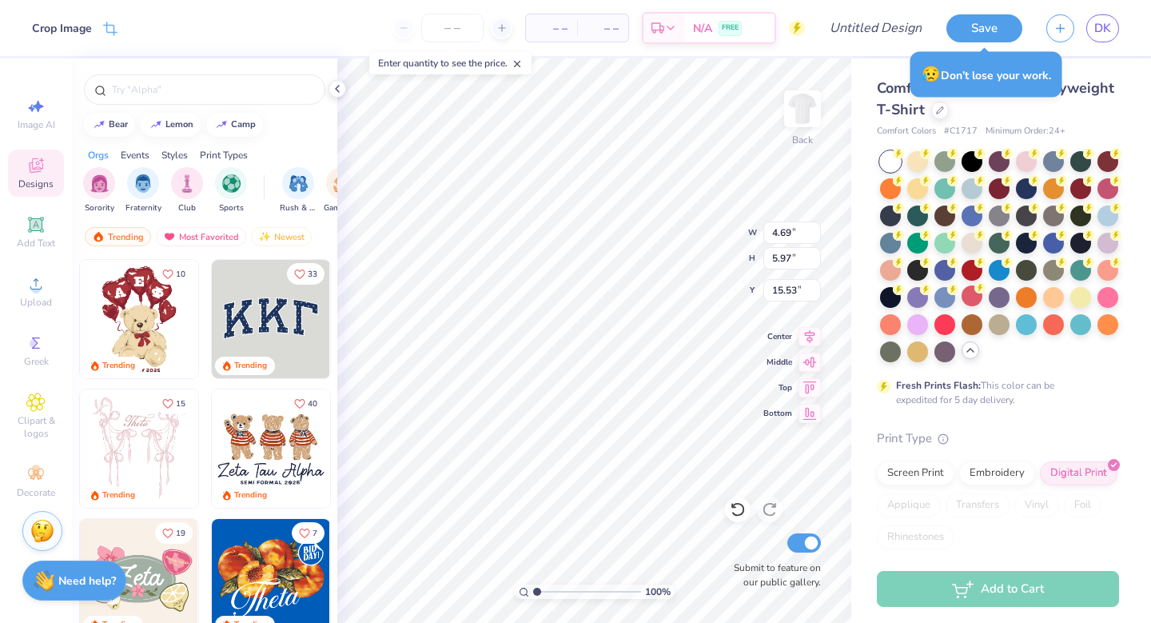
type input "1.05"
type input "4.37"
type input "5.56"
type input "1.46"
type input "1.52"
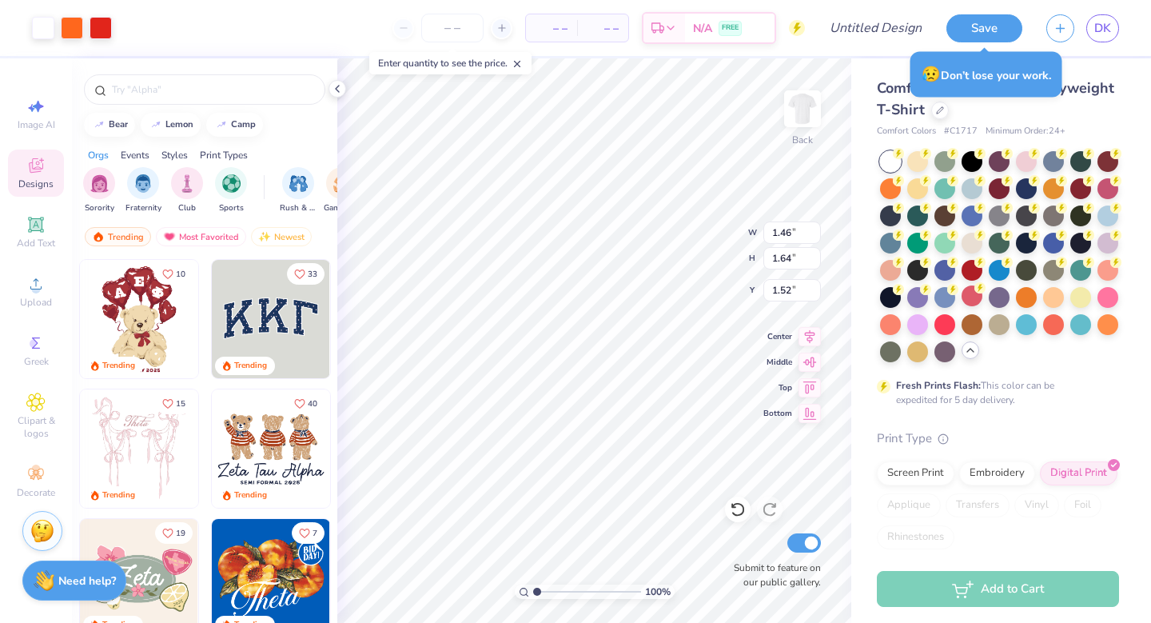
type input "1.46"
type input "1.64"
type input "11.33"
type input "1.36"
type input "1.73"
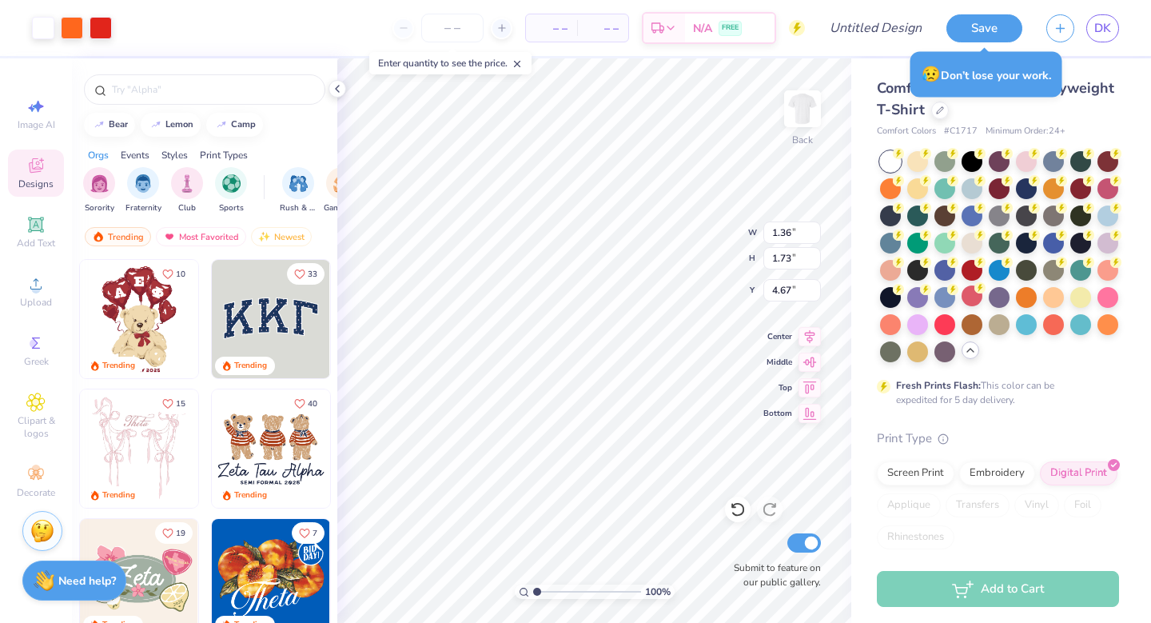
type input "11.33"
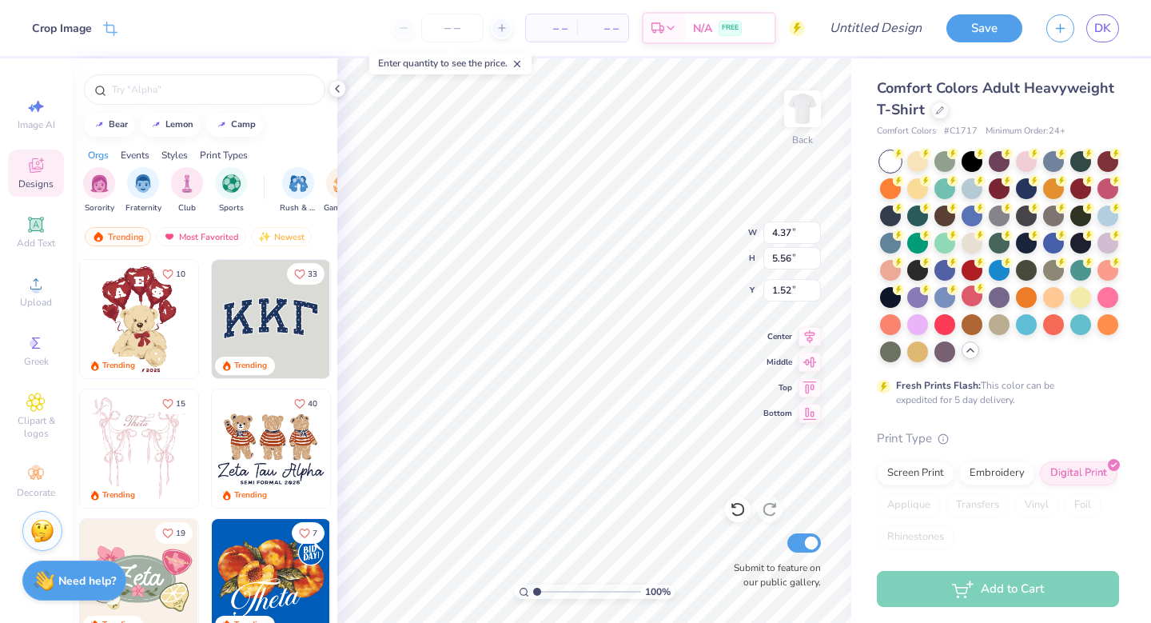
type input "3.00"
type input "3.48"
type input "4.42"
type input "4.13"
type input "1.36"
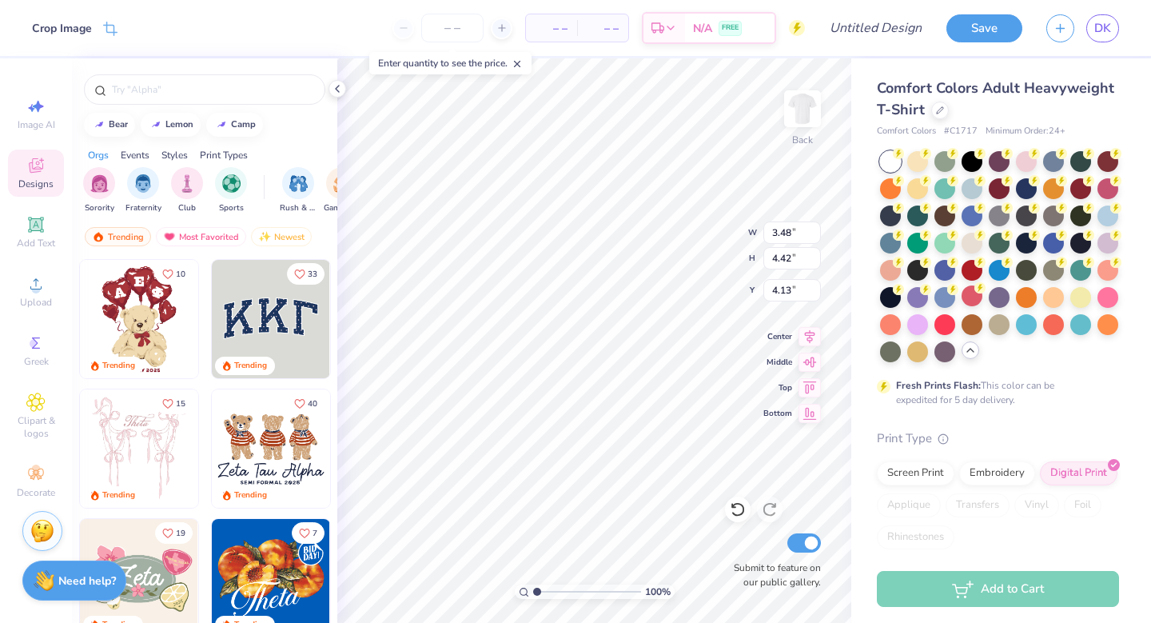
type input "1.73"
type input "7.36"
type input "1.46"
type input "1.64"
type input "7.74"
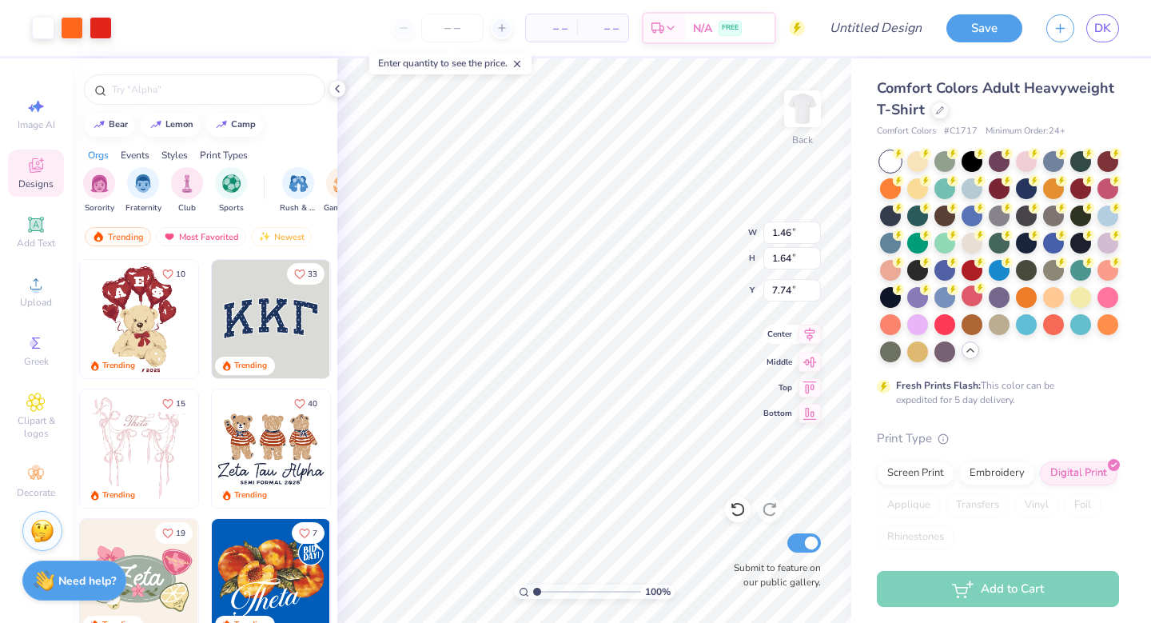
type input "3.48"
type input "4.42"
type input "4.13"
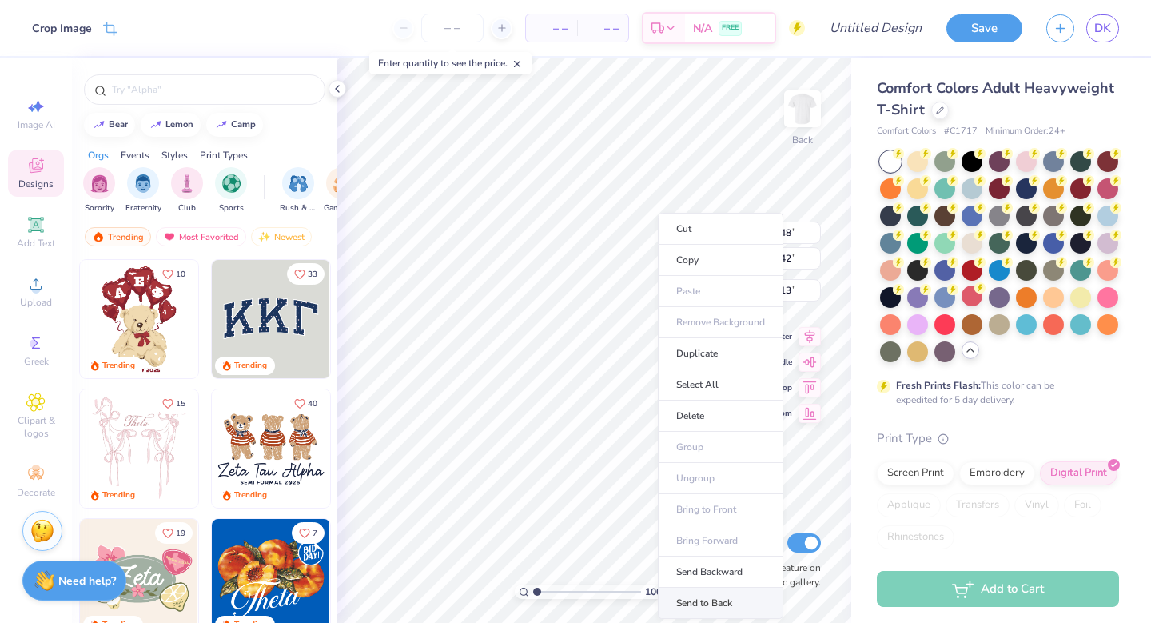
click at [710, 599] on li "Send to Back" at bounding box center [720, 602] width 125 height 31
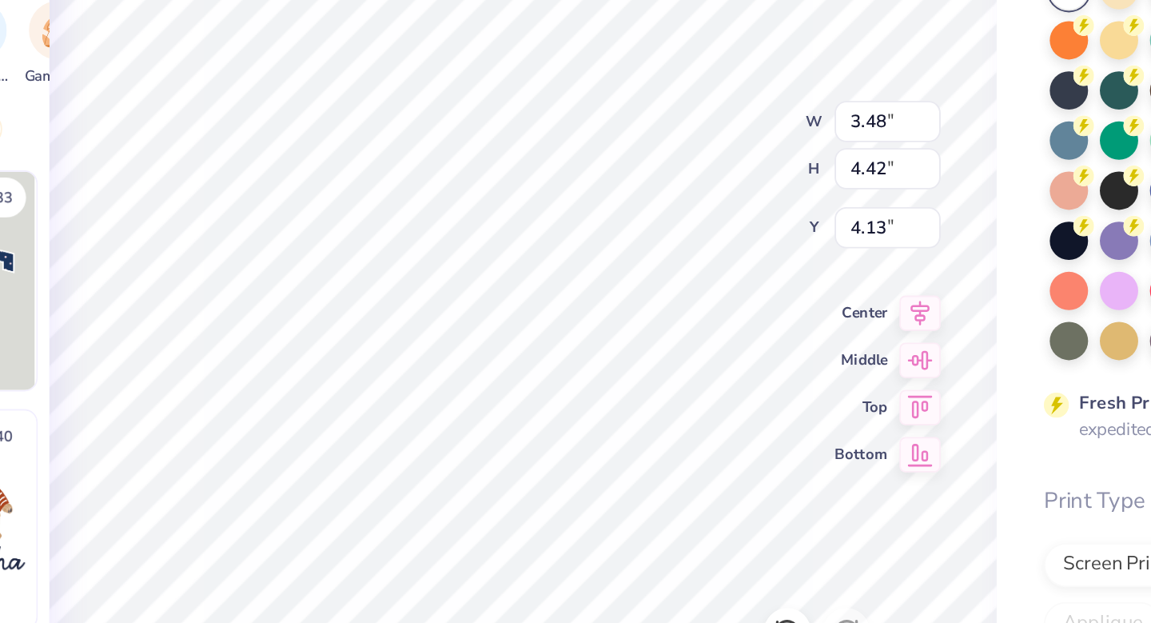
type input "2.98"
type input "3.79"
type input "4.44"
type input "6.87"
type input "1.46"
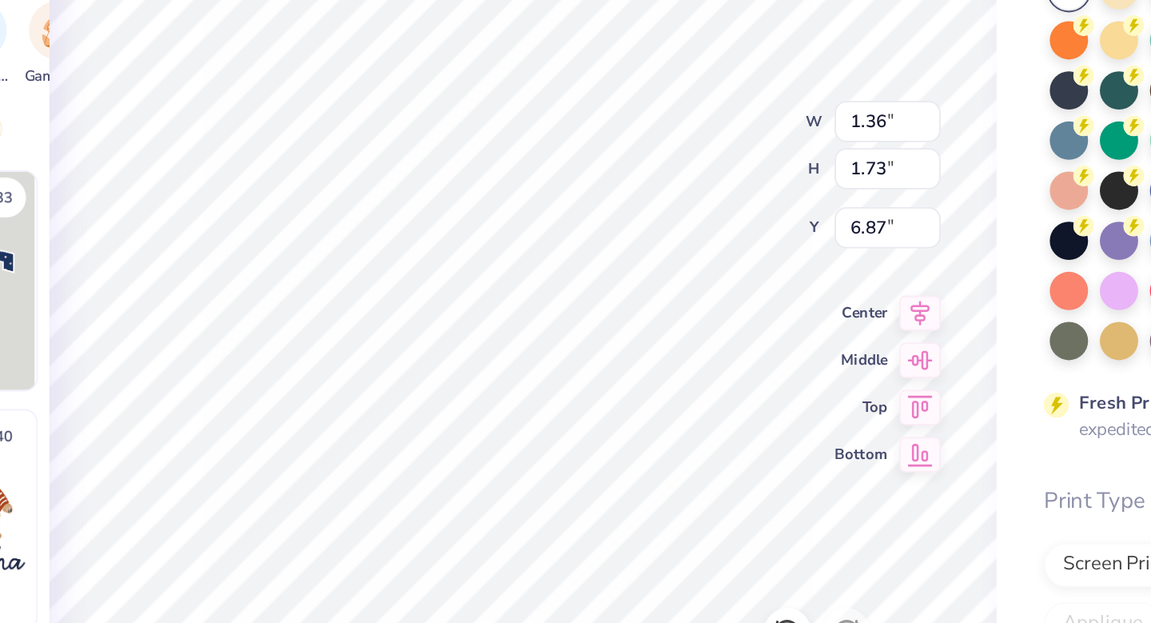
type input "1.64"
type input "7.41"
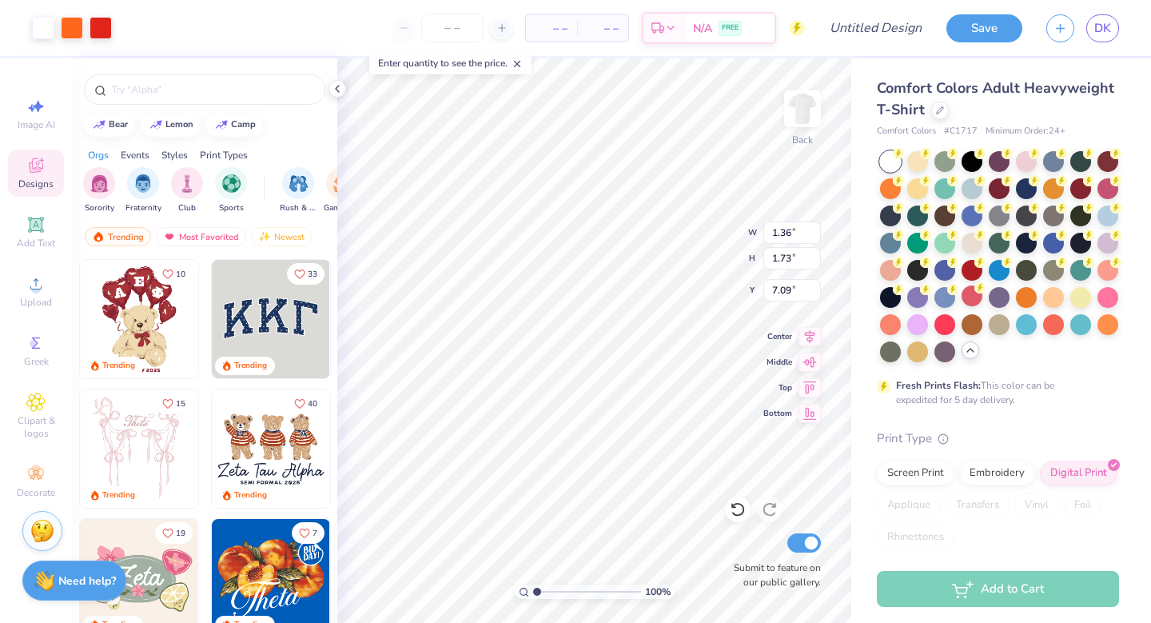
type input "7.09"
type input "1.46"
type input "1.64"
type input "7.19"
click at [803, 99] on img at bounding box center [802, 109] width 64 height 64
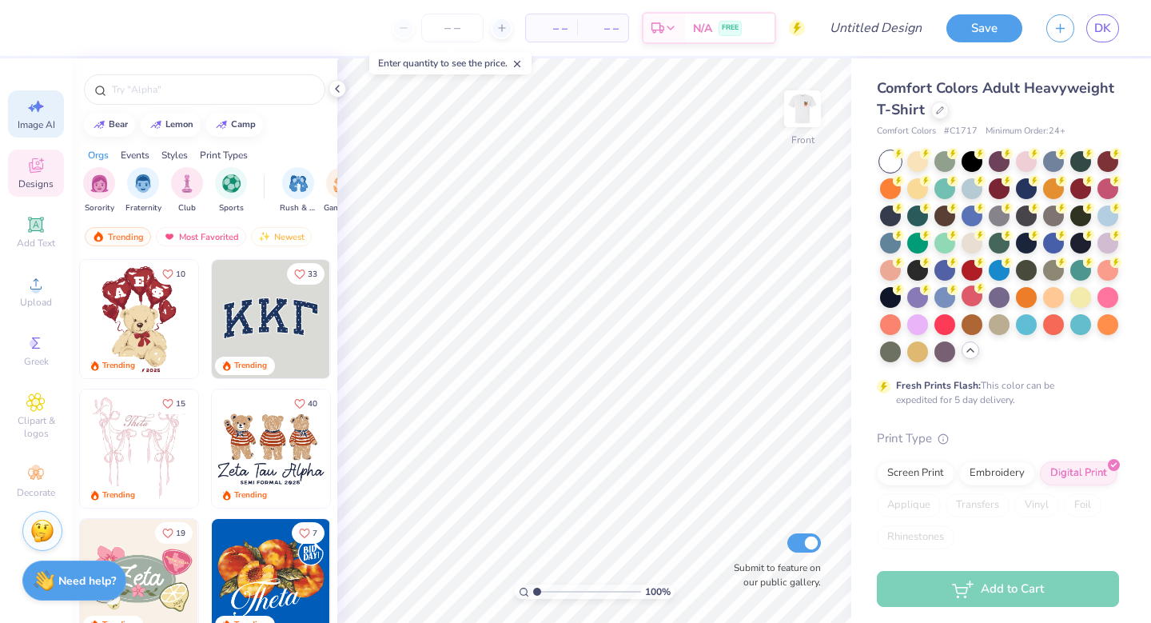
click at [46, 111] on div "Image AI" at bounding box center [36, 113] width 56 height 47
select select "4"
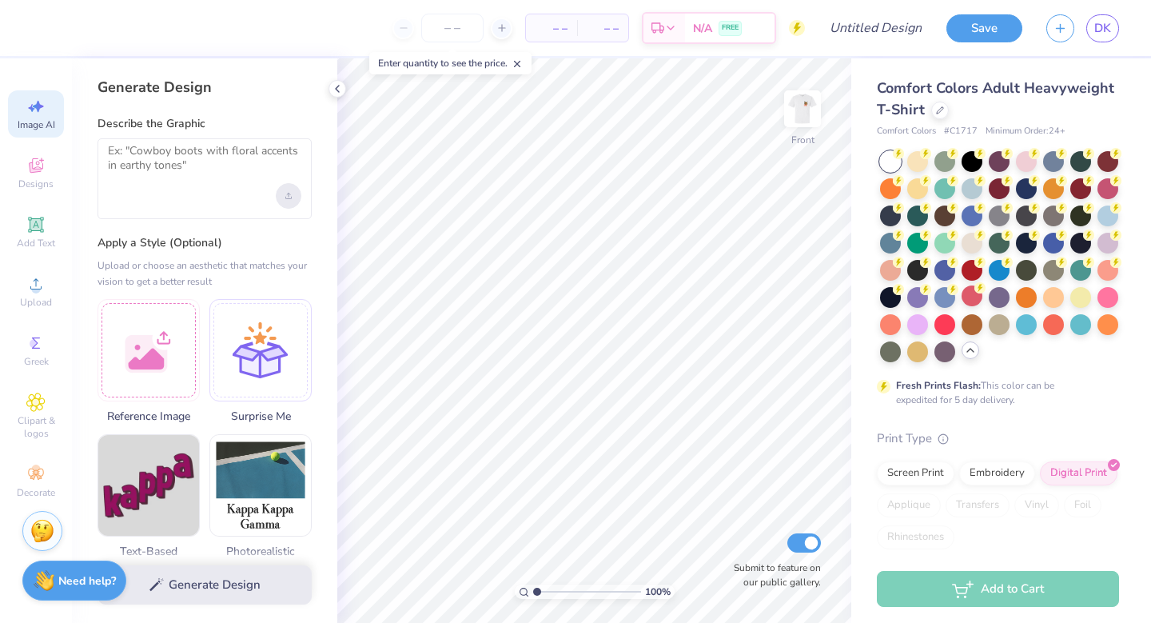
click at [291, 198] on icon "Upload image" at bounding box center [288, 198] width 6 height 2
click at [141, 317] on div at bounding box center [148, 347] width 102 height 102
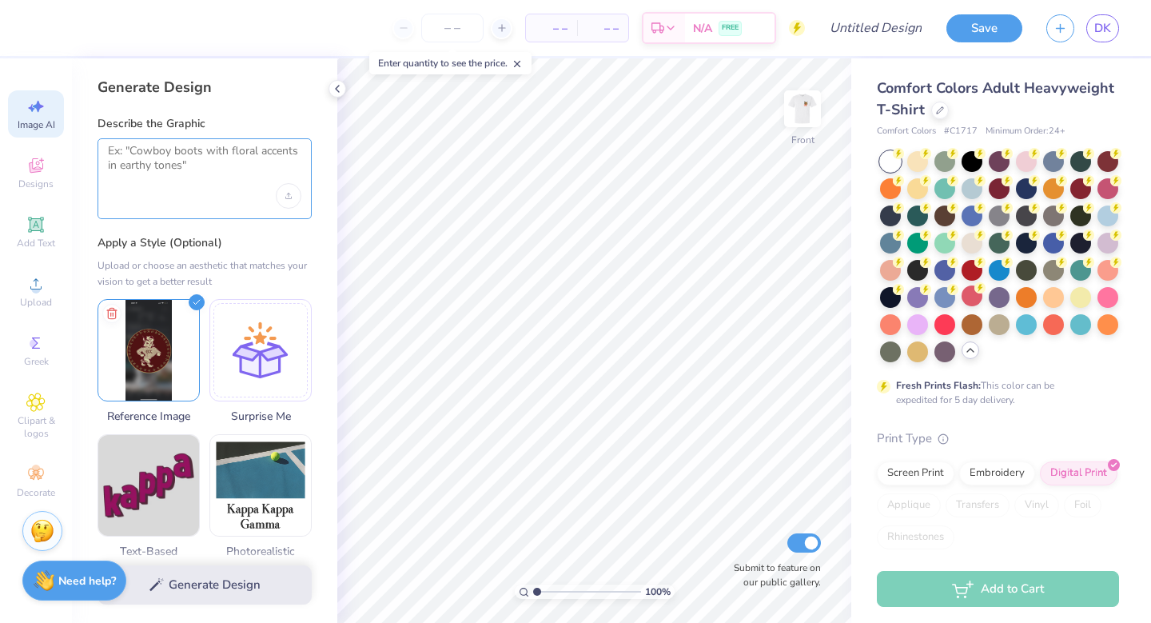
click at [173, 169] on textarea at bounding box center [204, 164] width 193 height 40
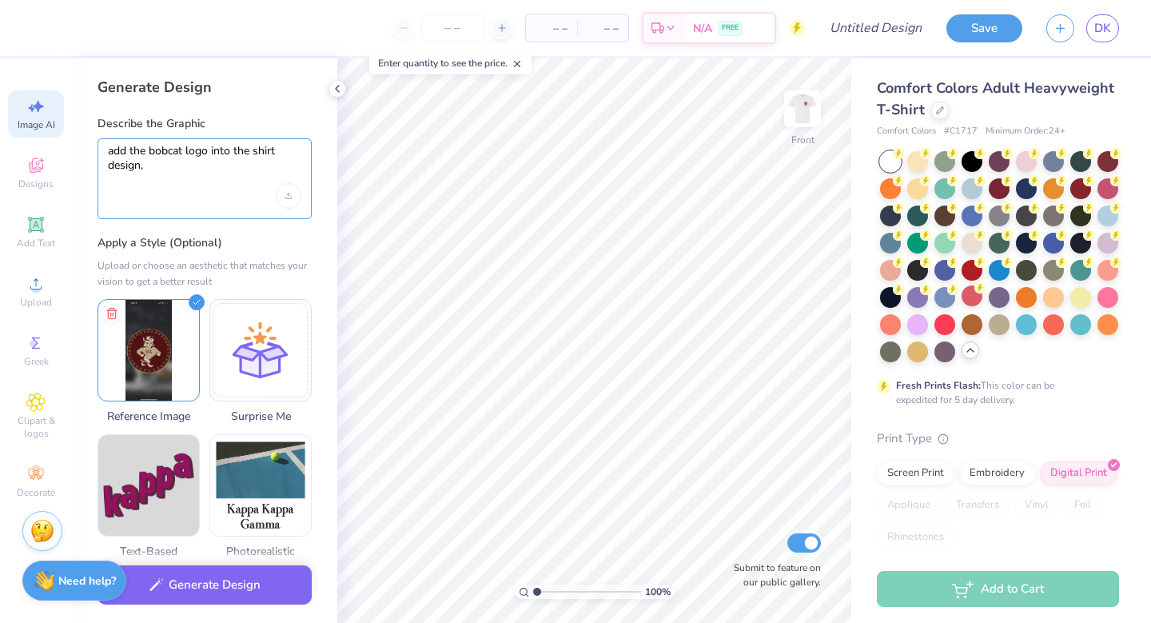
drag, startPoint x: 108, startPoint y: 150, endPoint x: 199, endPoint y: 168, distance: 92.8
click at [200, 171] on textarea "add the bobcat logo into the shirt design," at bounding box center [204, 164] width 193 height 40
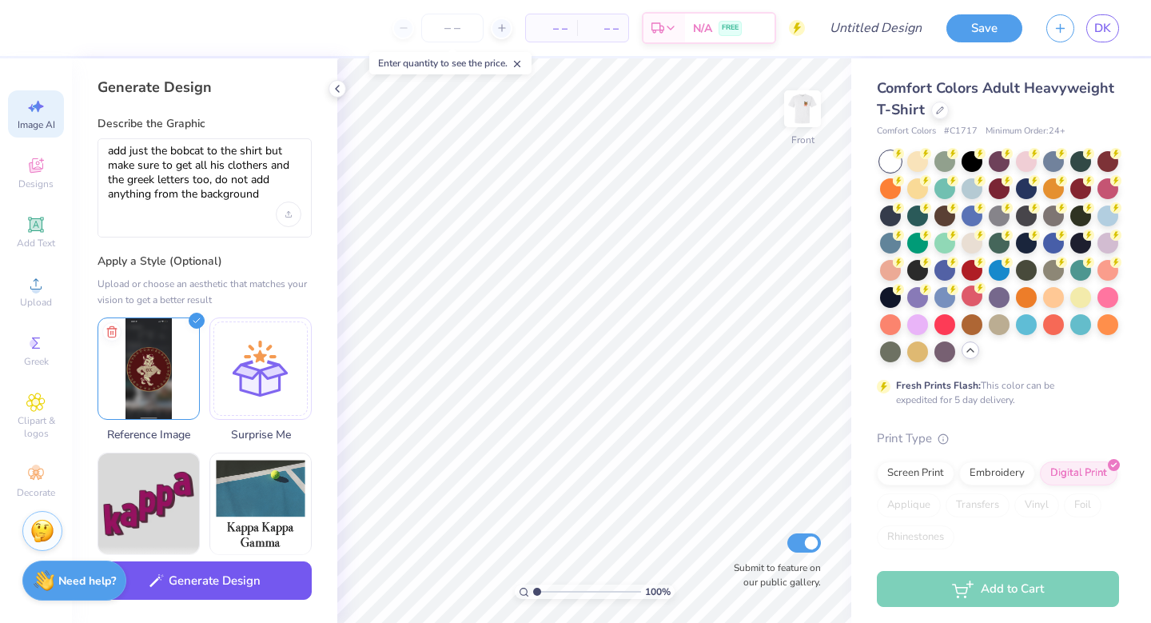
click at [278, 600] on div "Generate Design" at bounding box center [204, 585] width 265 height 78
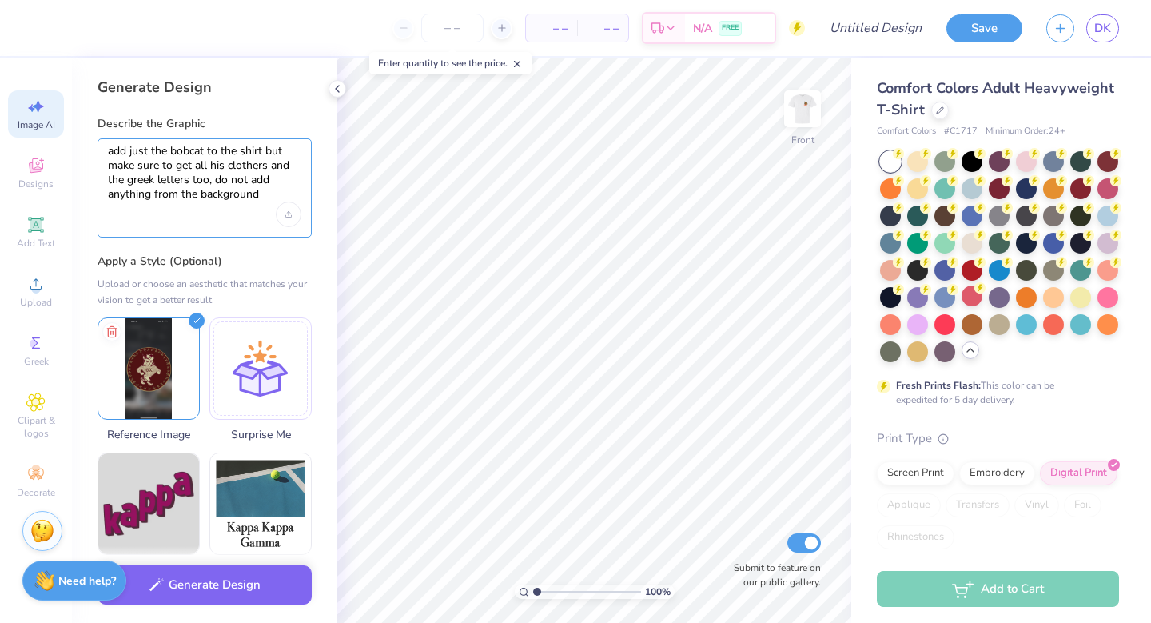
click at [261, 165] on textarea "add just the bobcat to the shirt but make sure to get all his clothers and the …" at bounding box center [204, 173] width 193 height 58
type textarea "add just the bobcat to the shirt but make sure to get all his clothes and the g…"
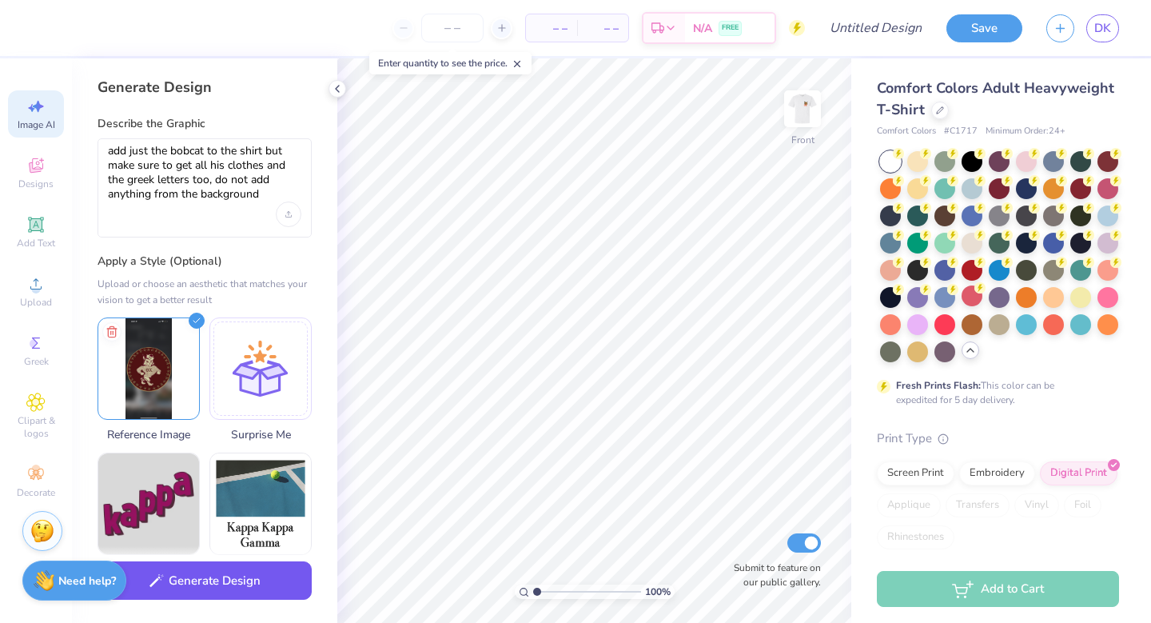
click at [245, 588] on button "Generate Design" at bounding box center [204, 580] width 214 height 39
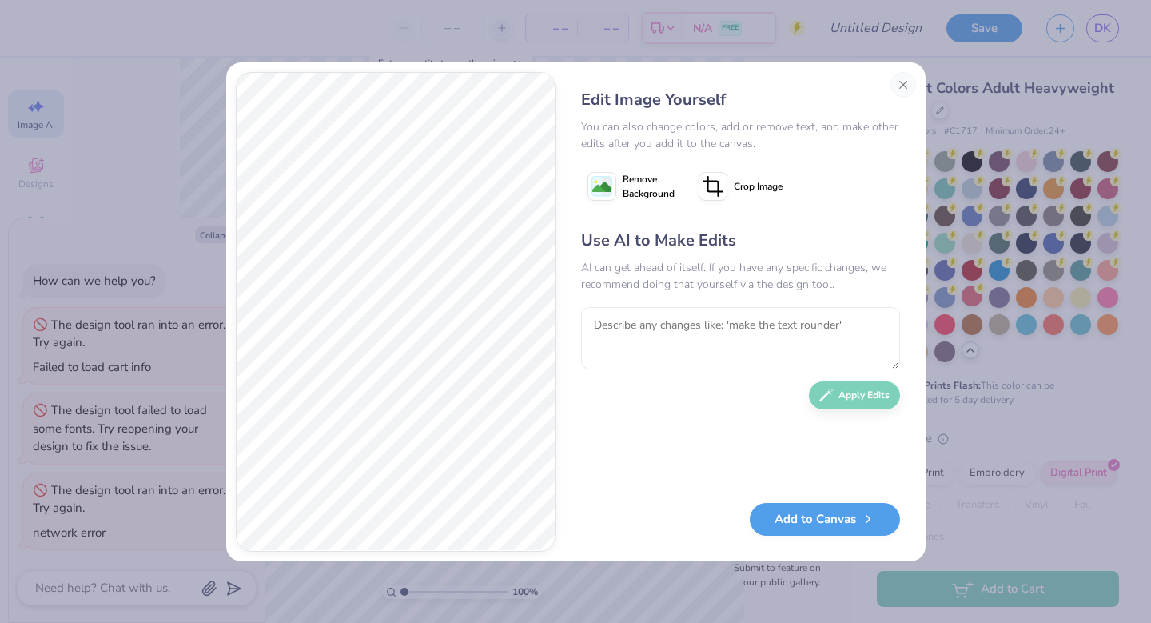
drag, startPoint x: 434, startPoint y: 66, endPoint x: 308, endPoint y: 68, distance: 125.5
click at [304, 68] on div "Edit Image Yourself You can also change colors, add or remove text, and make ot…" at bounding box center [575, 311] width 699 height 499
click at [906, 78] on button "Close" at bounding box center [903, 85] width 26 height 26
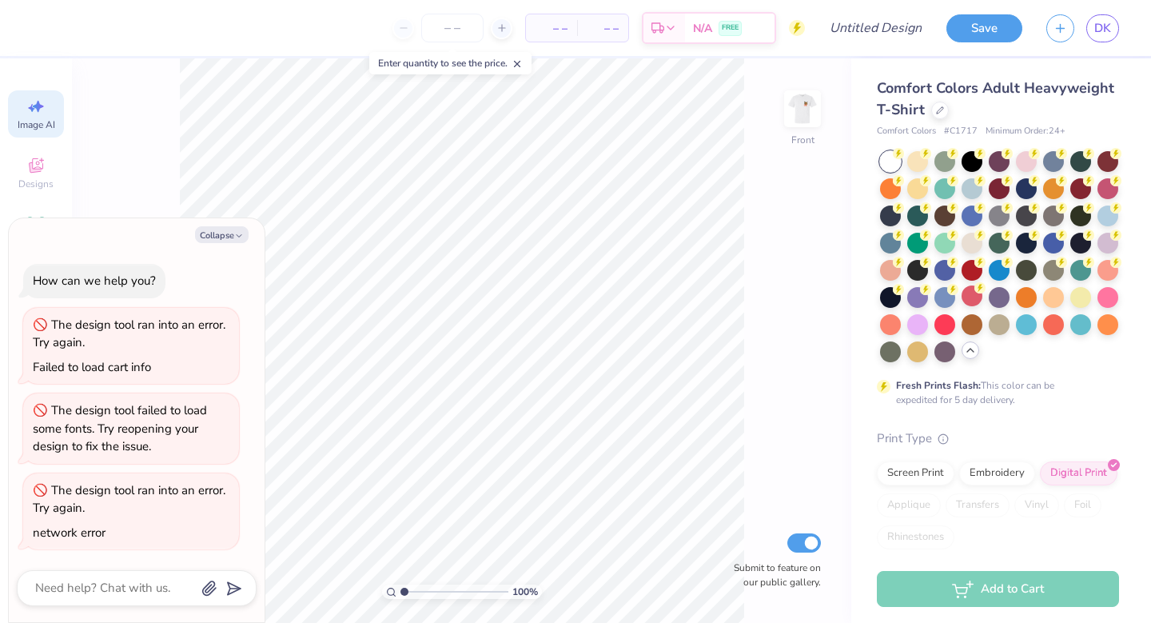
scroll to position [0, 36]
click at [805, 115] on img at bounding box center [802, 109] width 64 height 64
click at [809, 97] on img at bounding box center [802, 109] width 64 height 64
click at [30, 170] on icon at bounding box center [36, 165] width 14 height 14
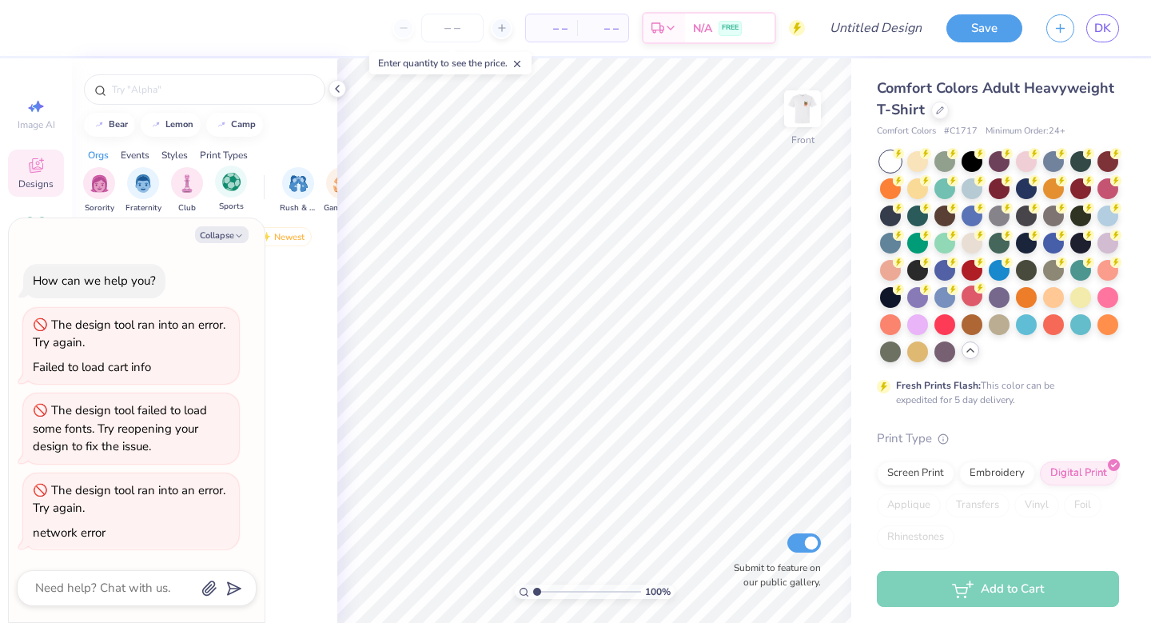
scroll to position [0, 0]
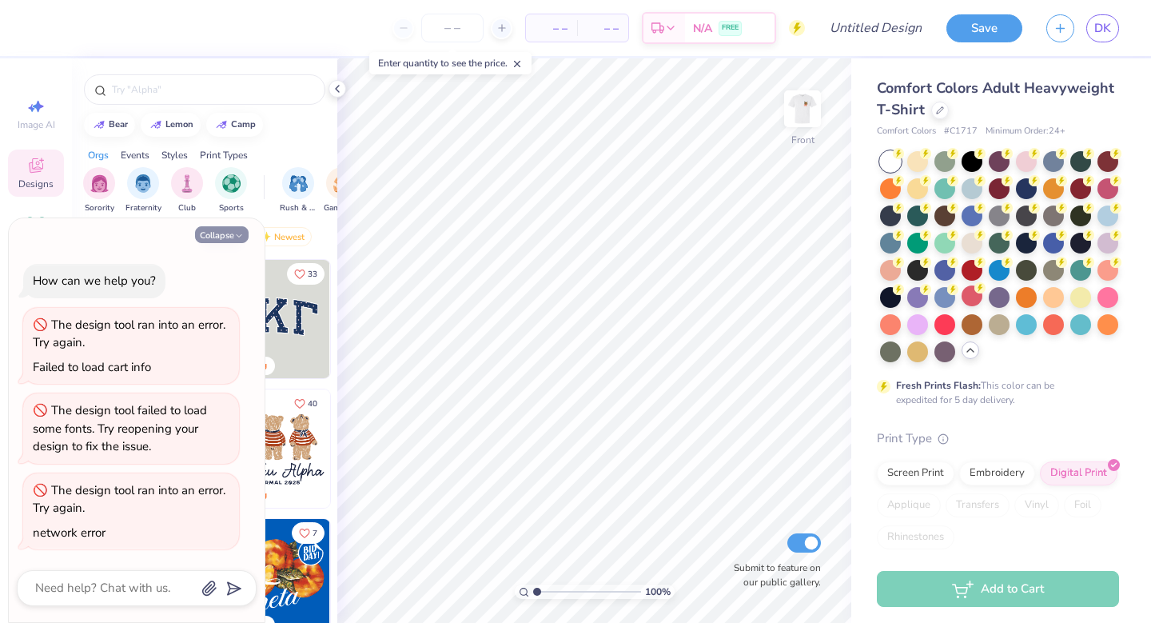
click at [238, 231] on icon "button" at bounding box center [239, 236] width 10 height 10
type textarea "x"
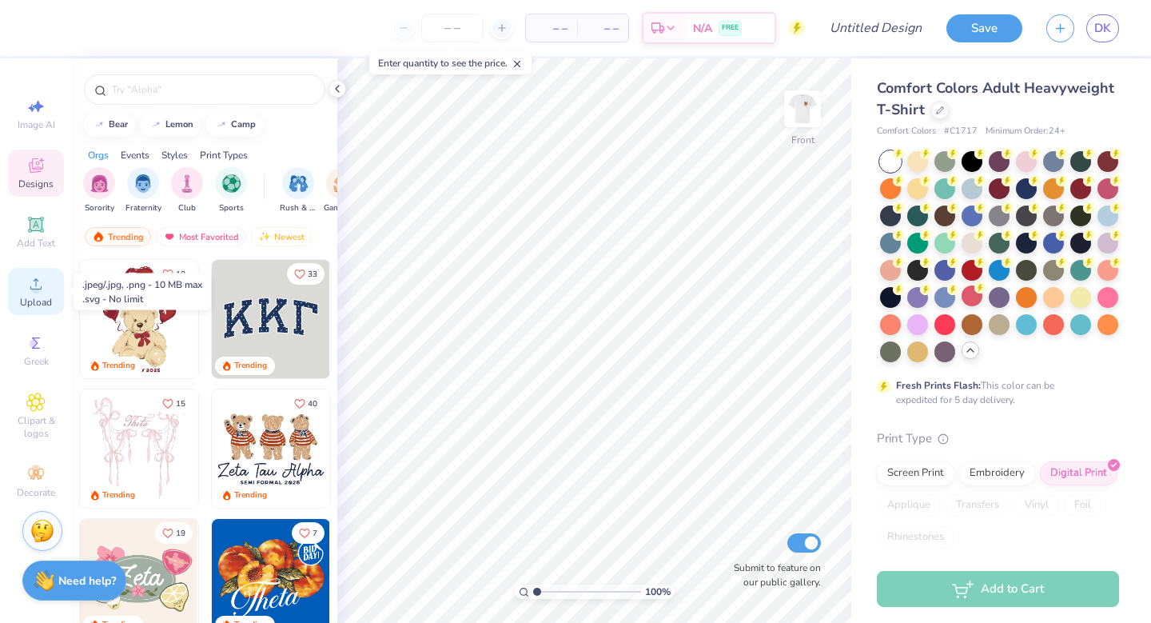
click at [45, 280] on icon at bounding box center [35, 283] width 19 height 19
